Goal: Task Accomplishment & Management: Use online tool/utility

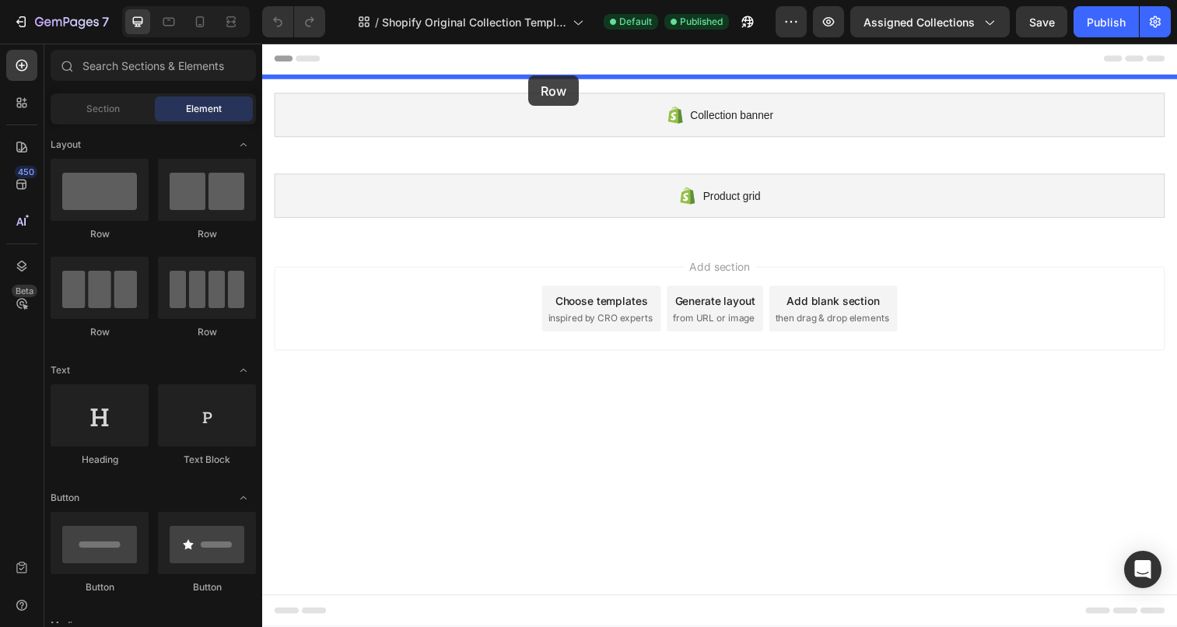
drag, startPoint x: 361, startPoint y: 234, endPoint x: 533, endPoint y: 76, distance: 233.9
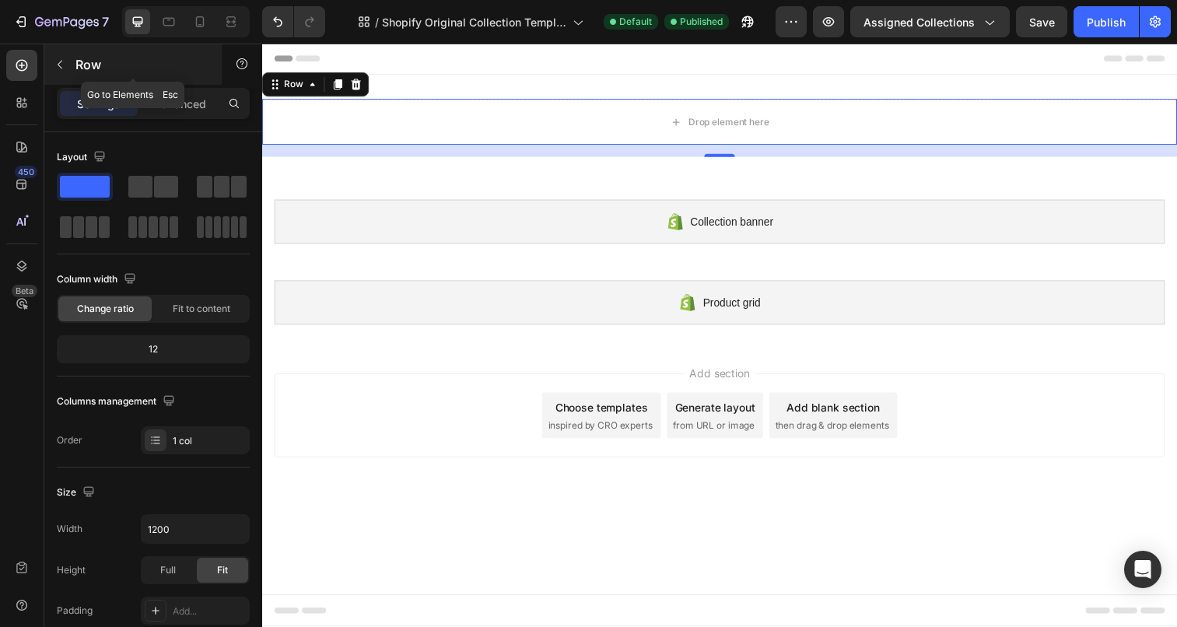
click at [54, 58] on icon "button" at bounding box center [60, 64] width 12 height 12
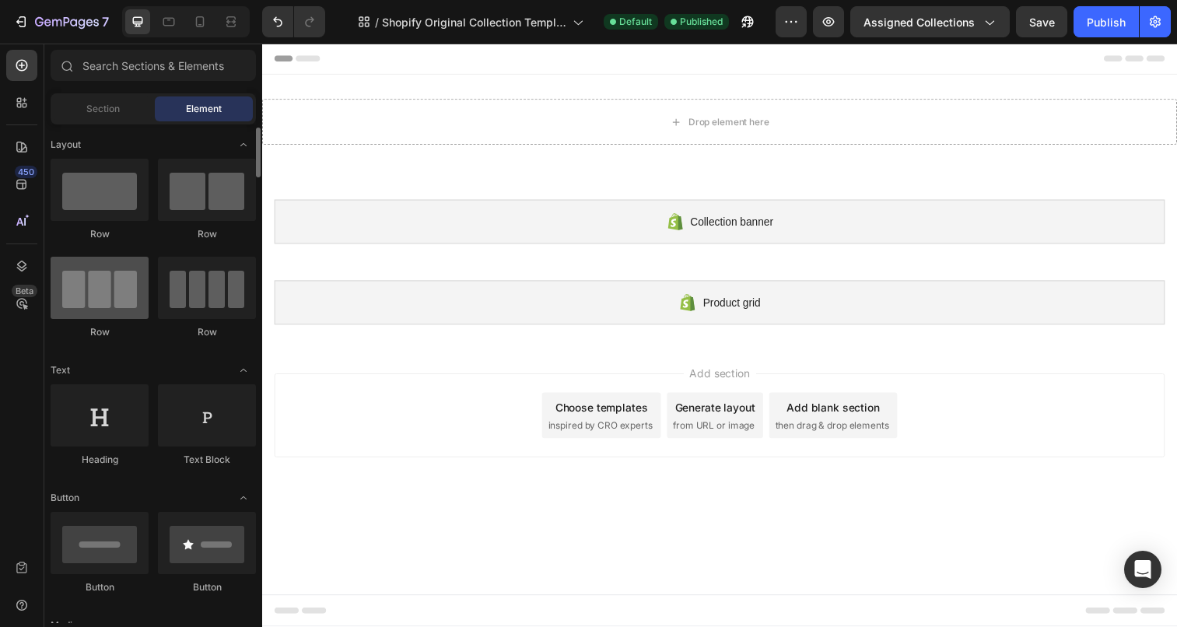
scroll to position [45, 0]
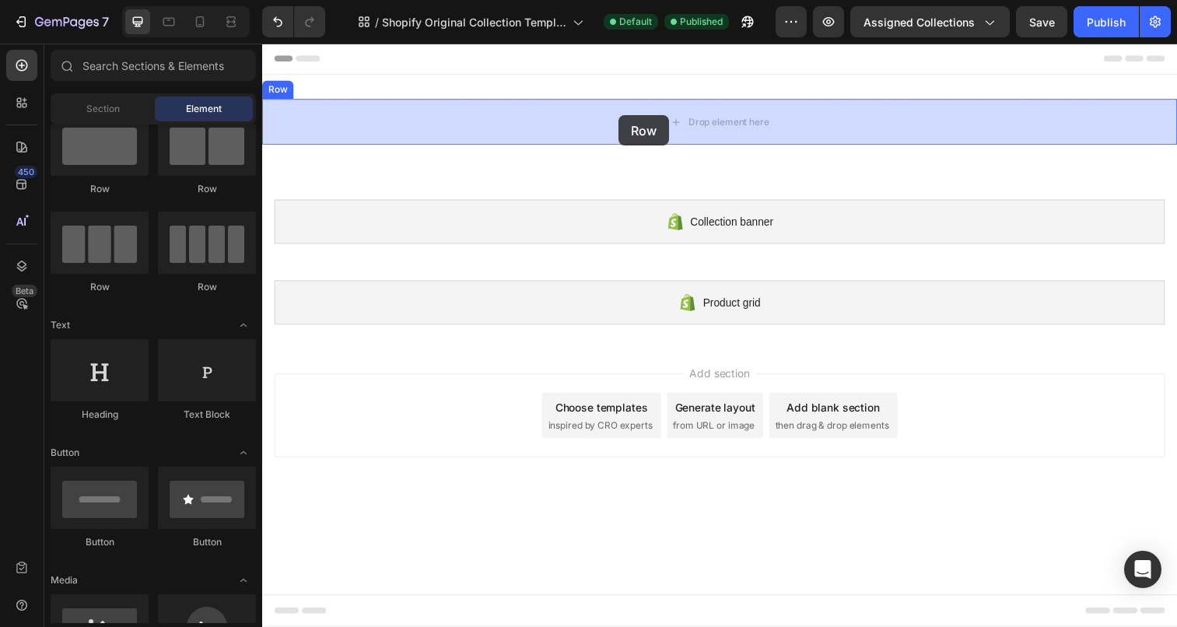
drag, startPoint x: 368, startPoint y: 295, endPoint x: 625, endPoint y: 117, distance: 313.4
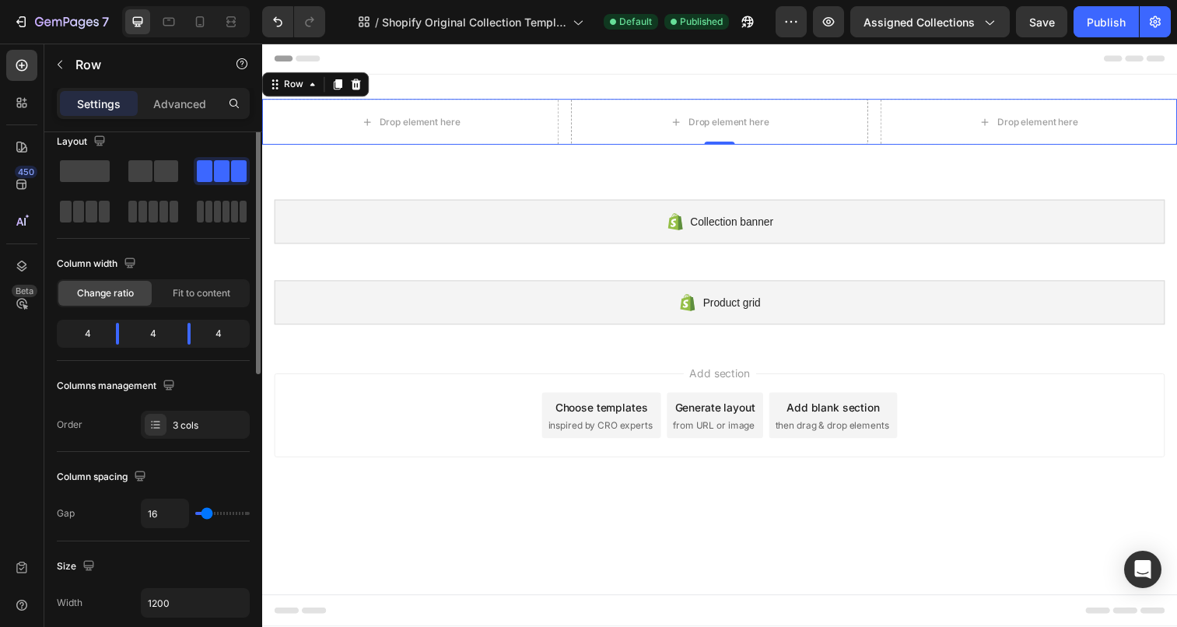
scroll to position [0, 0]
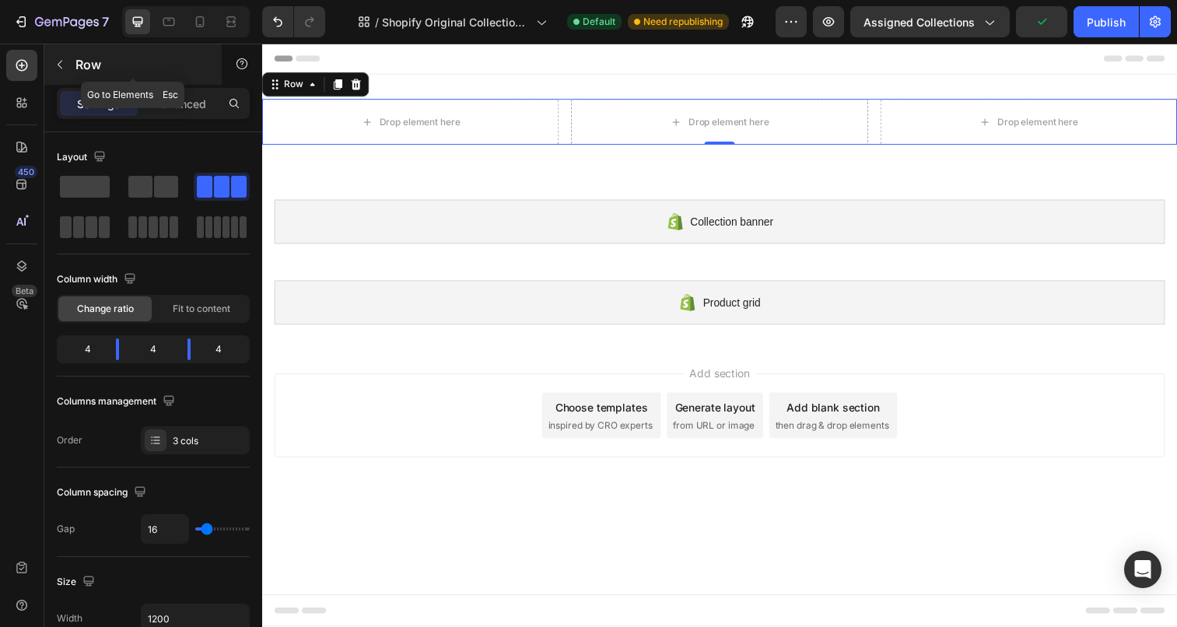
click at [62, 65] on icon "button" at bounding box center [60, 64] width 12 height 12
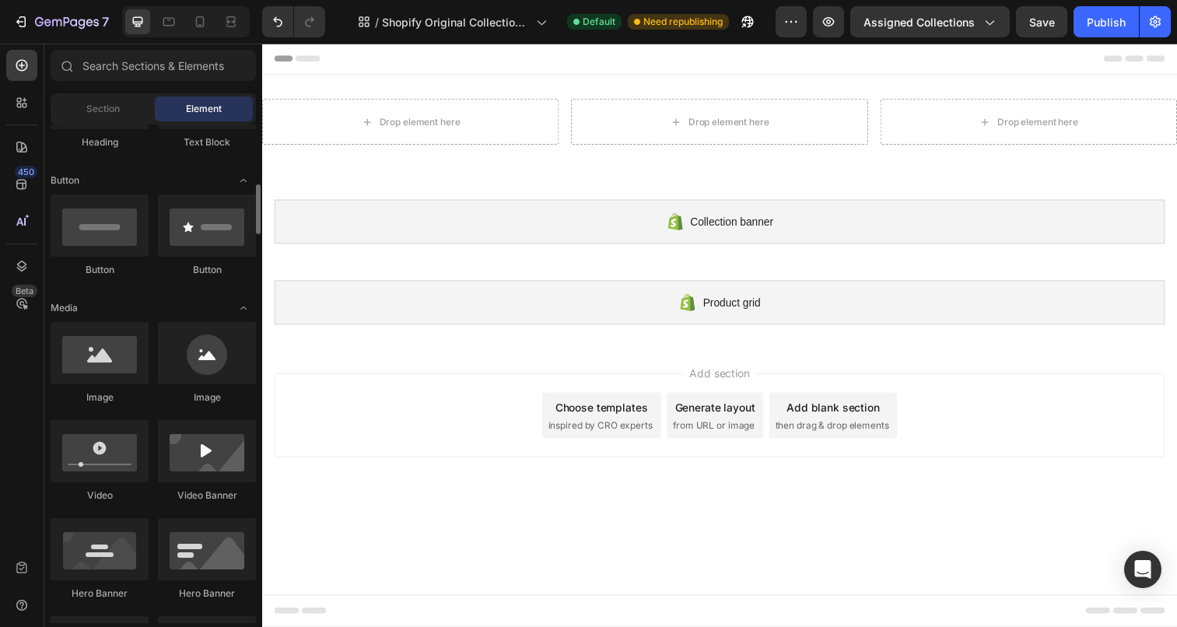
scroll to position [348, 0]
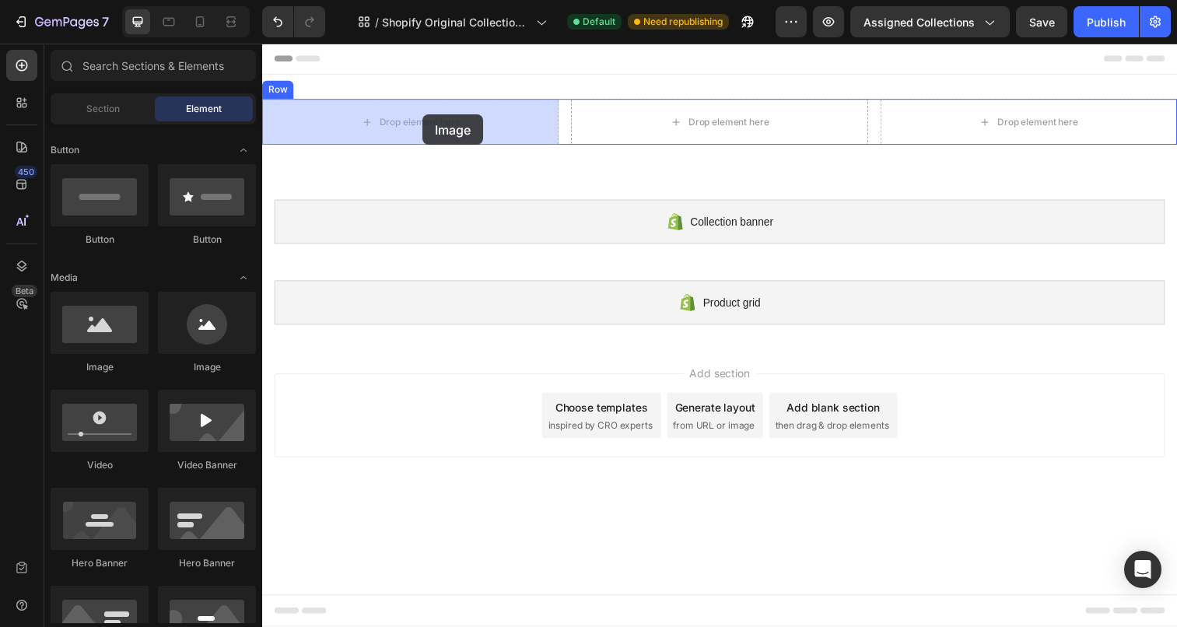
drag, startPoint x: 364, startPoint y: 373, endPoint x: 446, endPoint y: 135, distance: 252.3
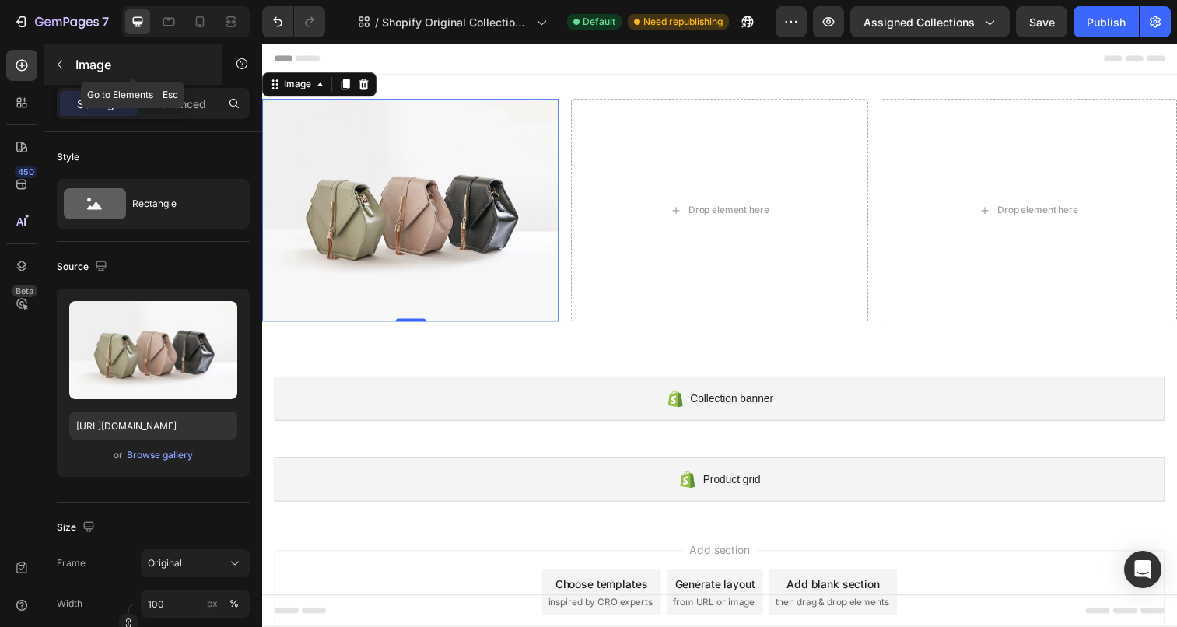
click at [64, 72] on button "button" at bounding box center [59, 64] width 25 height 25
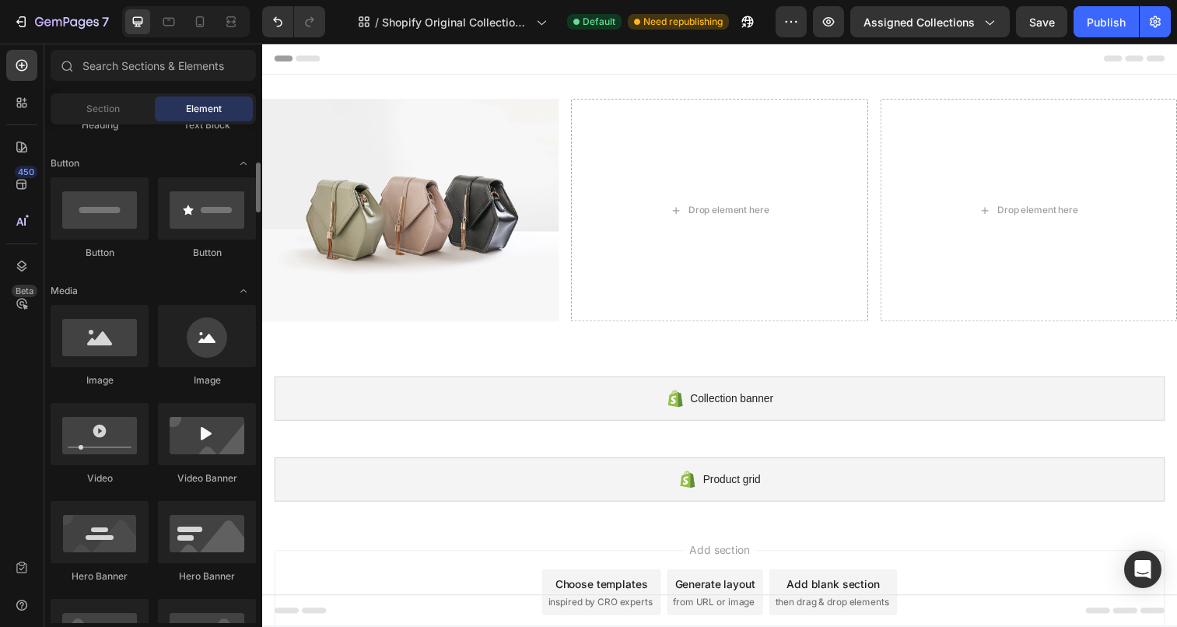
scroll to position [349, 0]
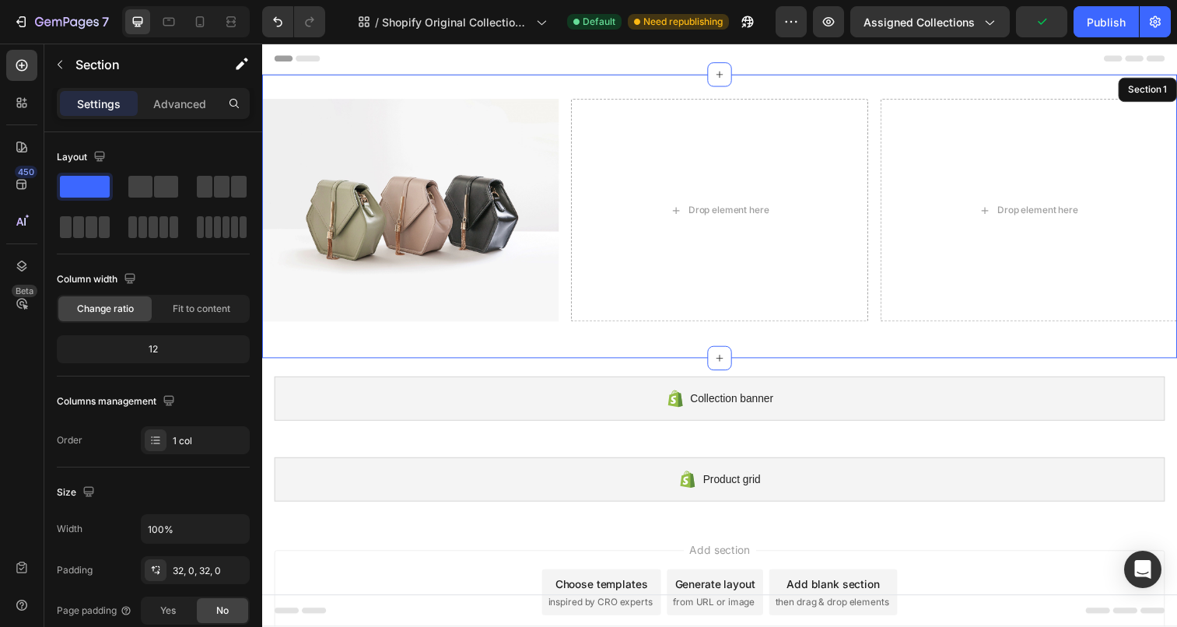
click at [386, 82] on div "Image Drop element here Drop element here Row Row Section 1" at bounding box center [728, 219] width 933 height 289
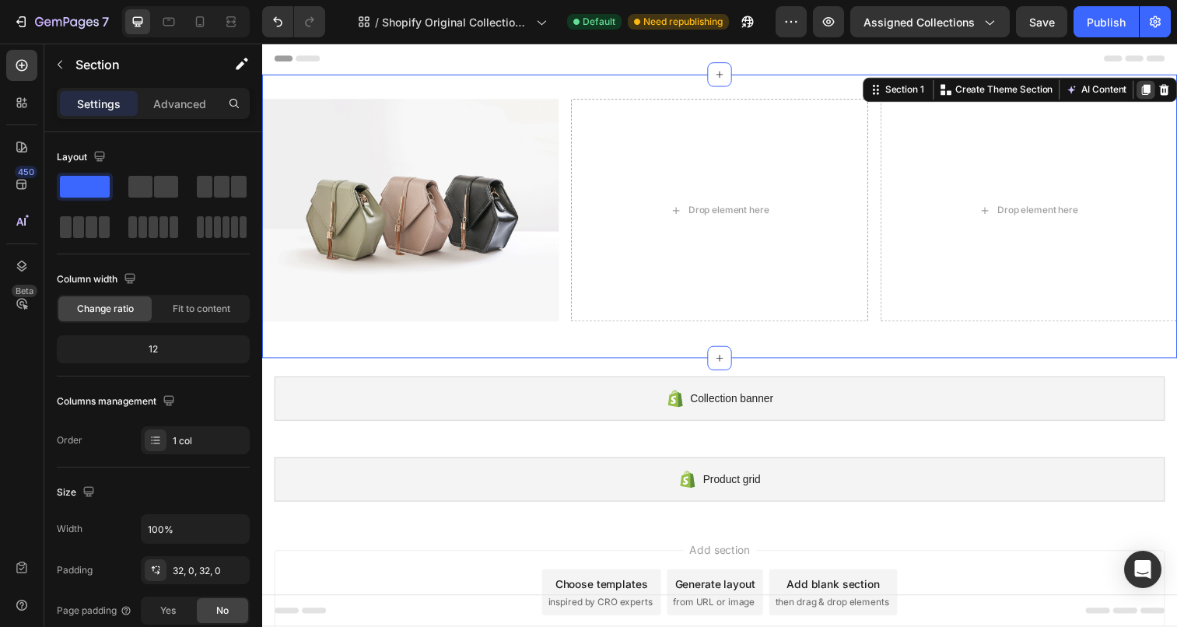
click at [1165, 92] on icon at bounding box center [1163, 91] width 9 height 11
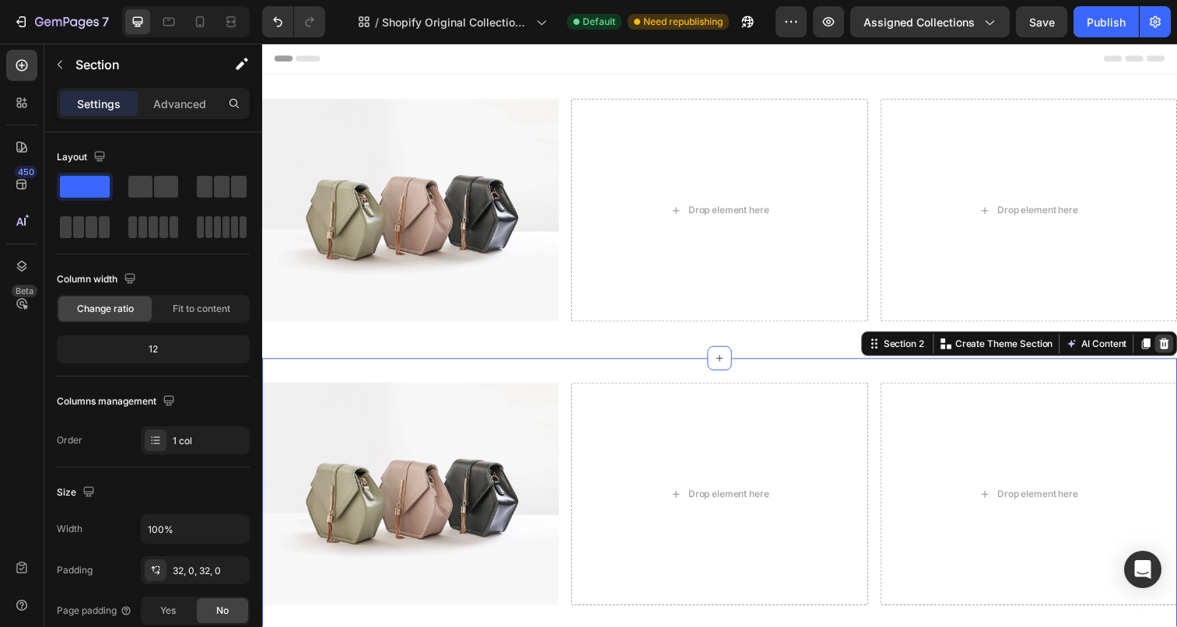
click at [1176, 355] on icon at bounding box center [1182, 349] width 10 height 11
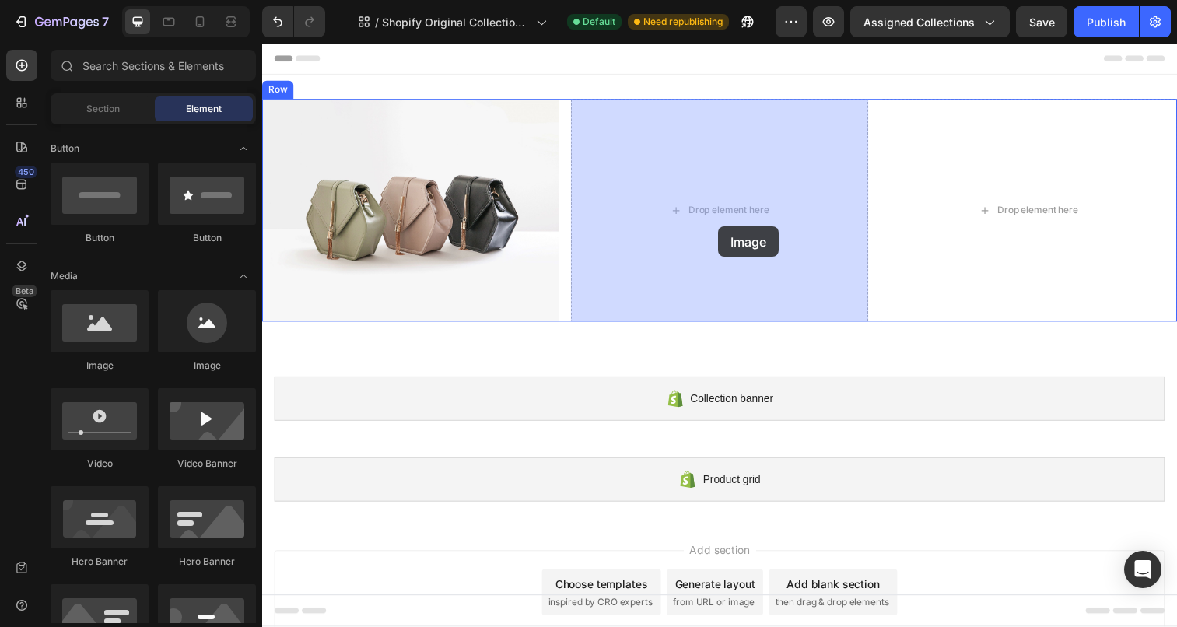
drag, startPoint x: 364, startPoint y: 362, endPoint x: 727, endPoint y: 230, distance: 386.5
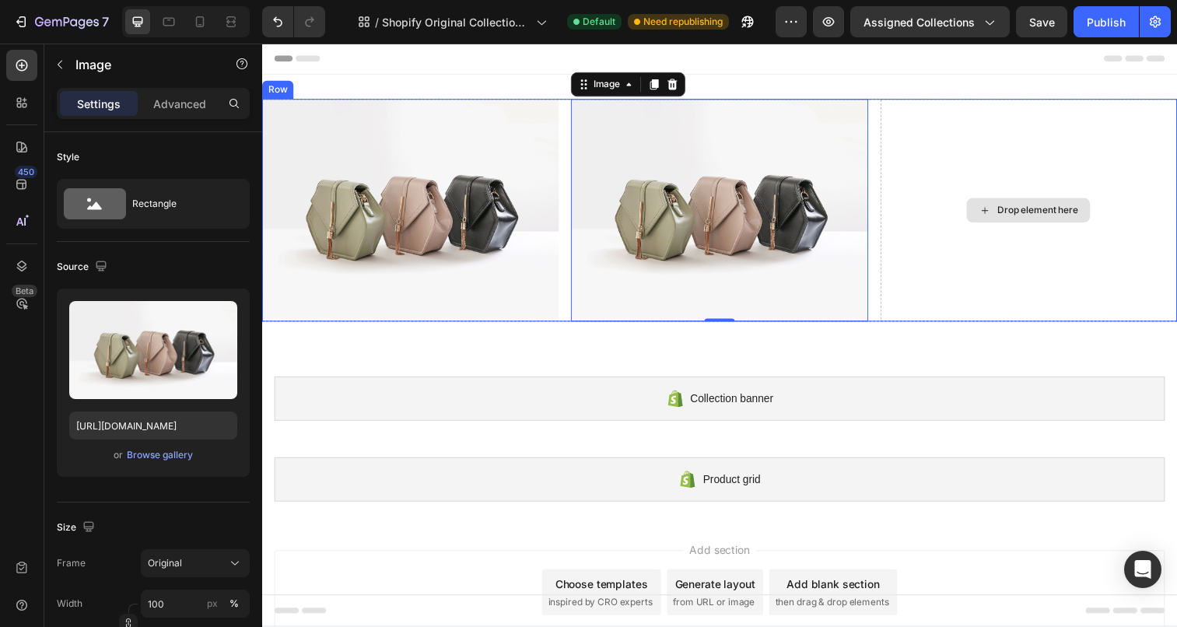
click at [1048, 130] on div "Drop element here" at bounding box center [1044, 213] width 302 height 227
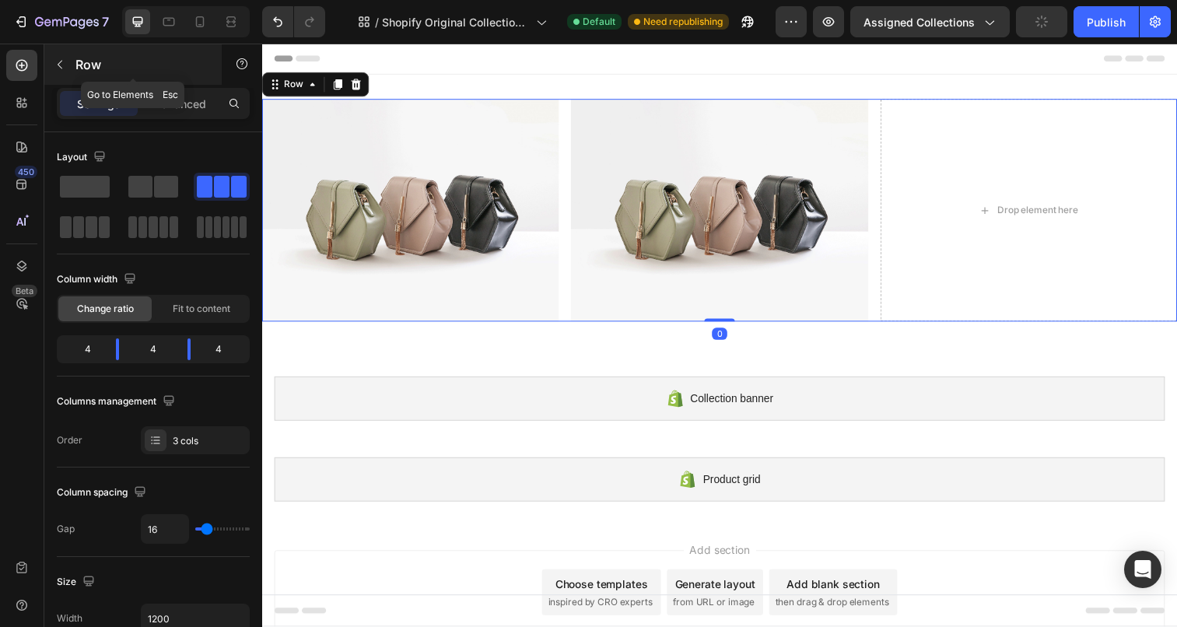
click at [70, 68] on button "button" at bounding box center [59, 64] width 25 height 25
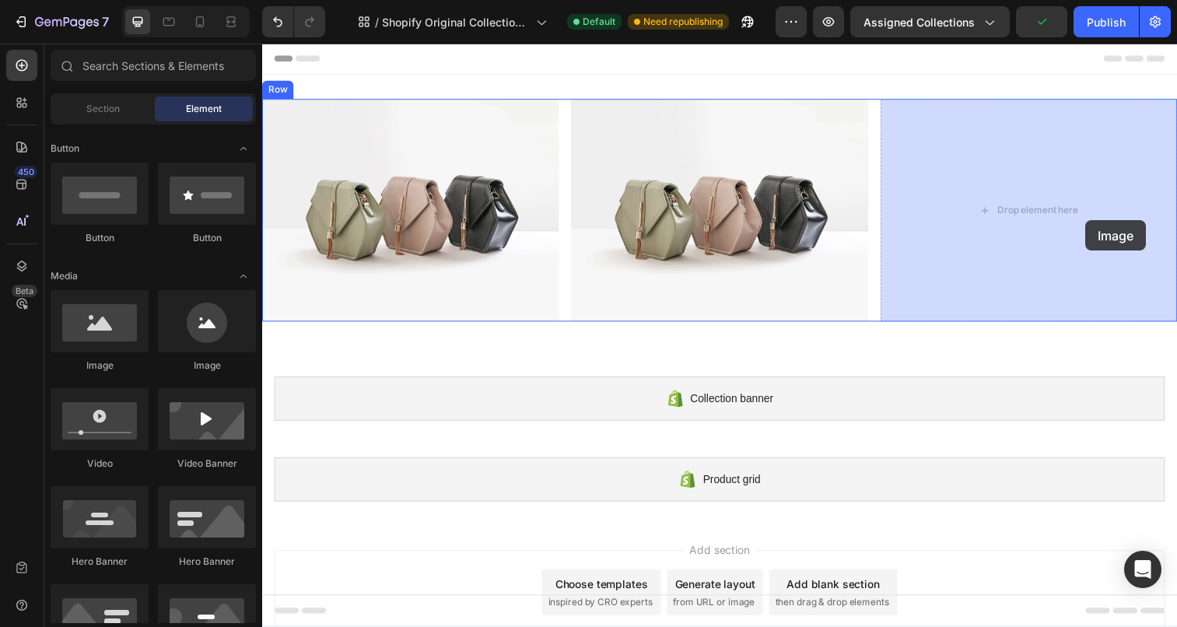
drag, startPoint x: 355, startPoint y: 372, endPoint x: 1050, endPoint y: 204, distance: 714.4
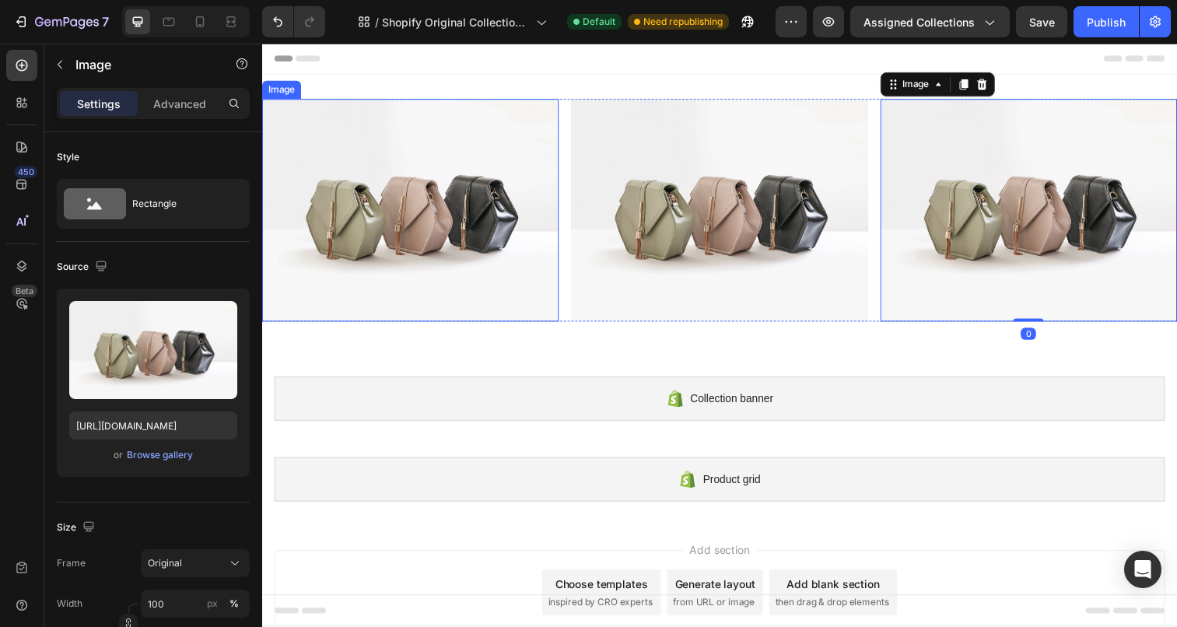
click at [404, 179] on img at bounding box center [413, 213] width 302 height 227
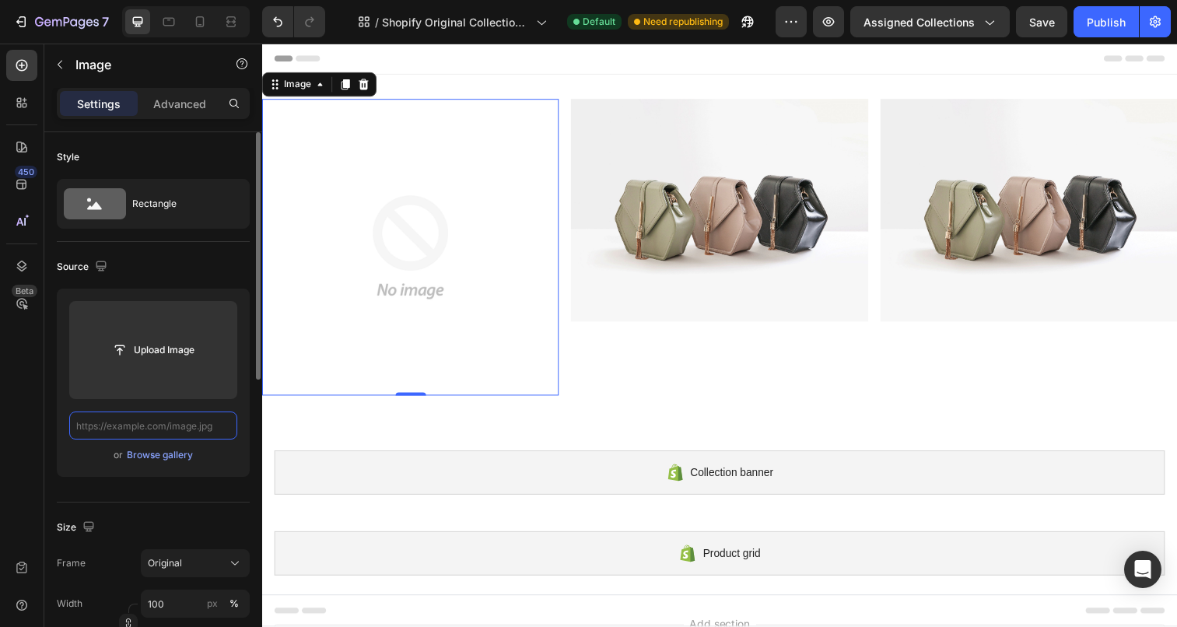
click at [166, 428] on input "text" at bounding box center [153, 425] width 168 height 28
paste input "Envío asegurado (+ Envío prioritario gratuito)"
type input "Envío asegurado (+ Envío prioritario gratuito)"
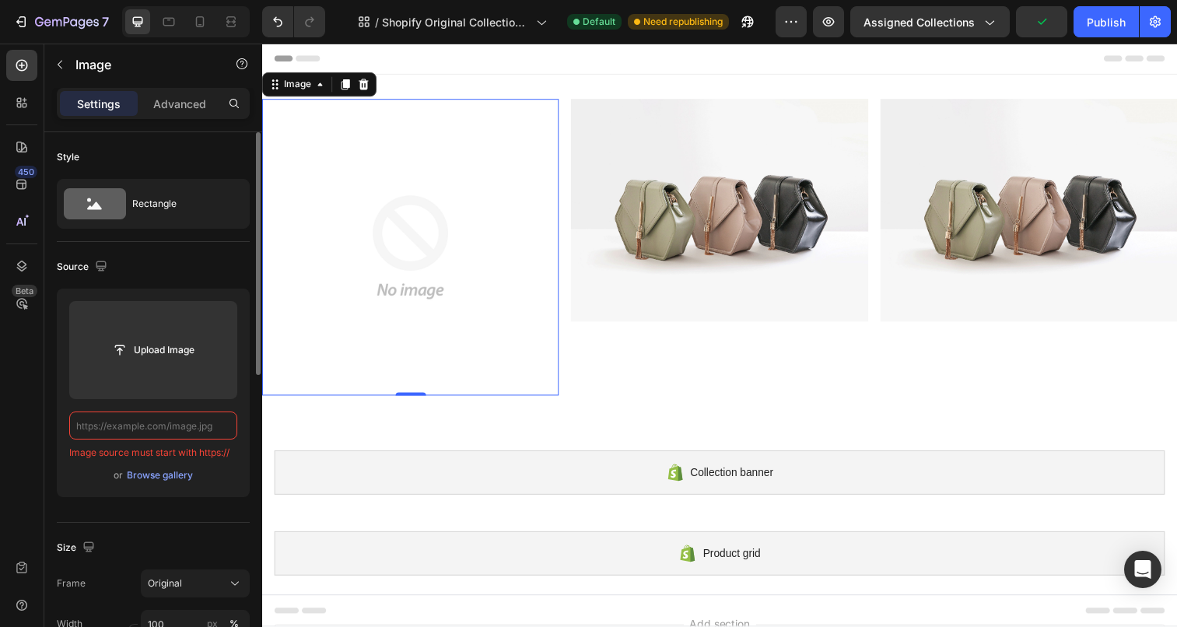
paste input "[URL][DOMAIN_NAME]"
type input "[URL][DOMAIN_NAME]"
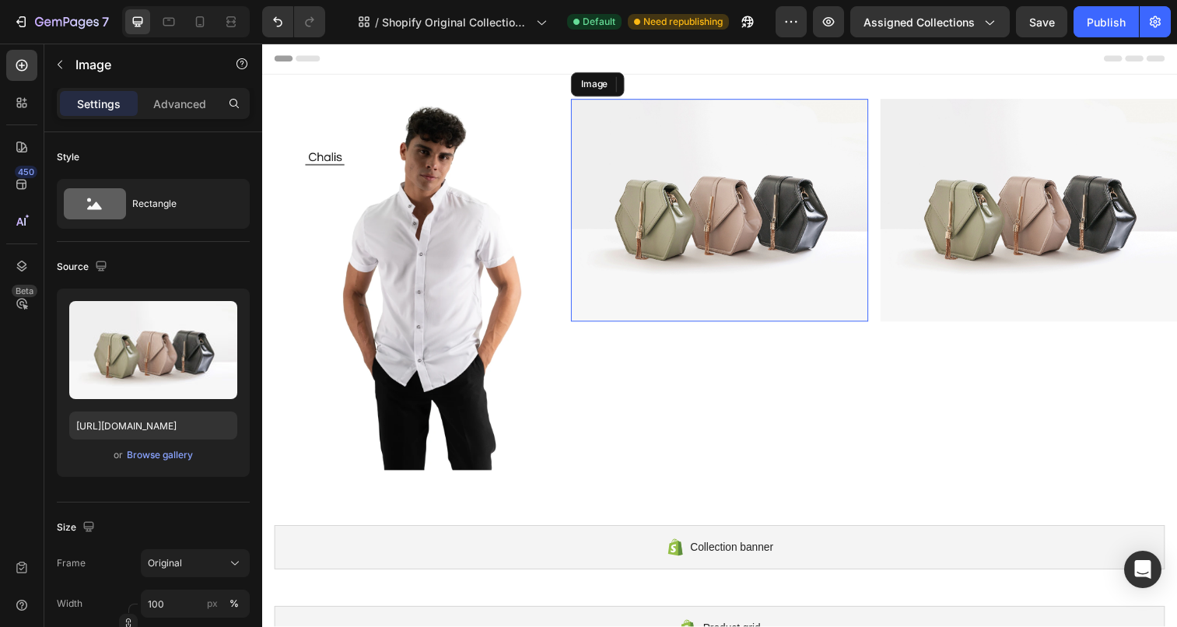
click at [723, 201] on img at bounding box center [728, 213] width 302 height 227
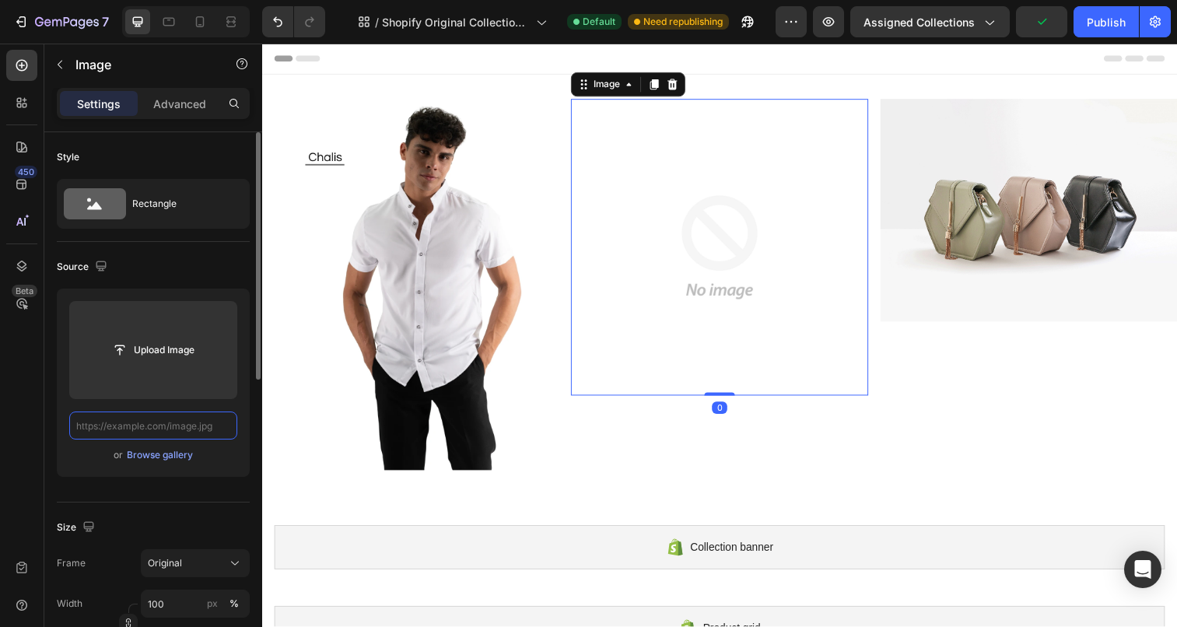
paste input "[URL][DOMAIN_NAME]"
type input "[URL][DOMAIN_NAME]"
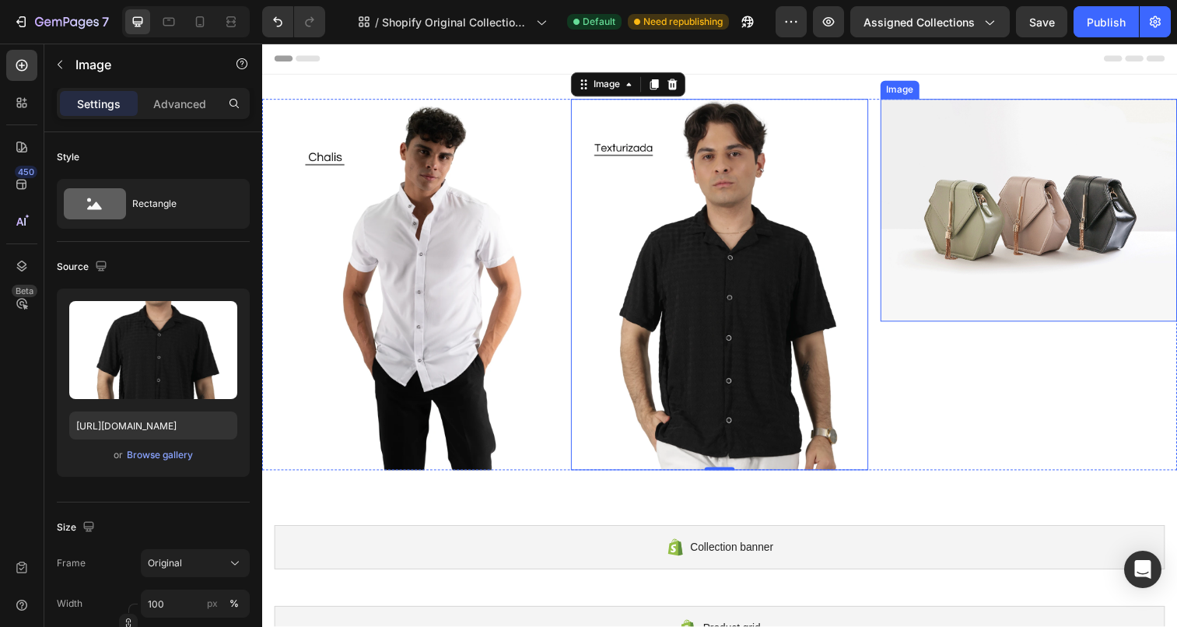
click at [974, 309] on img at bounding box center [1044, 213] width 302 height 227
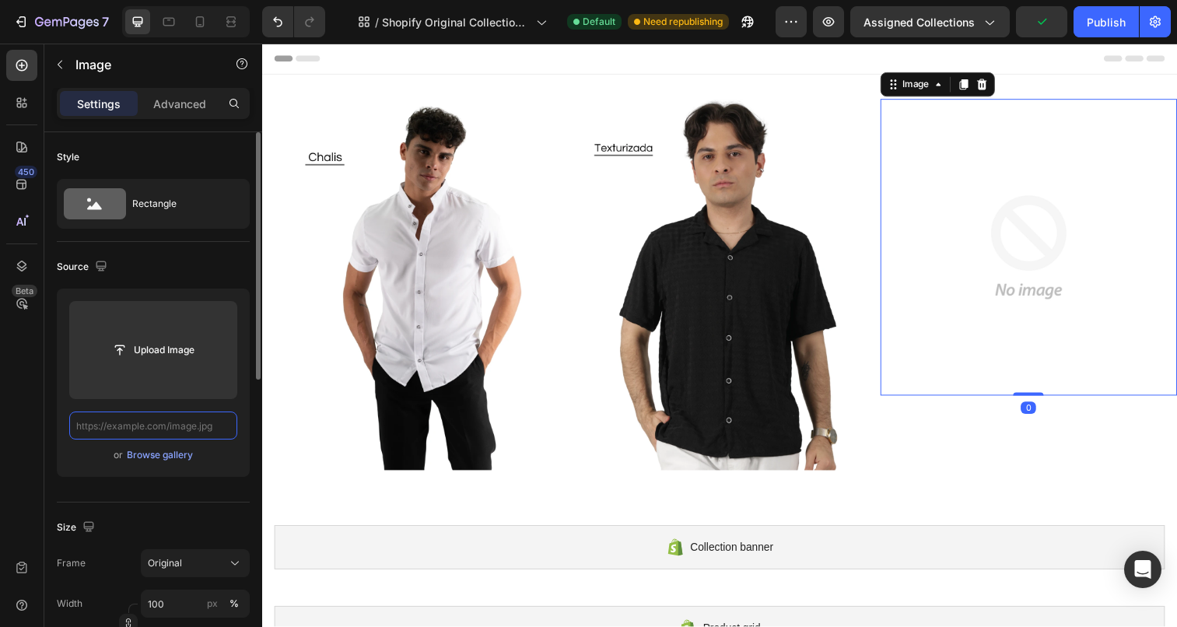
click at [184, 425] on input "text" at bounding box center [153, 425] width 168 height 28
paste input "[URL][DOMAIN_NAME]"
type input "[URL][DOMAIN_NAME]"
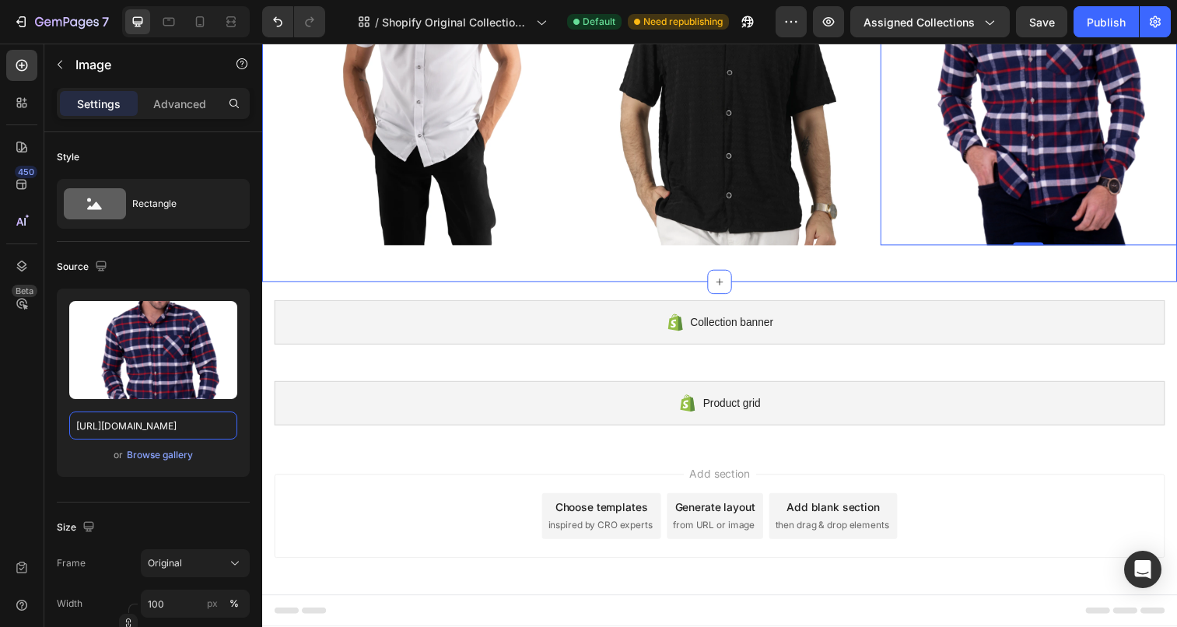
scroll to position [229, 0]
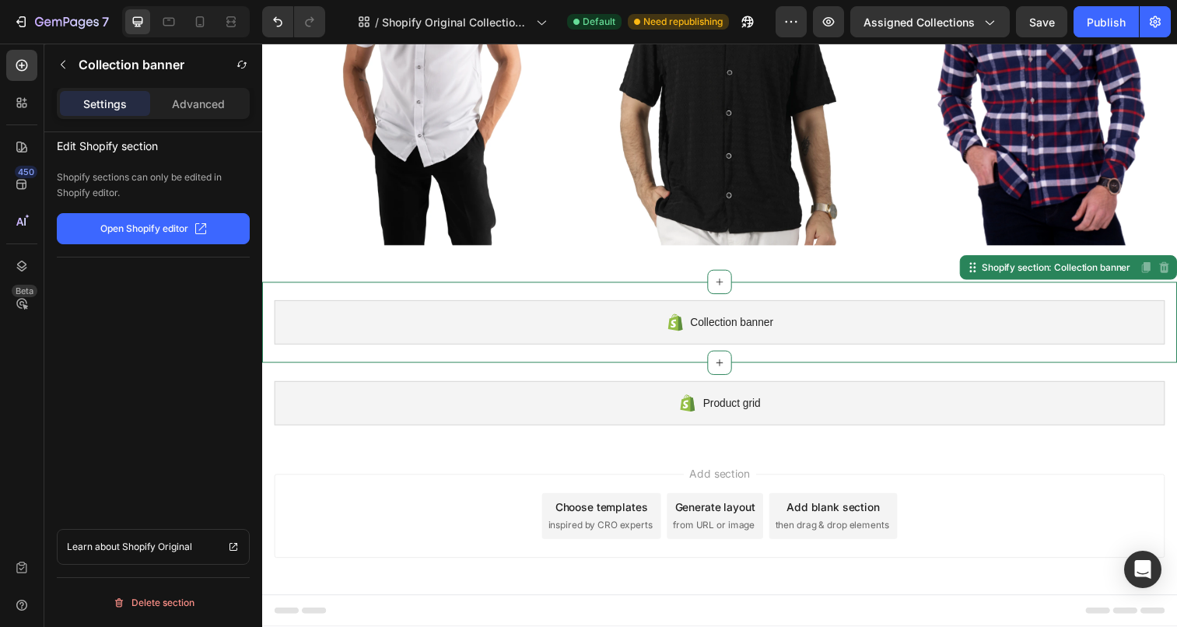
click at [871, 308] on div "Collection banner" at bounding box center [728, 328] width 908 height 45
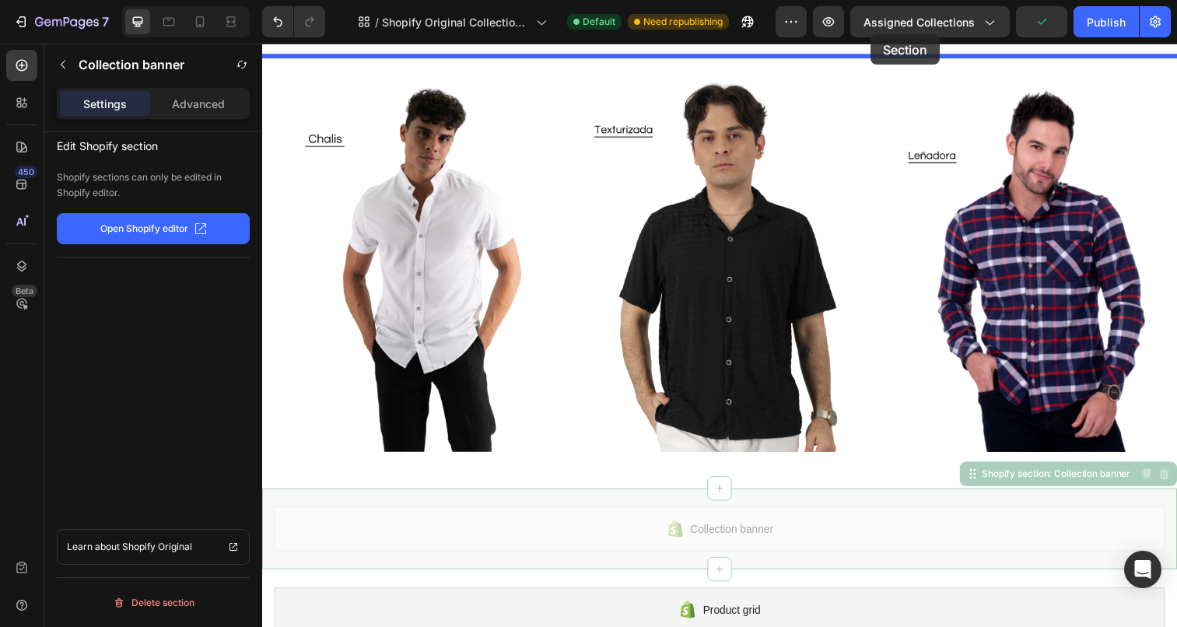
scroll to position [0, 0]
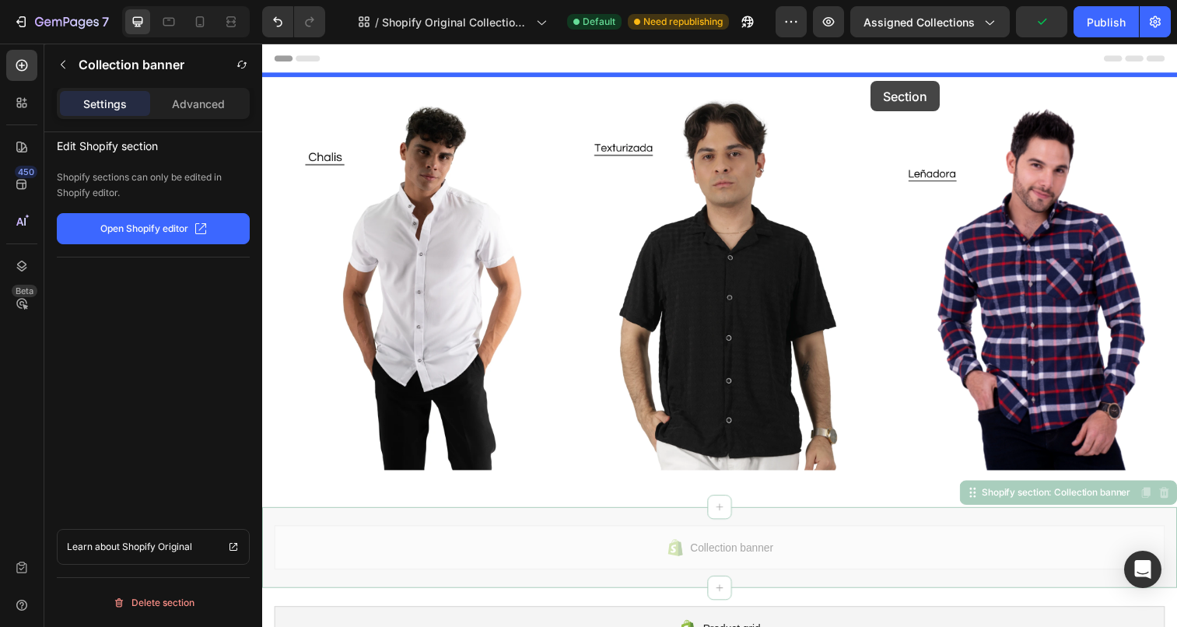
drag, startPoint x: 900, startPoint y: 307, endPoint x: 883, endPoint y: 82, distance: 226.2
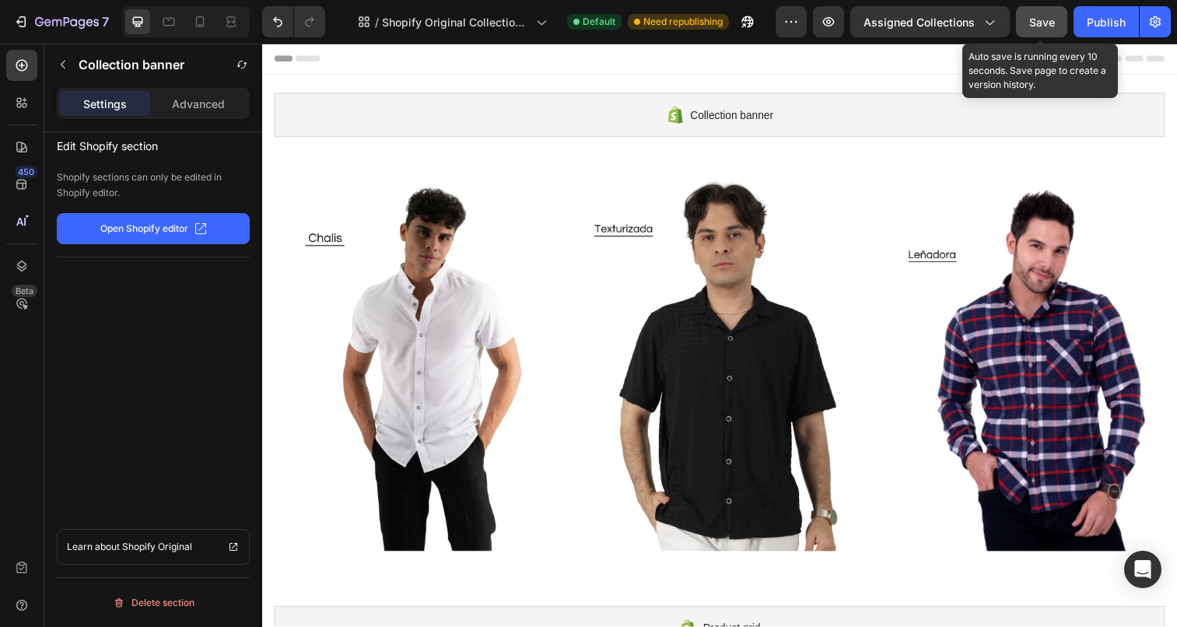
click at [1037, 26] on span "Save" at bounding box center [1042, 22] width 26 height 13
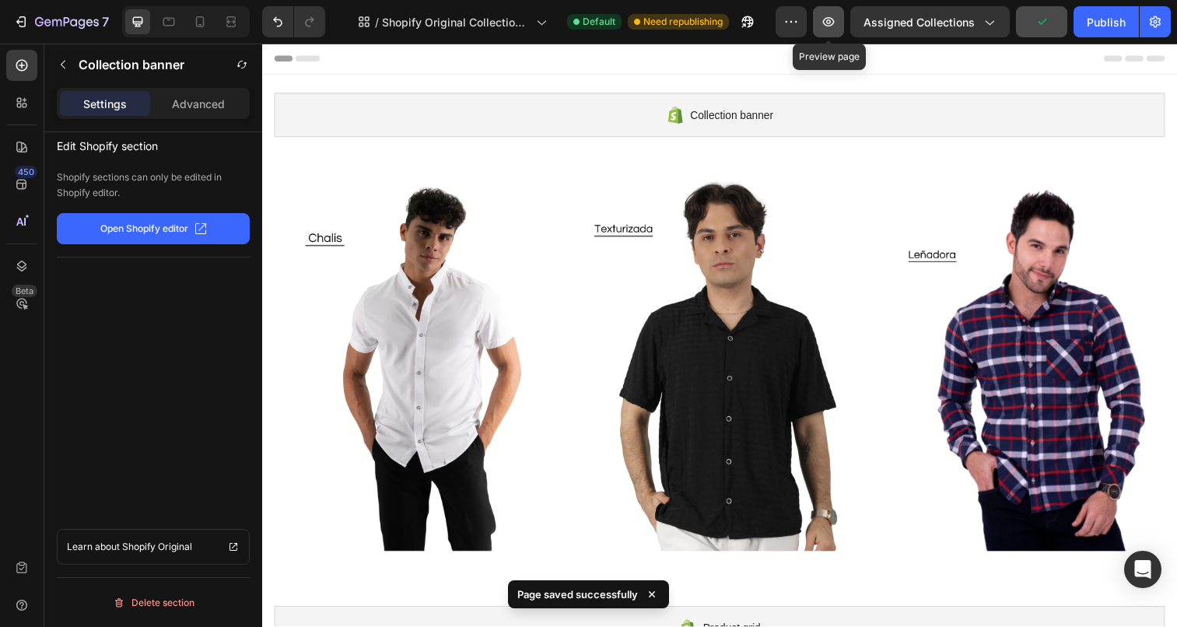
click at [831, 16] on icon "button" at bounding box center [828, 22] width 16 height 16
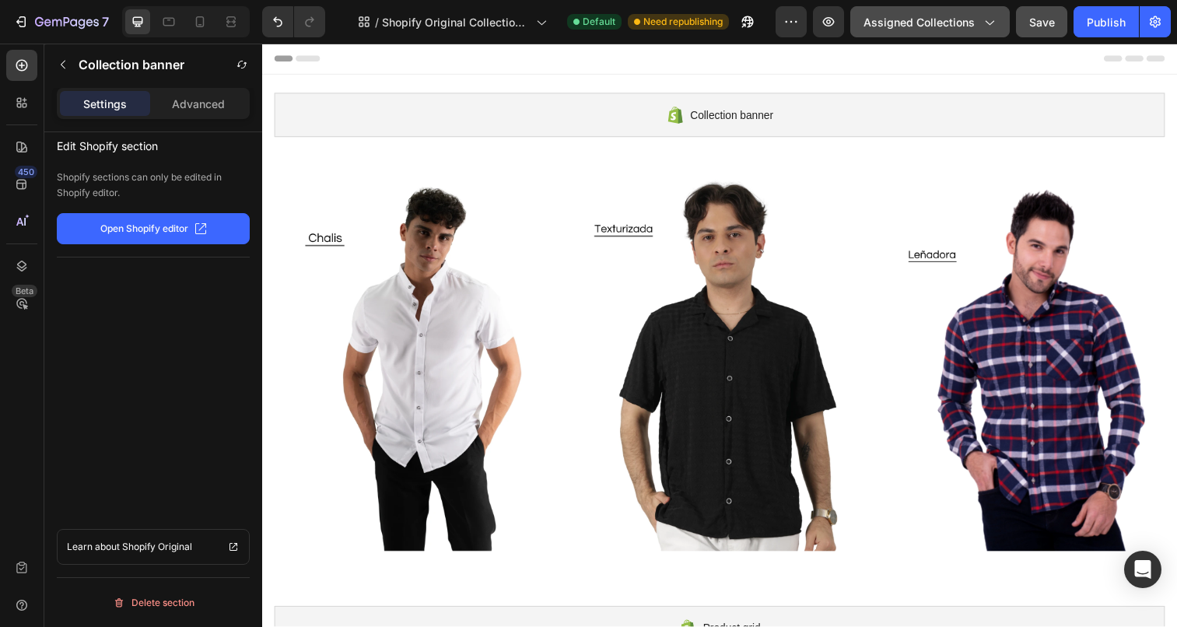
click at [984, 29] on icon "button" at bounding box center [989, 22] width 16 height 16
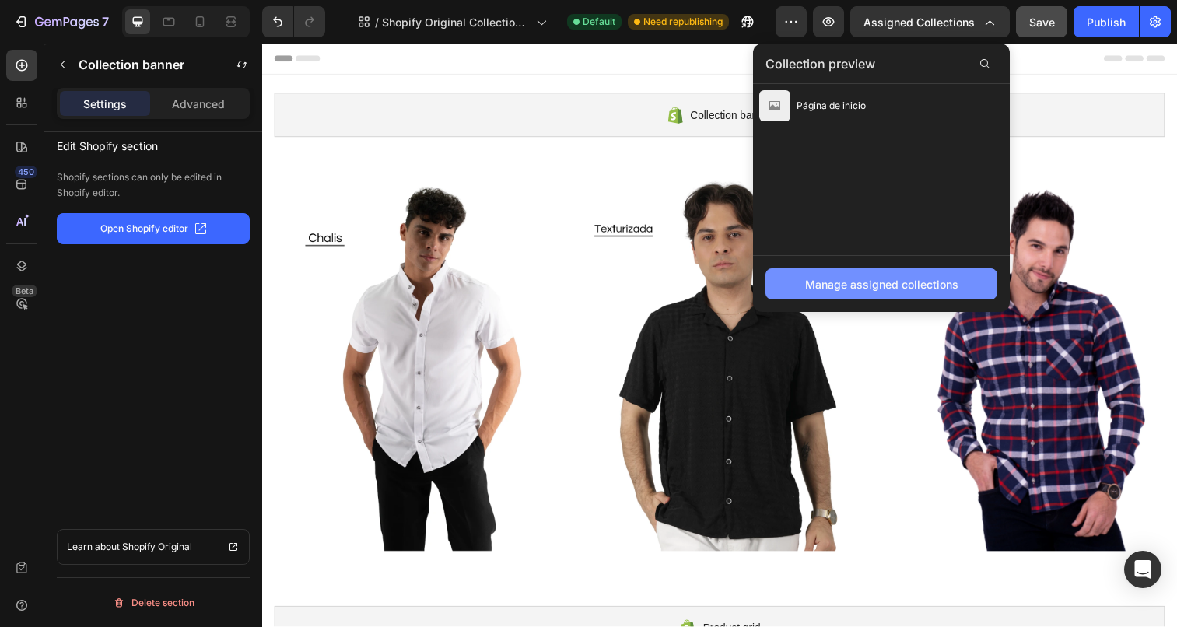
click at [872, 284] on div "Manage assigned collections" at bounding box center [881, 284] width 153 height 16
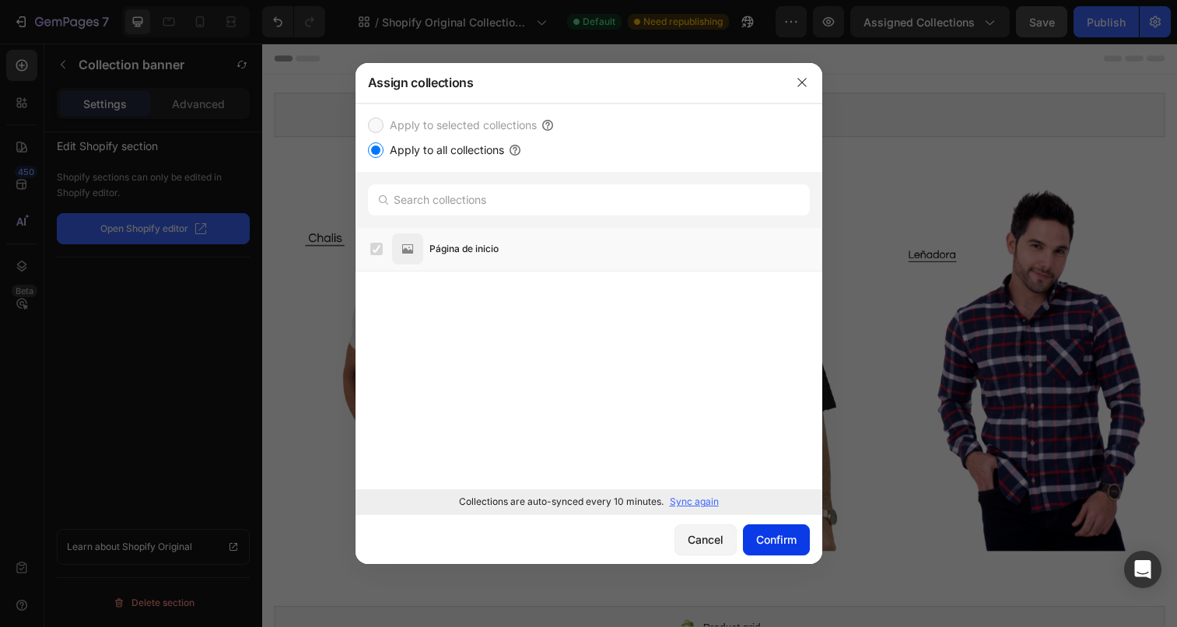
click at [776, 544] on div "Confirm" at bounding box center [776, 539] width 40 height 16
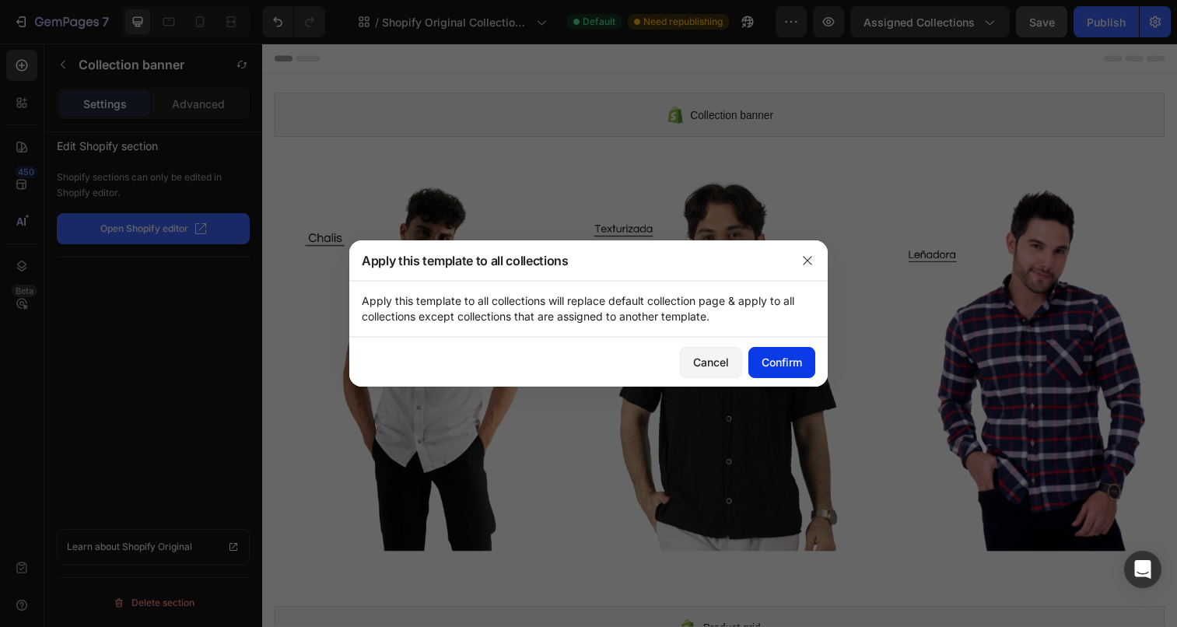
click at [774, 351] on button "Confirm" at bounding box center [781, 362] width 67 height 31
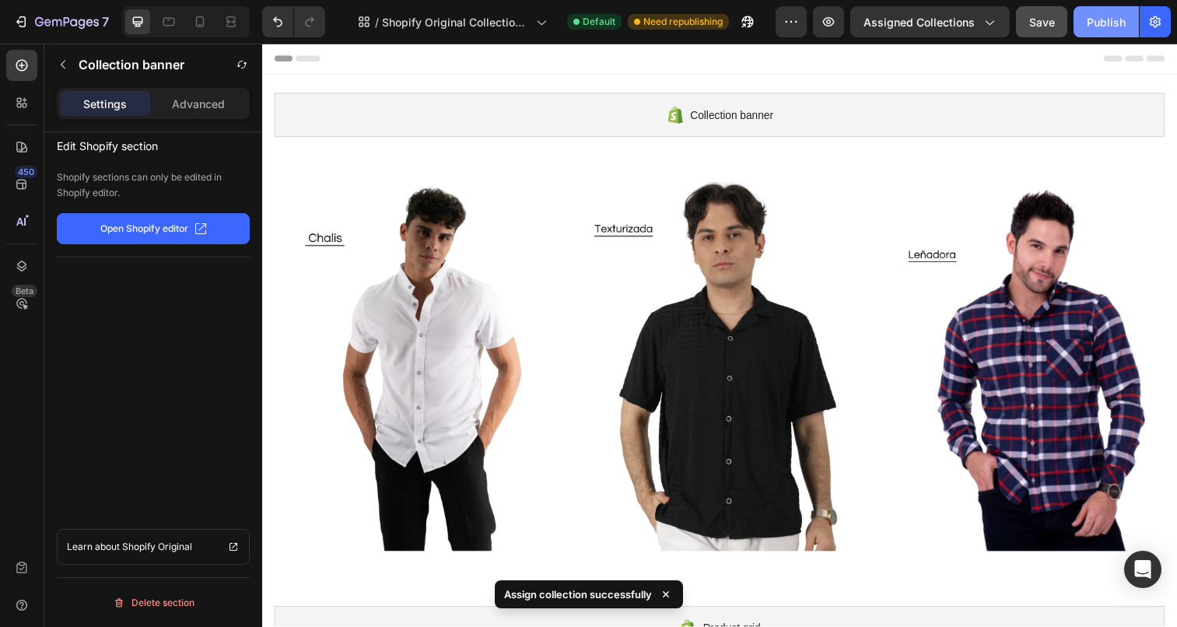
click at [1093, 24] on div "Publish" at bounding box center [1105, 22] width 39 height 16
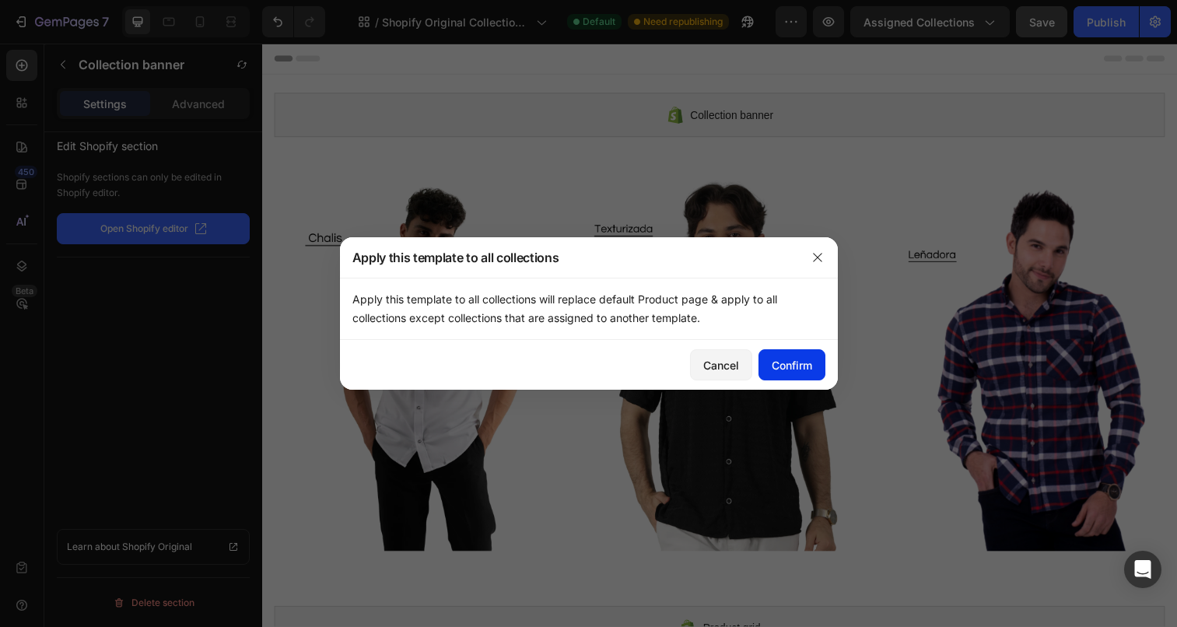
click at [796, 365] on div "Confirm" at bounding box center [791, 365] width 40 height 16
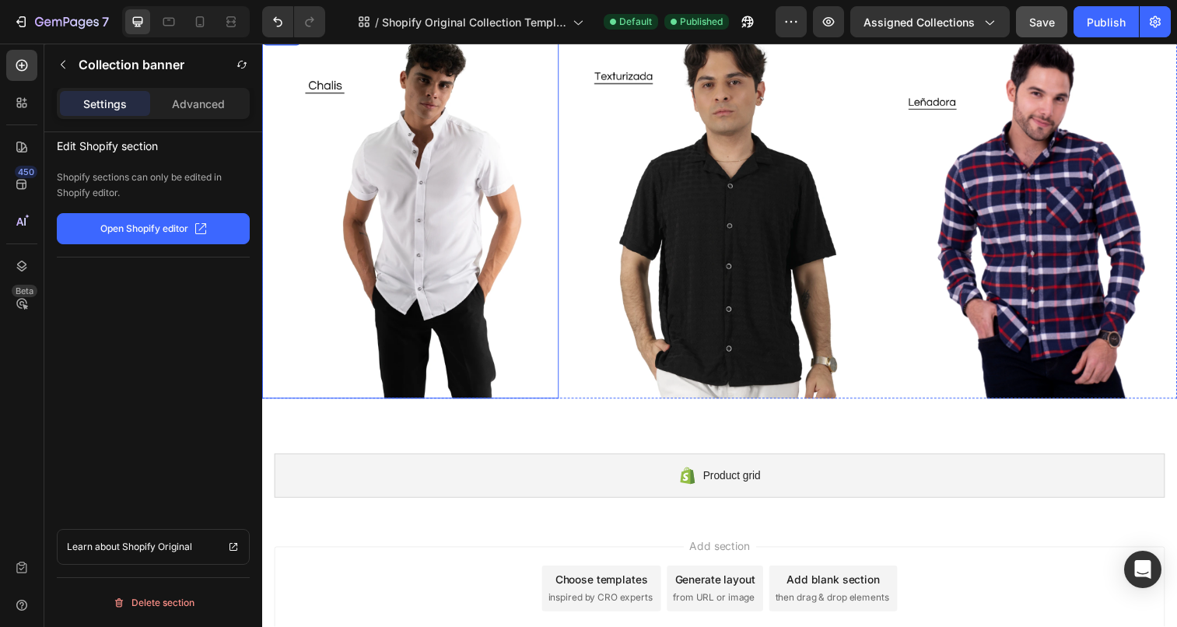
scroll to position [175, 0]
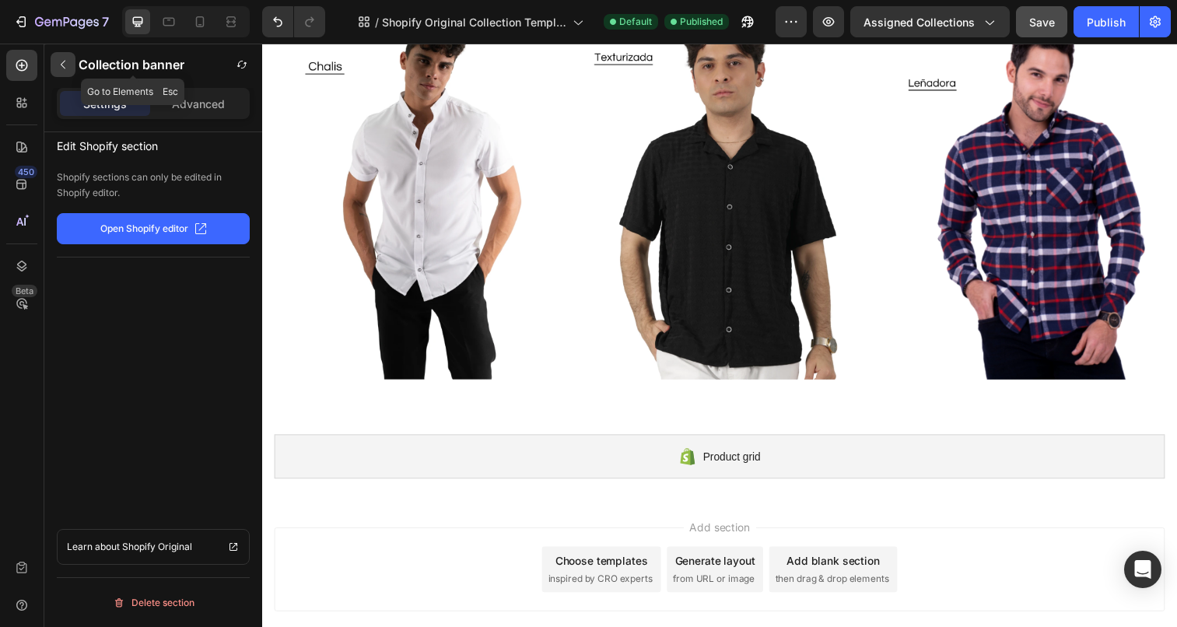
click at [63, 58] on button "button" at bounding box center [63, 64] width 25 height 25
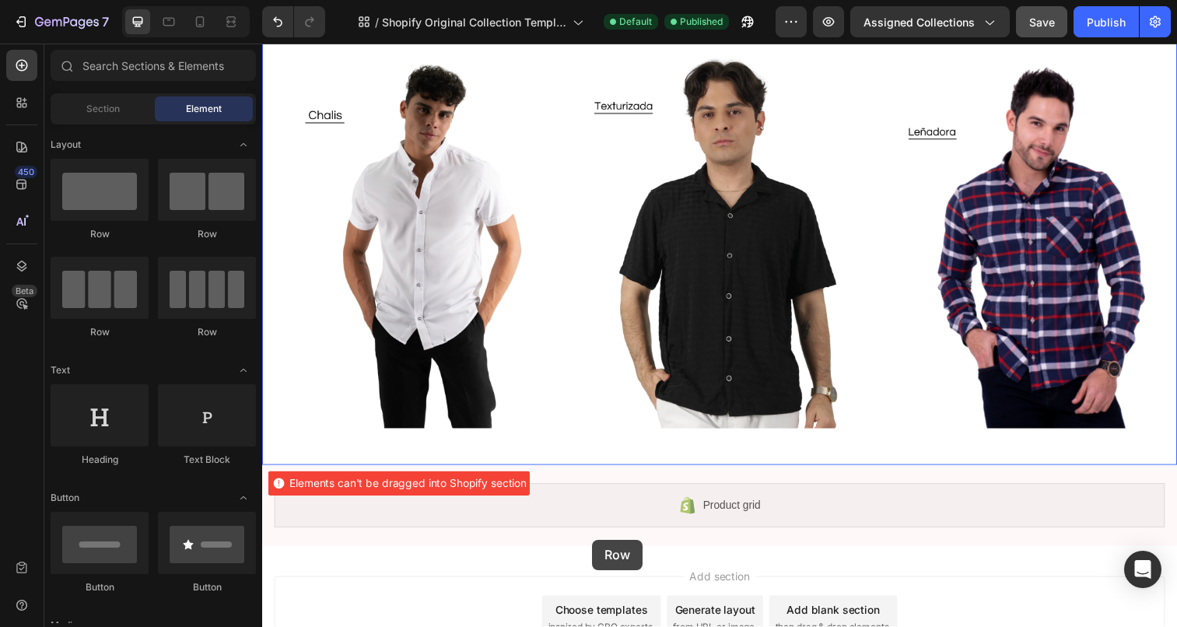
scroll to position [133, 0]
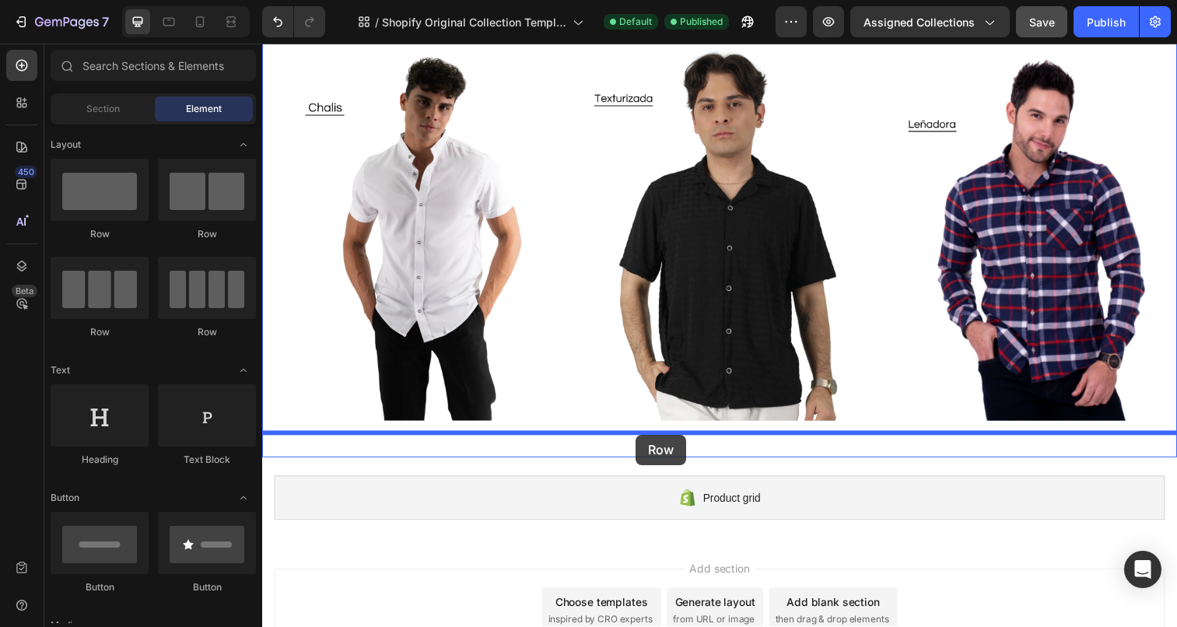
drag, startPoint x: 372, startPoint y: 232, endPoint x: 643, endPoint y: 442, distance: 343.0
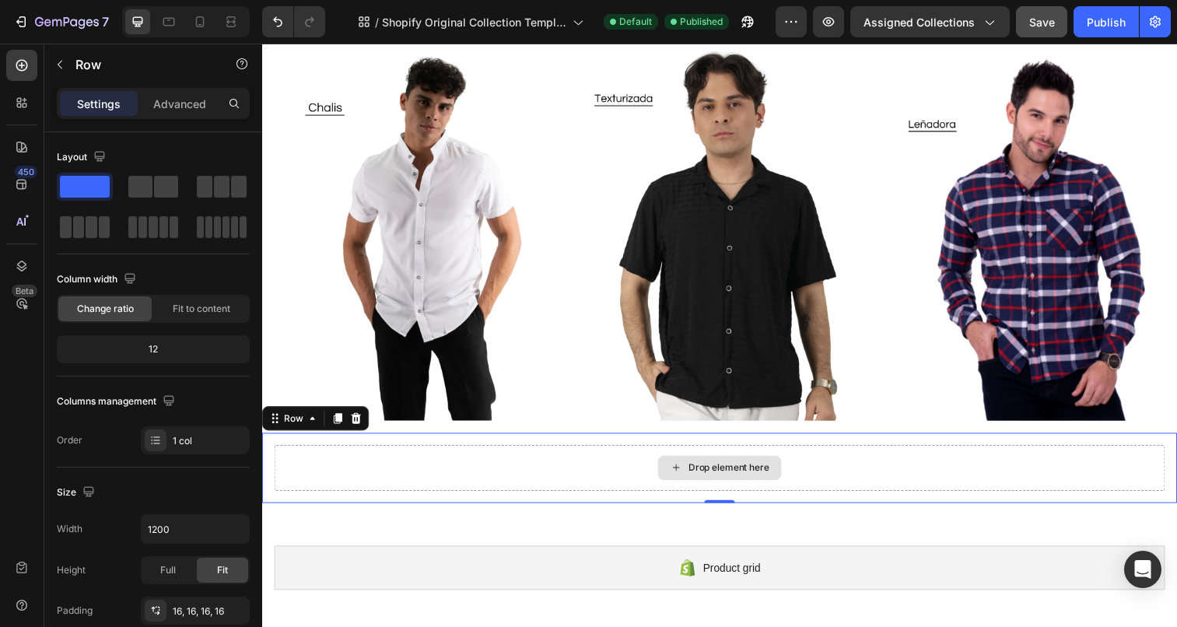
click at [575, 464] on div "Drop element here" at bounding box center [728, 476] width 908 height 47
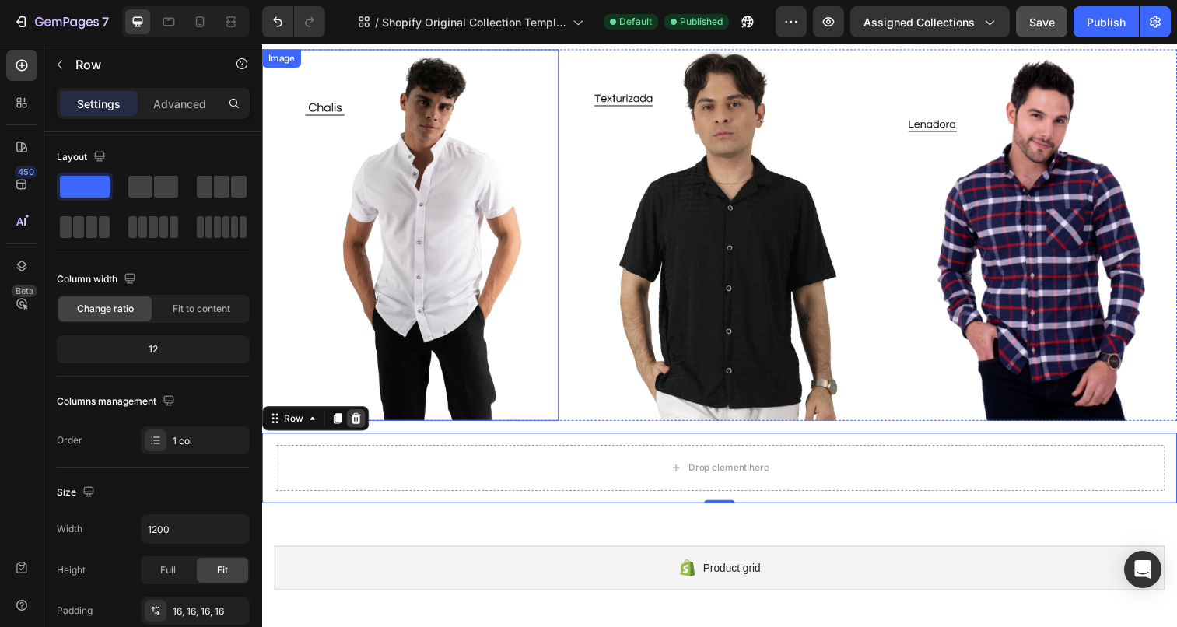
click at [364, 425] on div at bounding box center [357, 426] width 19 height 19
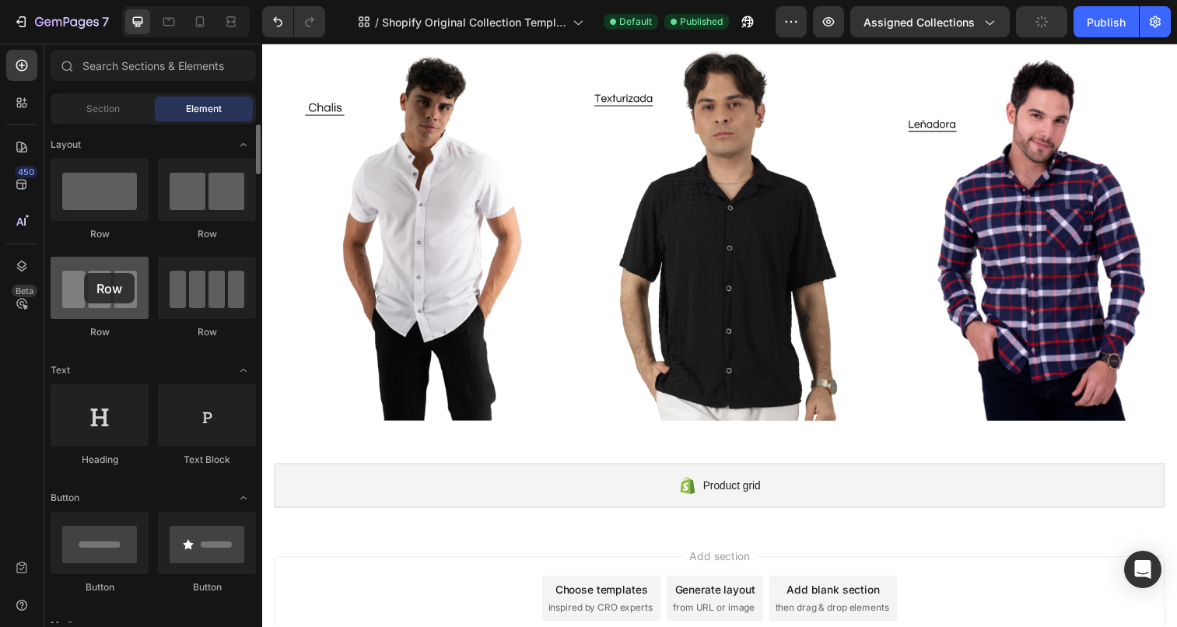
click at [82, 271] on div at bounding box center [100, 288] width 98 height 62
drag, startPoint x: 89, startPoint y: 288, endPoint x: 144, endPoint y: 289, distance: 54.5
click at [144, 289] on div at bounding box center [100, 288] width 98 height 62
click at [124, 274] on div at bounding box center [100, 288] width 98 height 62
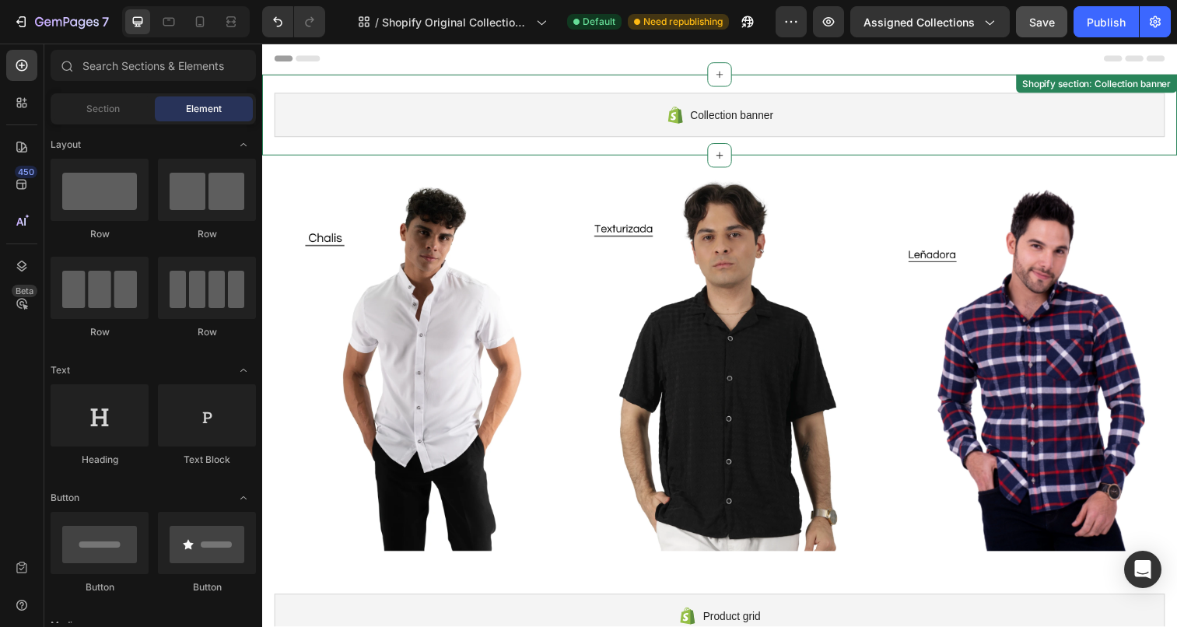
scroll to position [0, 0]
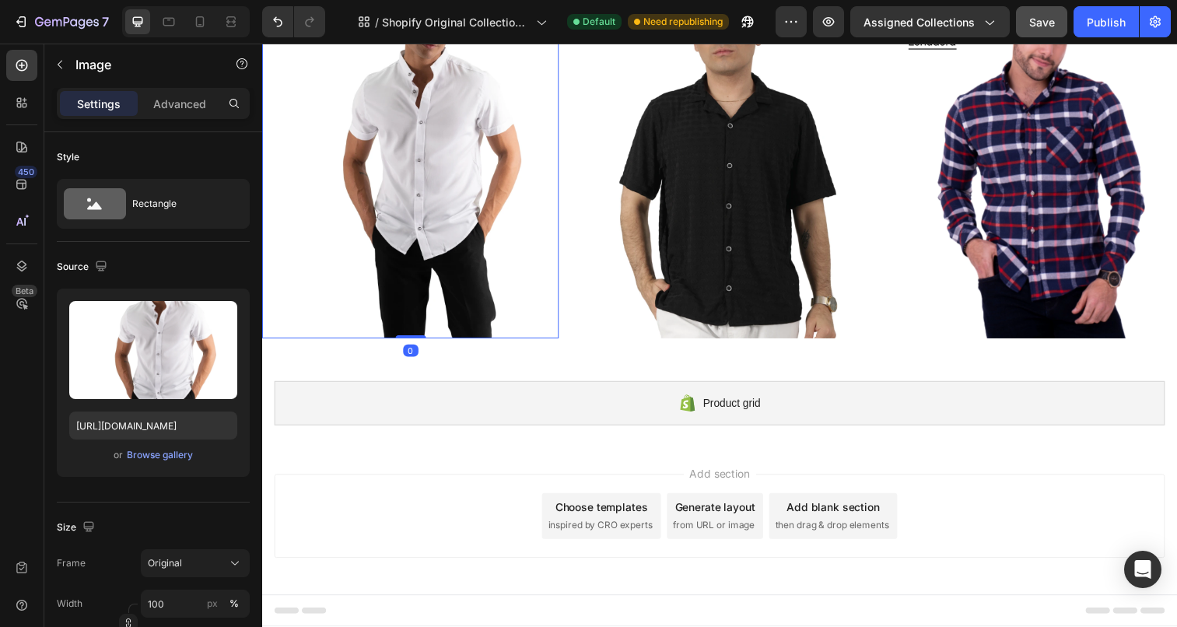
click at [462, 214] on img at bounding box center [413, 155] width 302 height 379
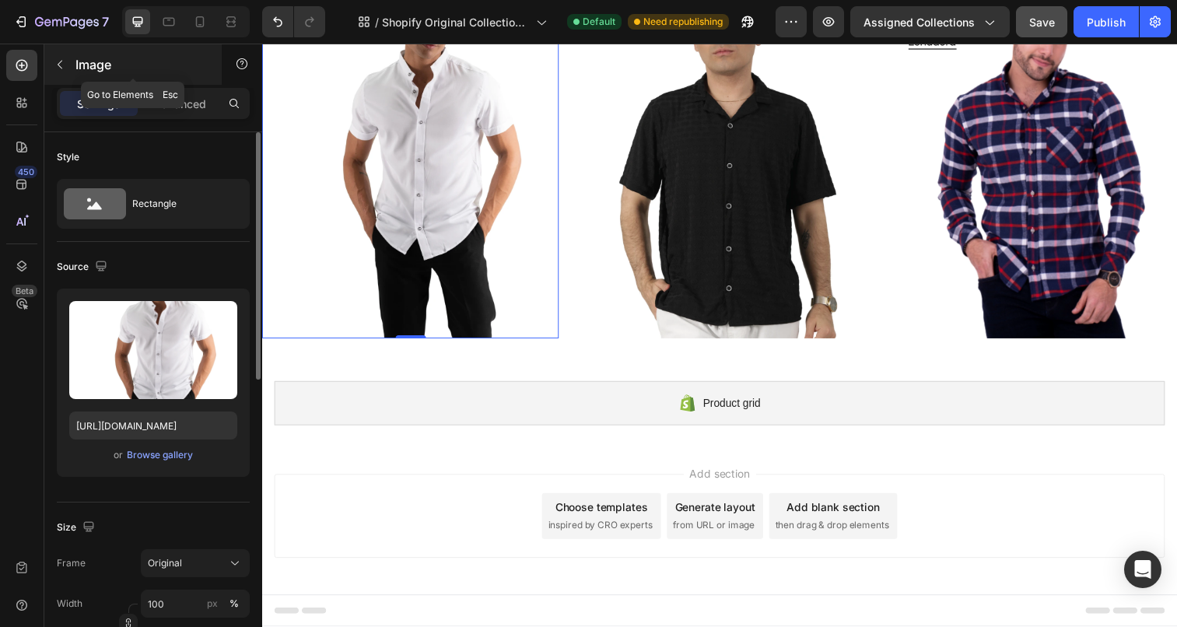
click at [55, 67] on icon "button" at bounding box center [60, 64] width 12 height 12
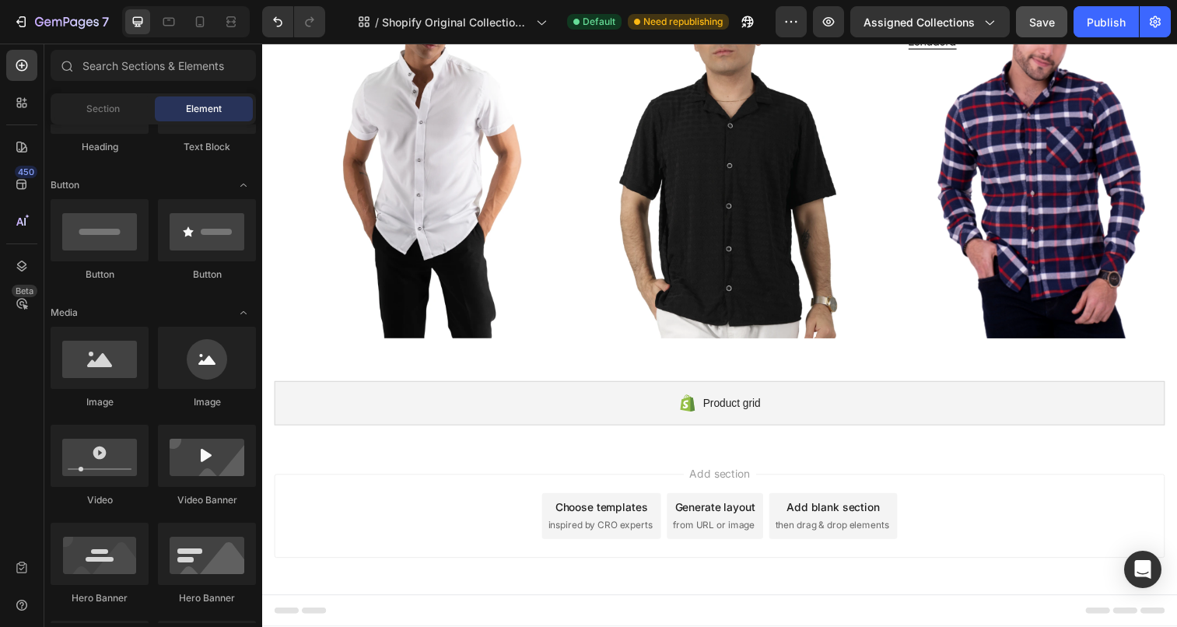
scroll to position [68, 0]
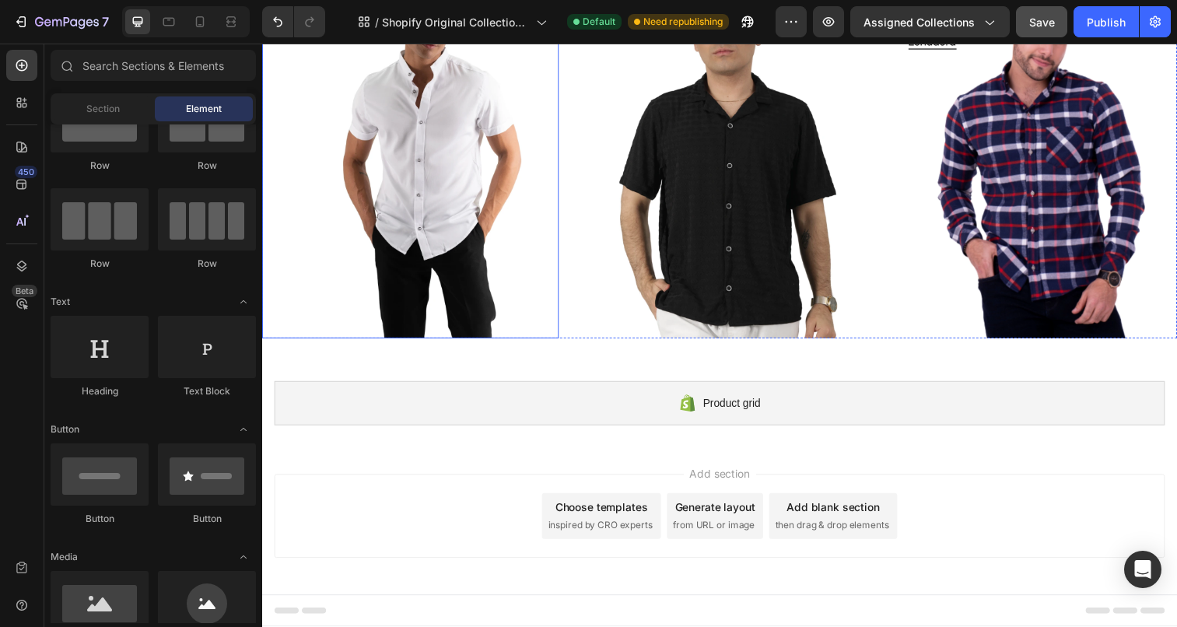
click at [374, 116] on img at bounding box center [413, 155] width 302 height 379
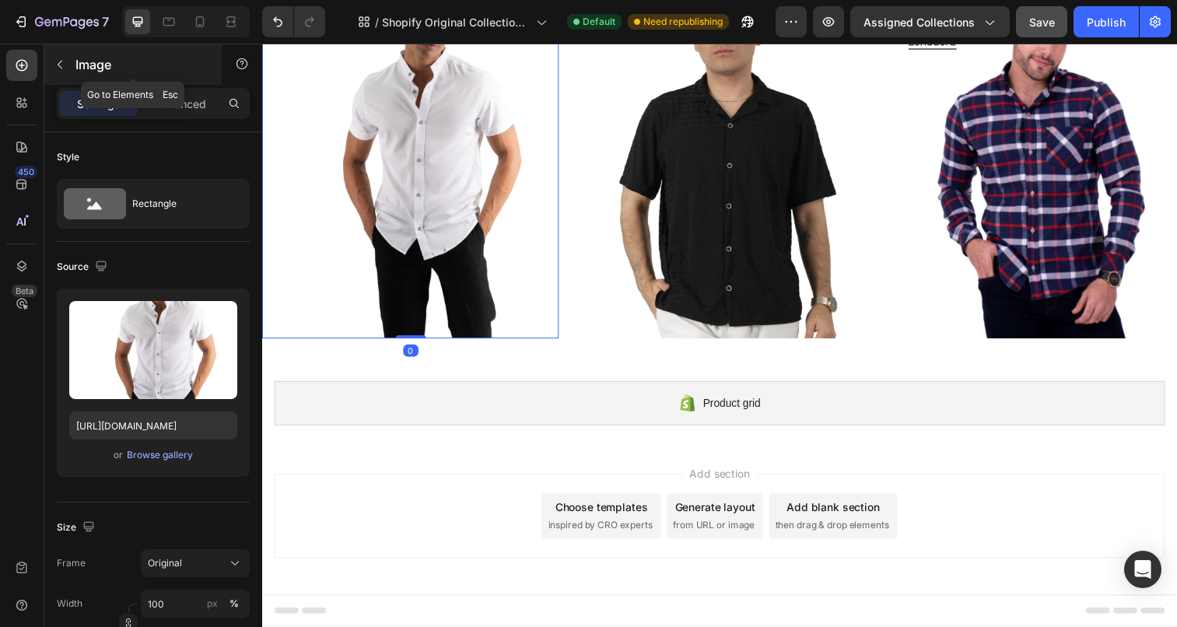
click at [58, 66] on icon "button" at bounding box center [60, 64] width 12 height 12
click at [477, 189] on img at bounding box center [413, 155] width 302 height 379
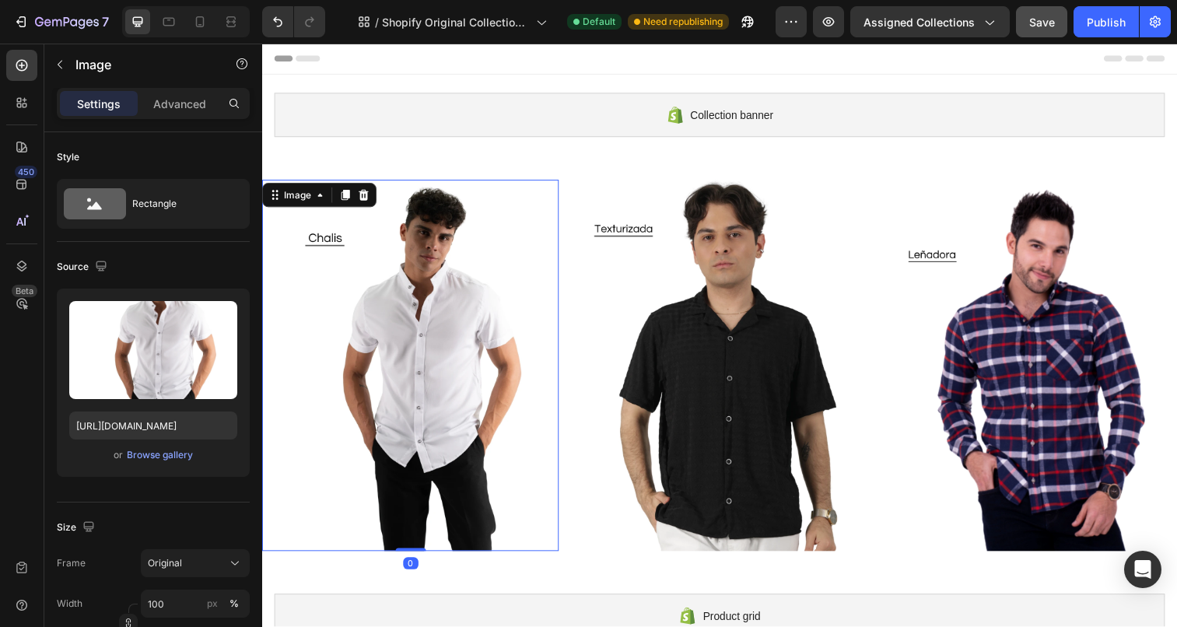
scroll to position [0, 0]
click at [50, 51] on div "Image" at bounding box center [132, 64] width 177 height 40
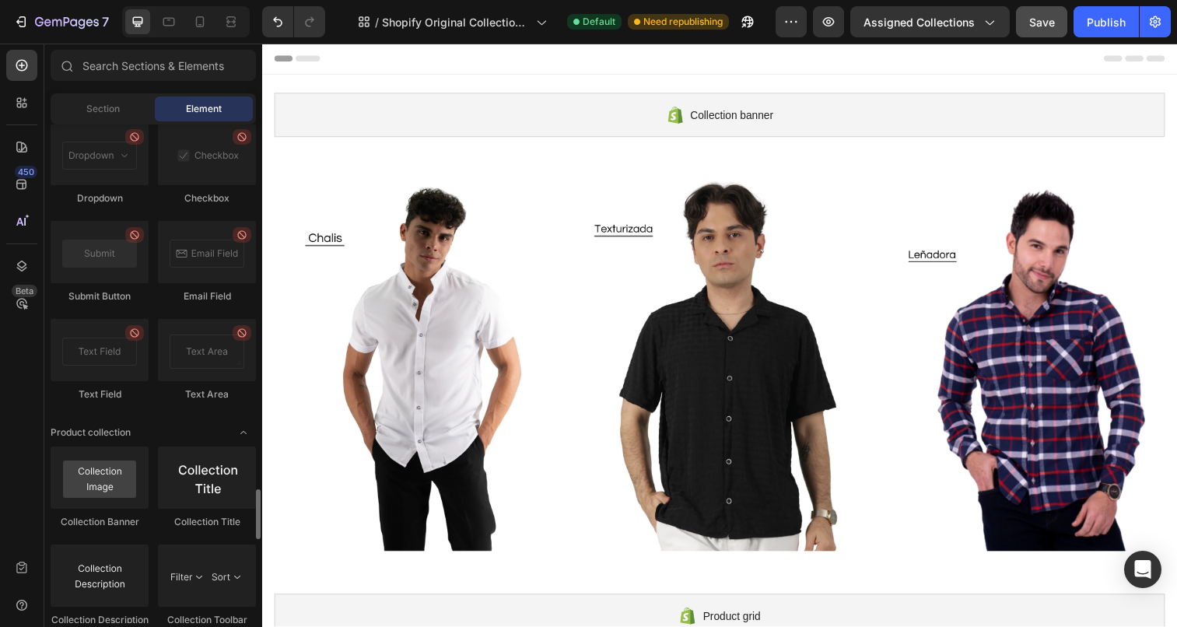
scroll to position [3665, 0]
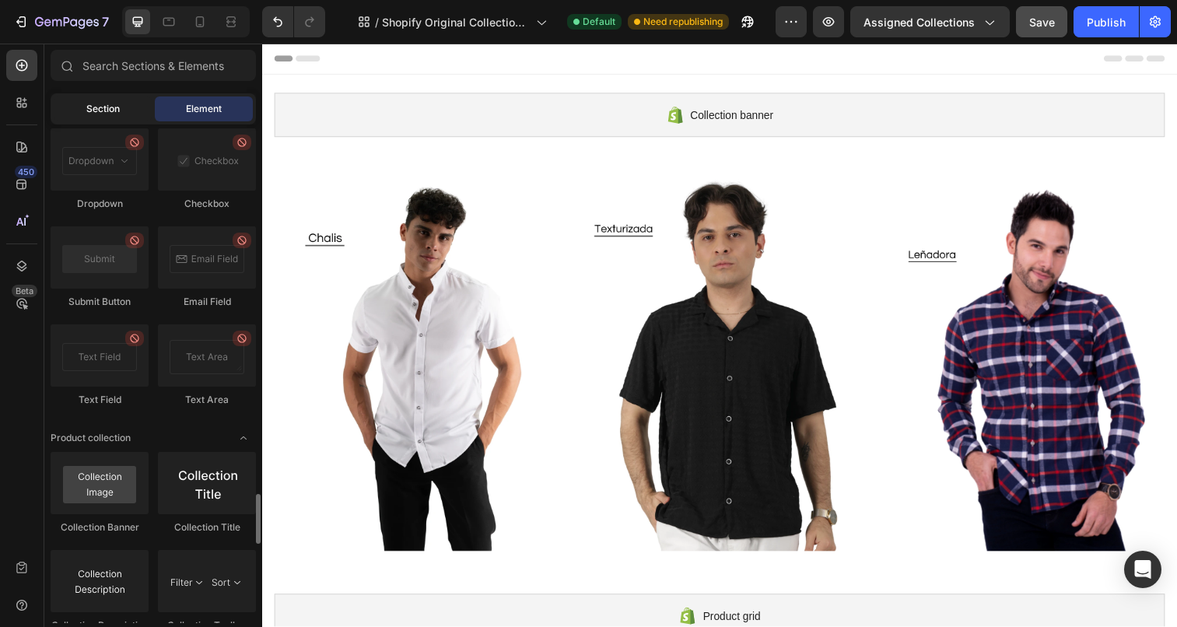
click at [106, 116] on div "Section" at bounding box center [103, 108] width 98 height 25
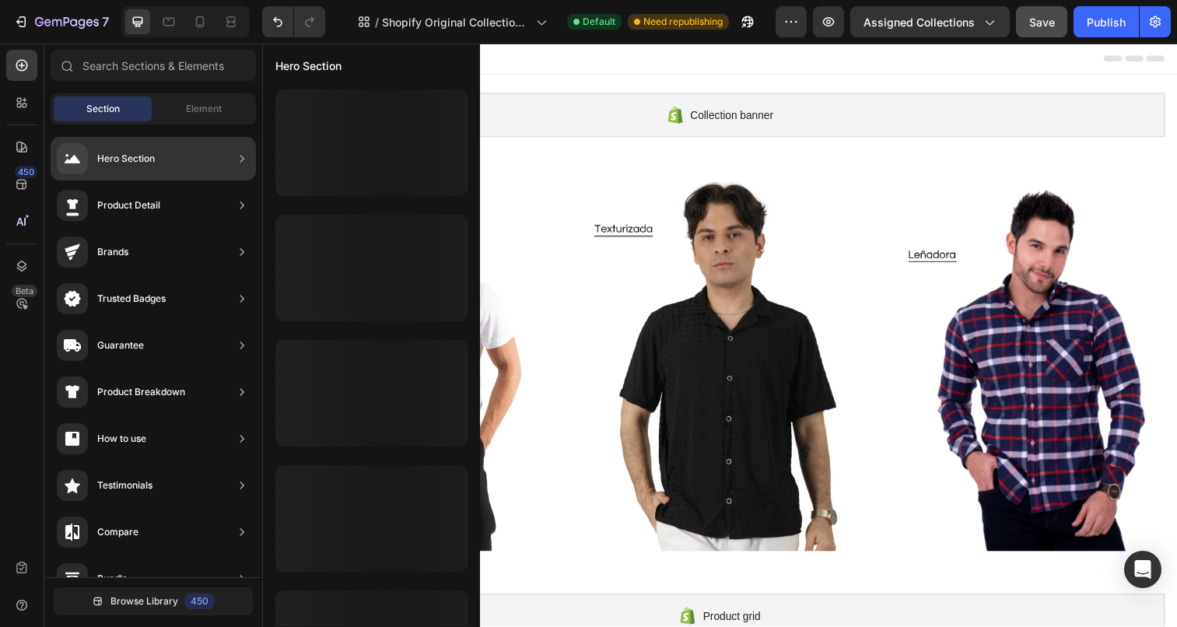
scroll to position [24, 0]
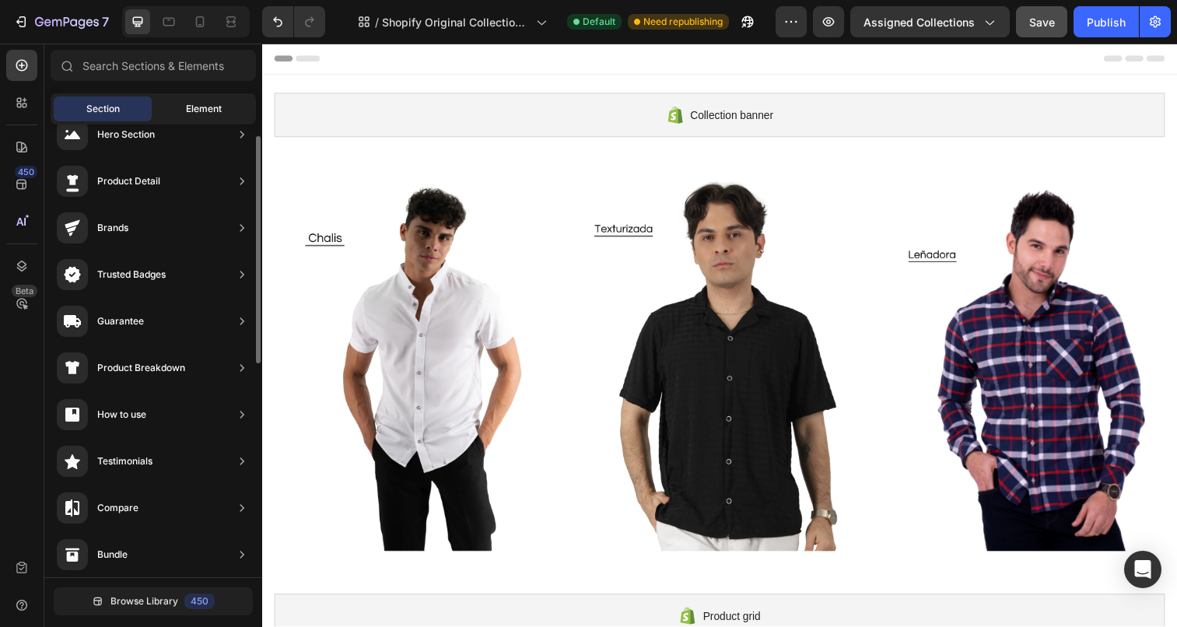
click at [197, 106] on span "Element" at bounding box center [204, 109] width 36 height 14
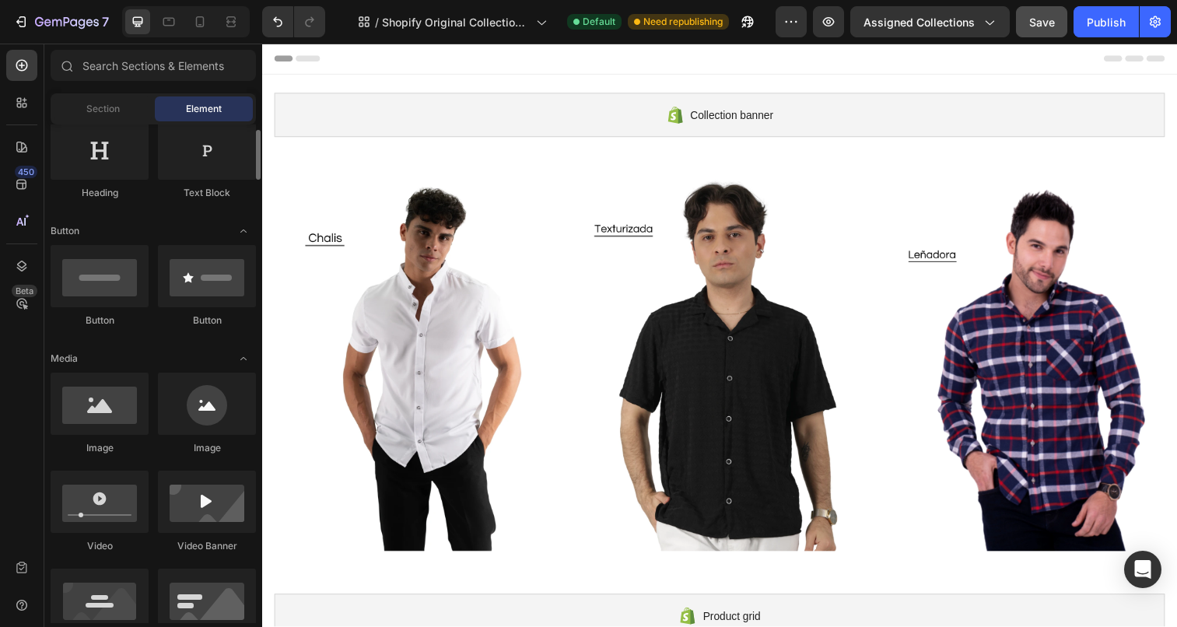
scroll to position [247, 0]
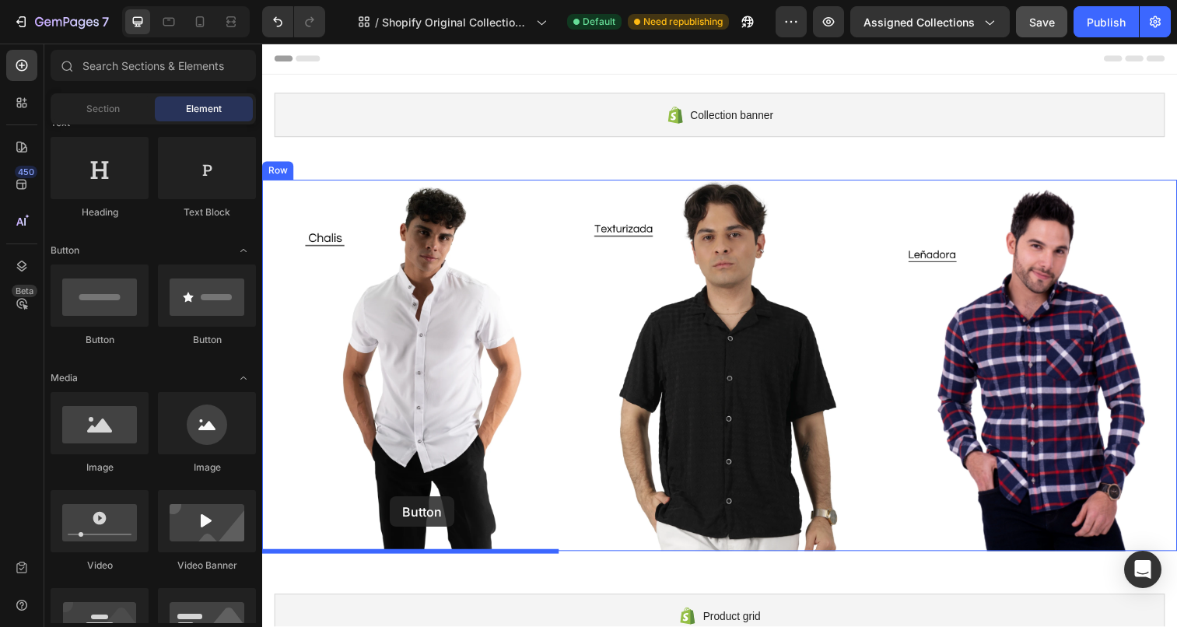
drag, startPoint x: 355, startPoint y: 348, endPoint x: 392, endPoint y: 505, distance: 162.0
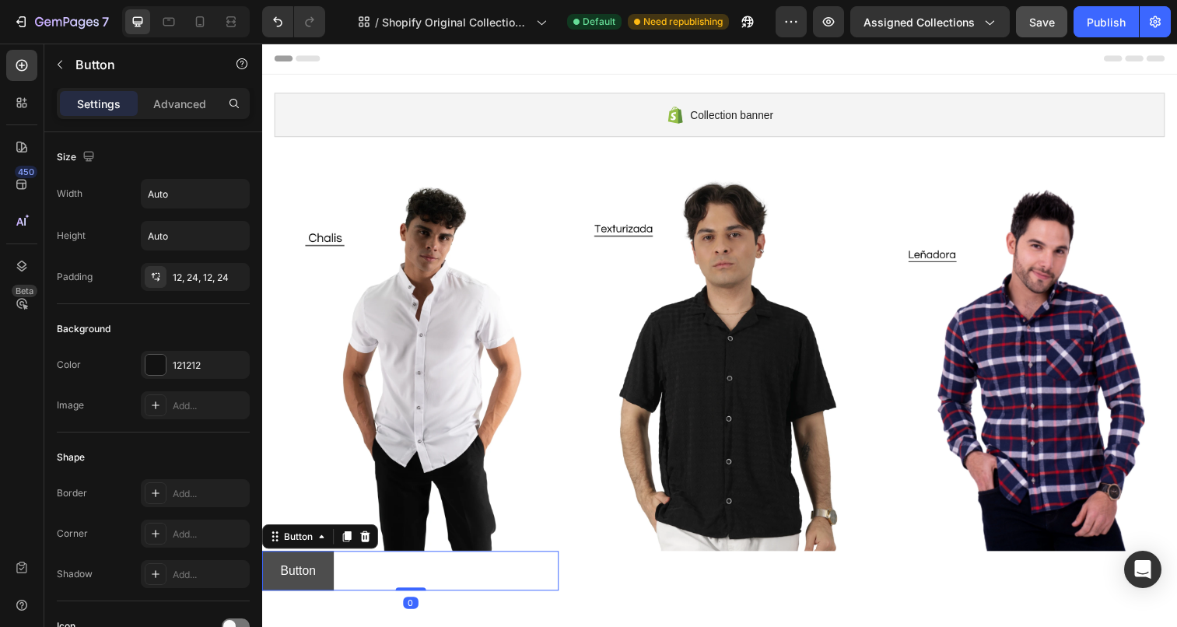
click at [330, 574] on button "Button" at bounding box center [298, 581] width 73 height 41
click at [368, 574] on div "Button Button 0" at bounding box center [413, 581] width 302 height 41
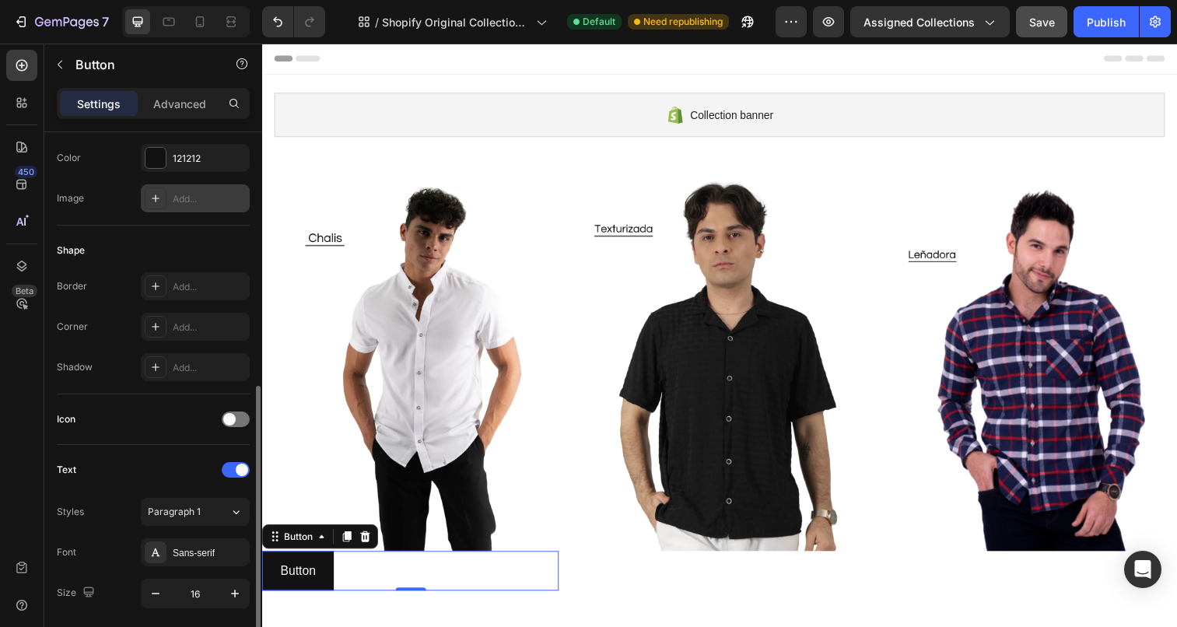
scroll to position [576, 0]
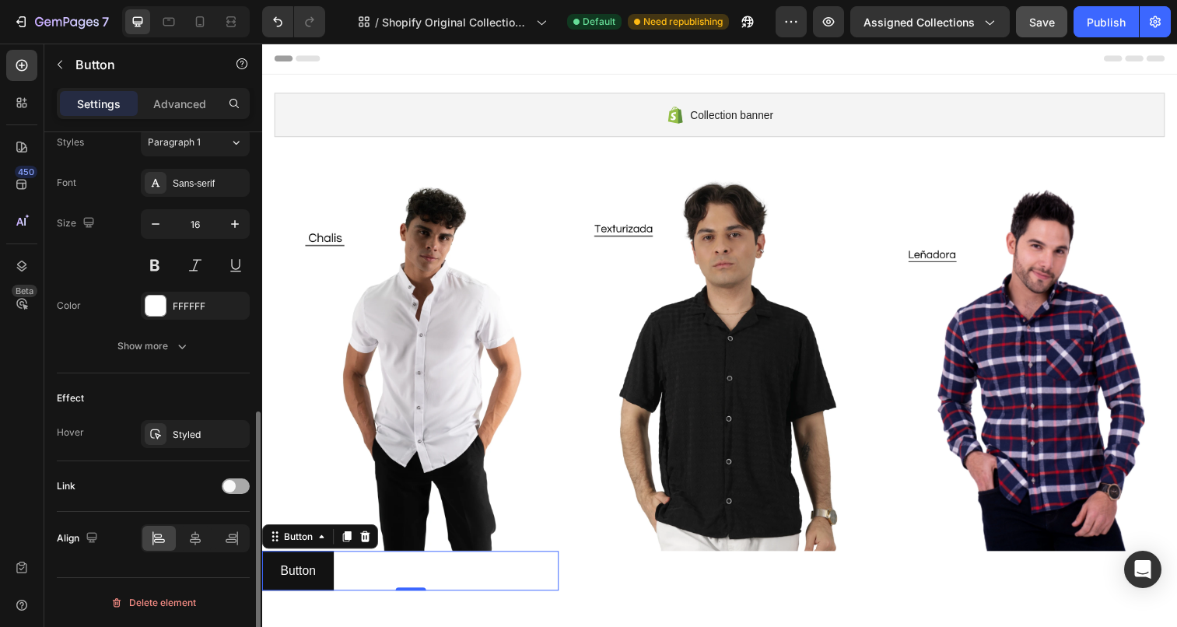
click at [237, 480] on div at bounding box center [236, 486] width 28 height 16
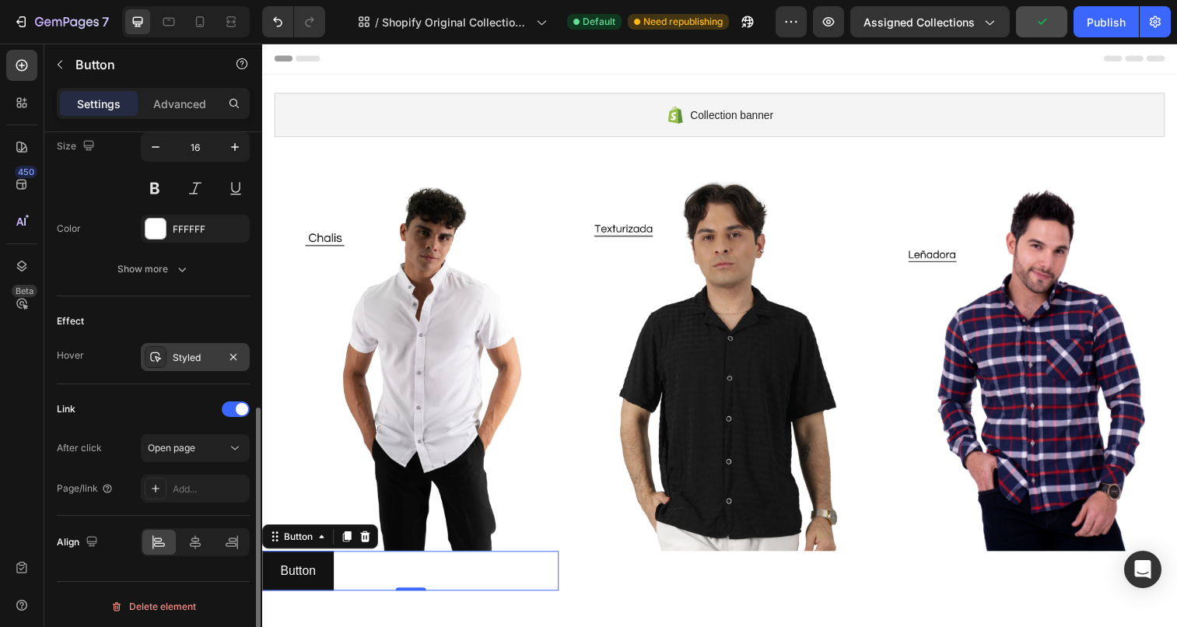
scroll to position [657, 0]
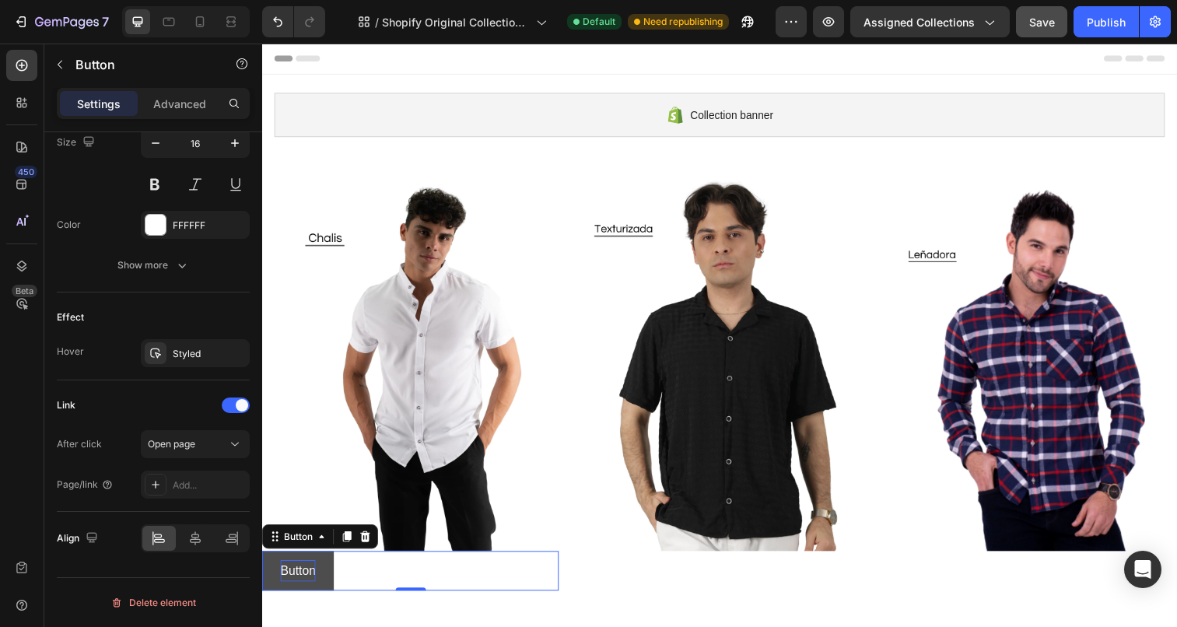
click at [300, 571] on p "Button" at bounding box center [299, 582] width 36 height 23
click at [301, 578] on p "Button" at bounding box center [299, 582] width 36 height 23
click at [489, 599] on div "COMPRAR Button 0" at bounding box center [413, 581] width 302 height 41
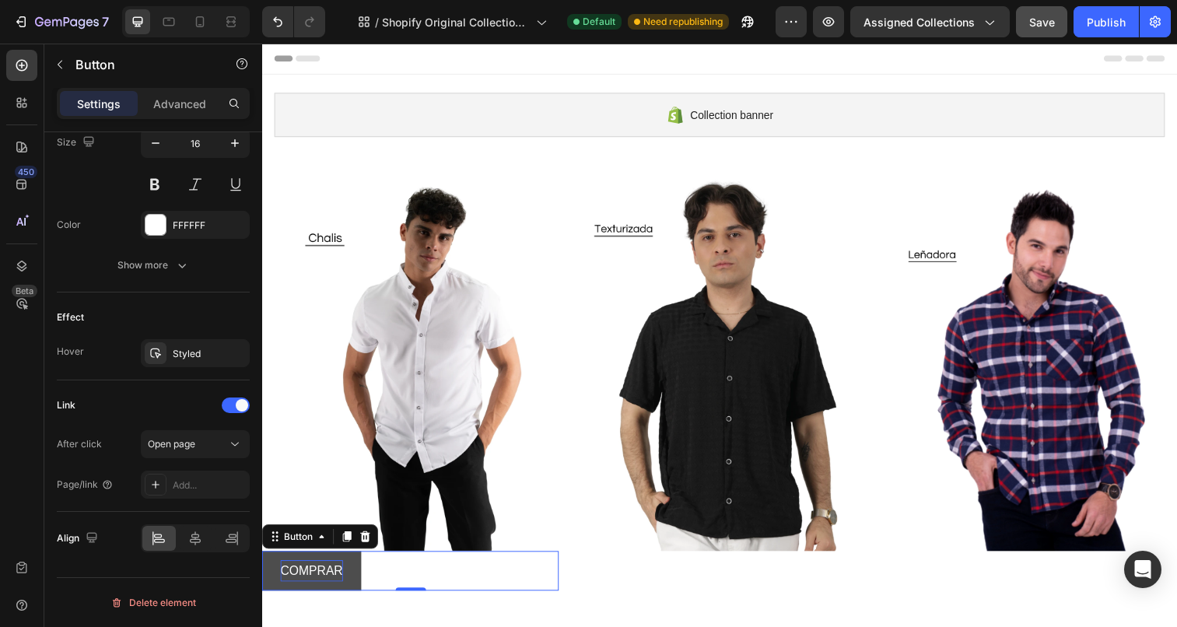
click at [311, 582] on p "COMPRAR" at bounding box center [313, 582] width 64 height 23
click at [358, 576] on button "COMPRAR" at bounding box center [312, 581] width 101 height 41
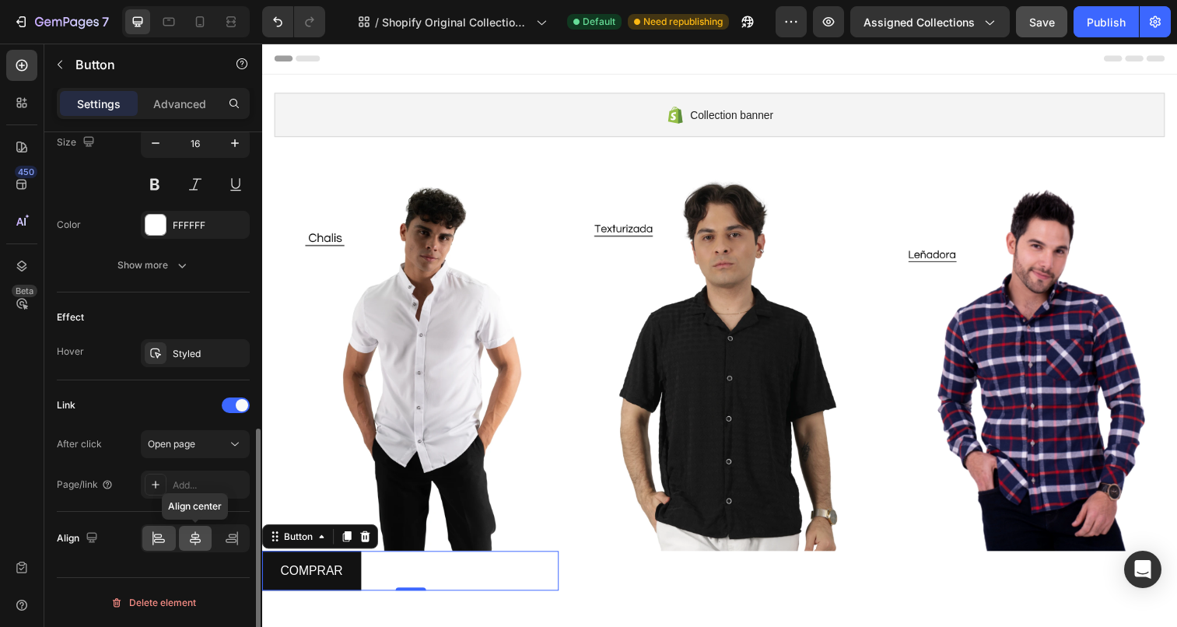
click at [195, 537] on icon at bounding box center [195, 538] width 11 height 14
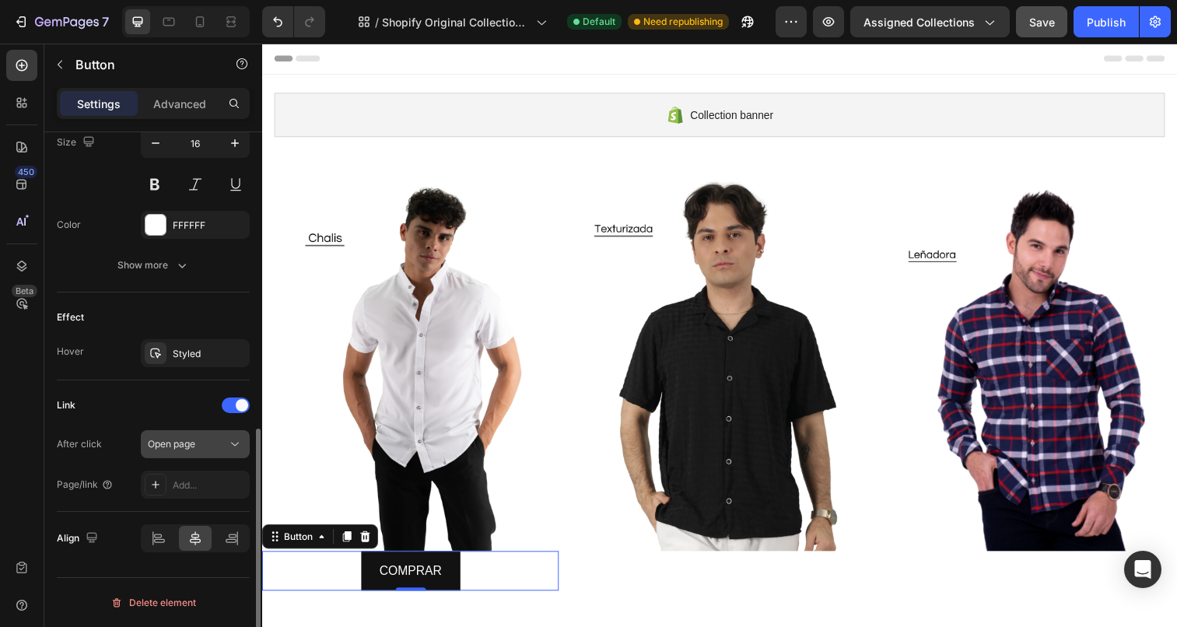
click at [214, 443] on div "Open page" at bounding box center [187, 444] width 79 height 14
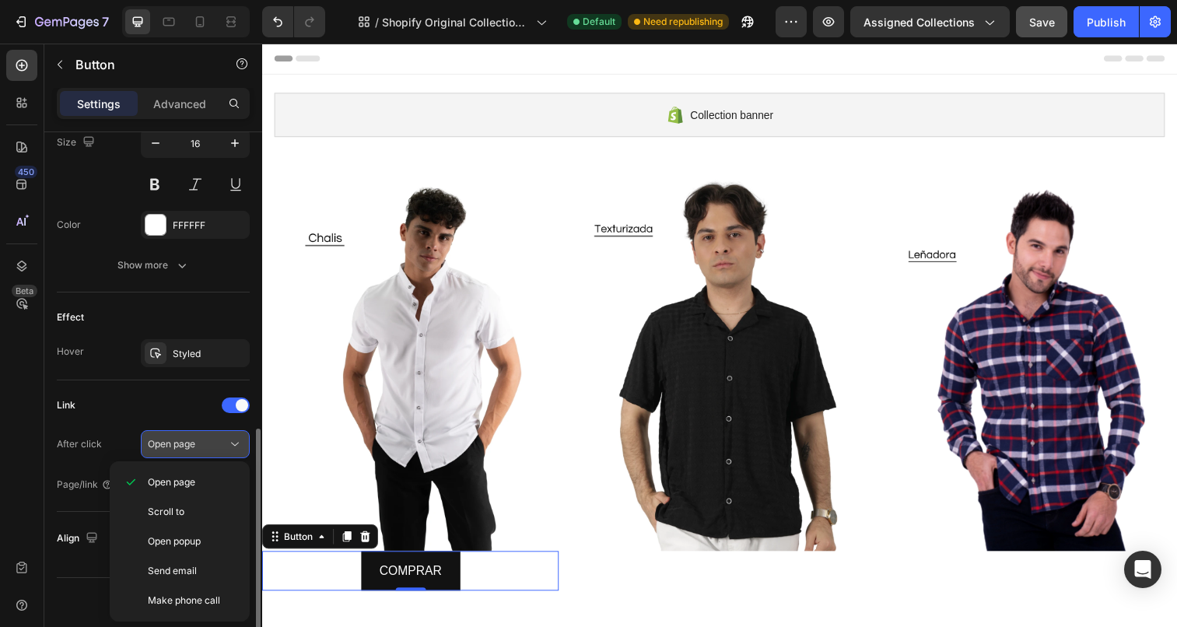
click at [218, 446] on div "Open page" at bounding box center [187, 444] width 79 height 14
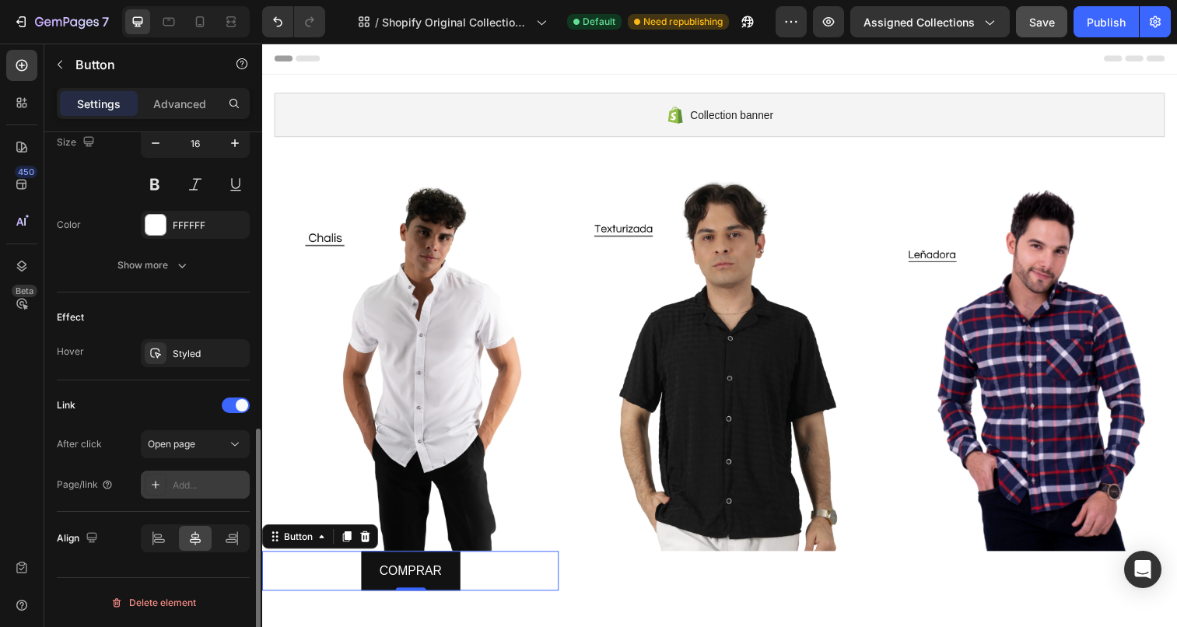
click at [217, 483] on div "Add..." at bounding box center [209, 485] width 73 height 14
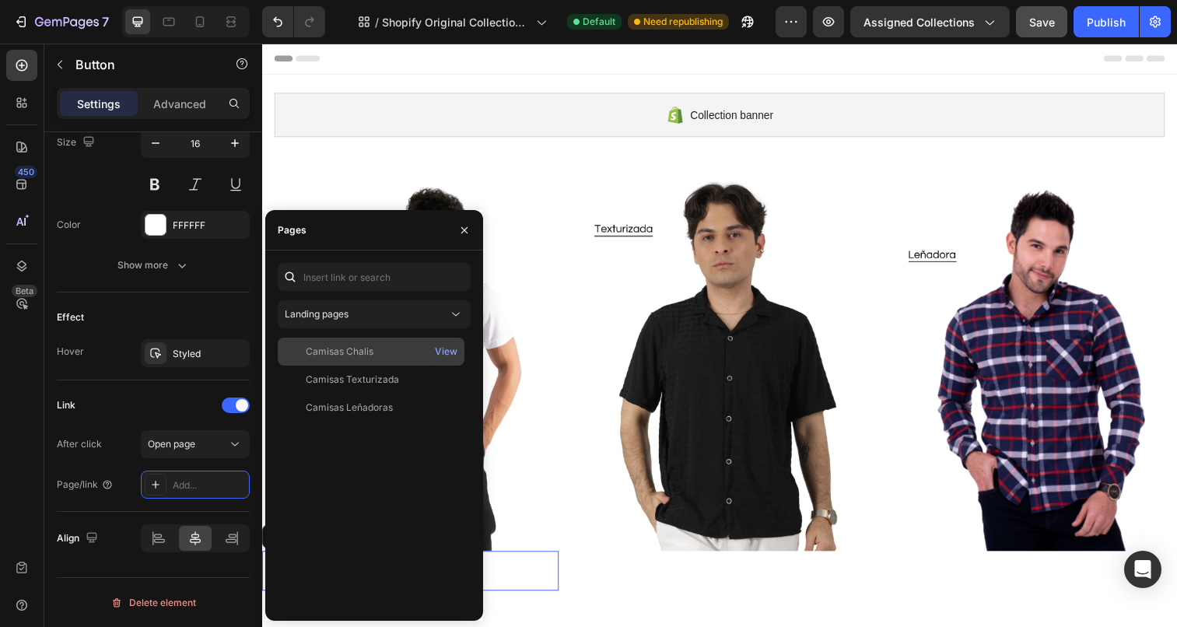
click at [368, 351] on div "Camisas Chalis" at bounding box center [340, 351] width 68 height 14
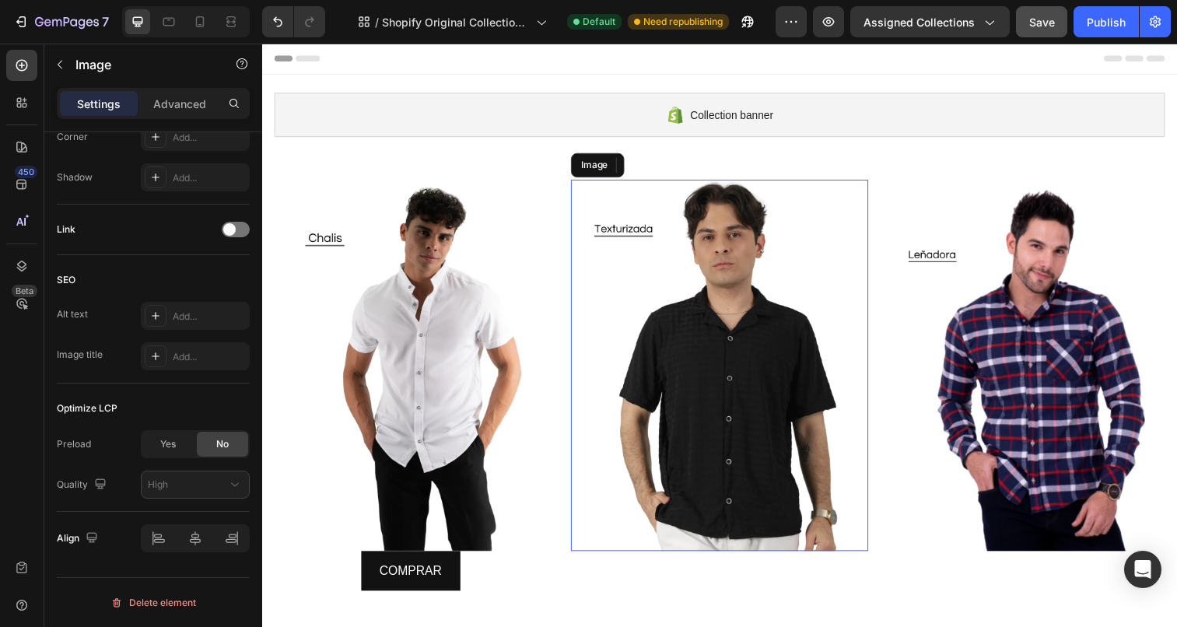
click at [686, 458] on img at bounding box center [728, 372] width 302 height 379
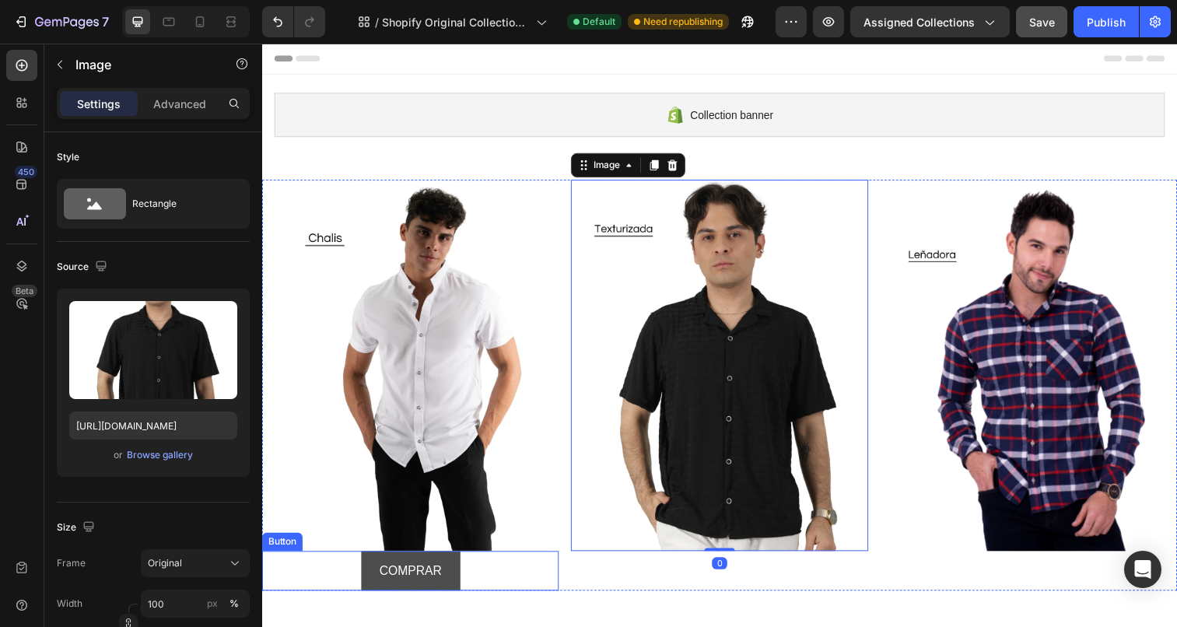
click at [454, 567] on link "COMPRAR" at bounding box center [413, 581] width 101 height 41
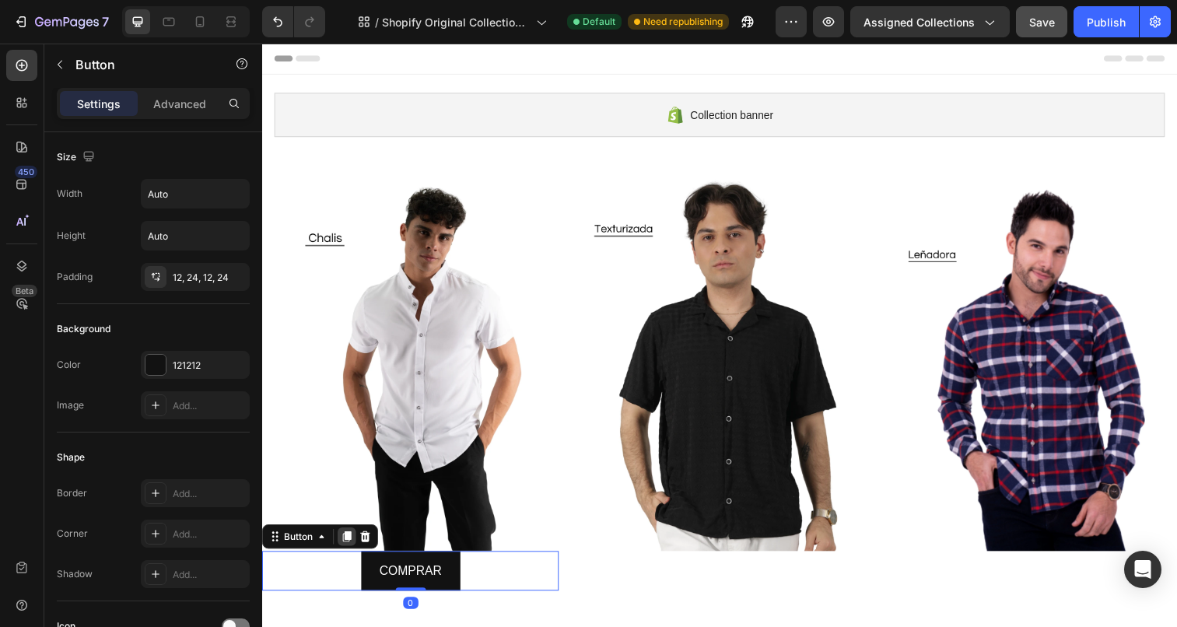
click at [354, 547] on icon at bounding box center [348, 546] width 12 height 12
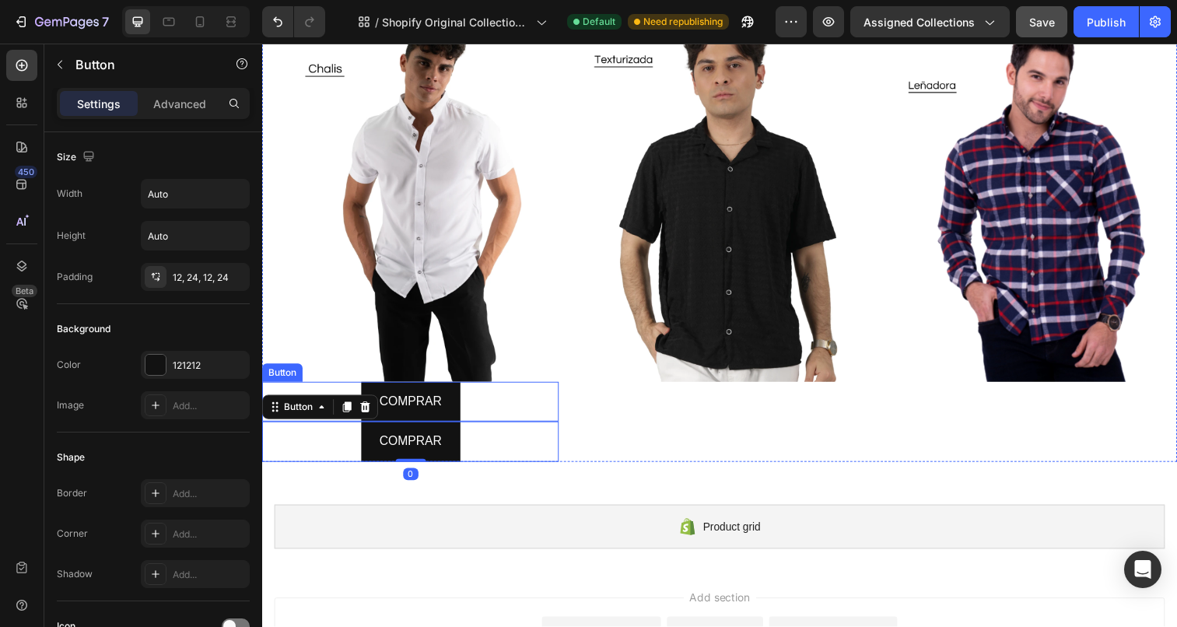
scroll to position [181, 0]
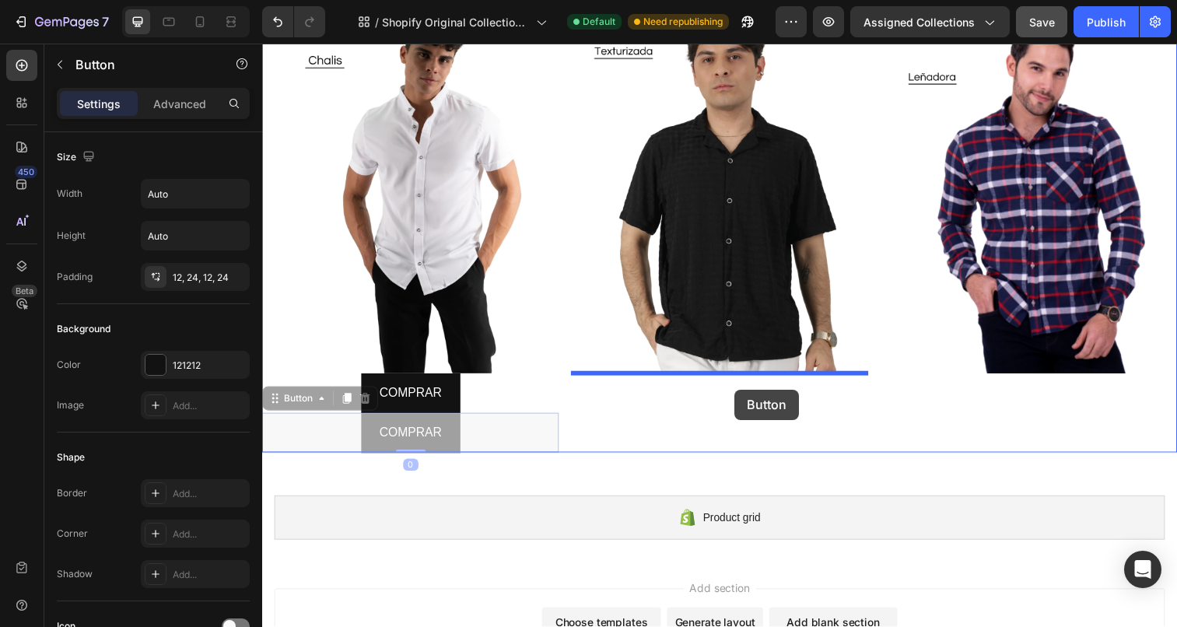
drag, startPoint x: 446, startPoint y: 436, endPoint x: 743, endPoint y: 396, distance: 300.6
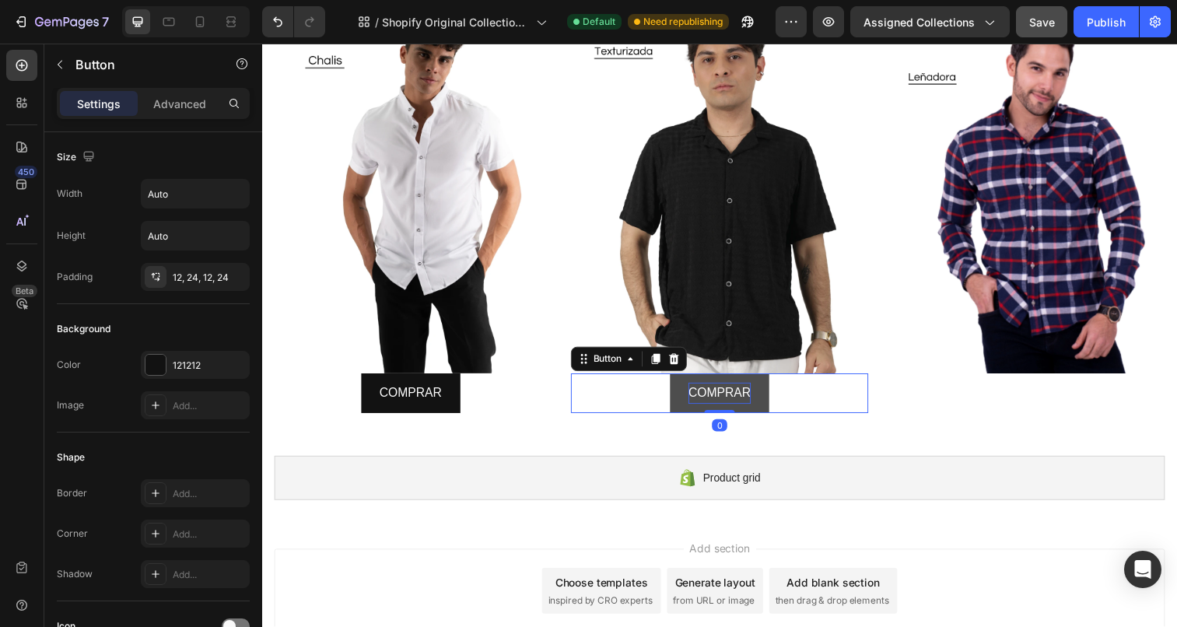
click at [717, 400] on p "COMPRAR" at bounding box center [729, 401] width 64 height 23
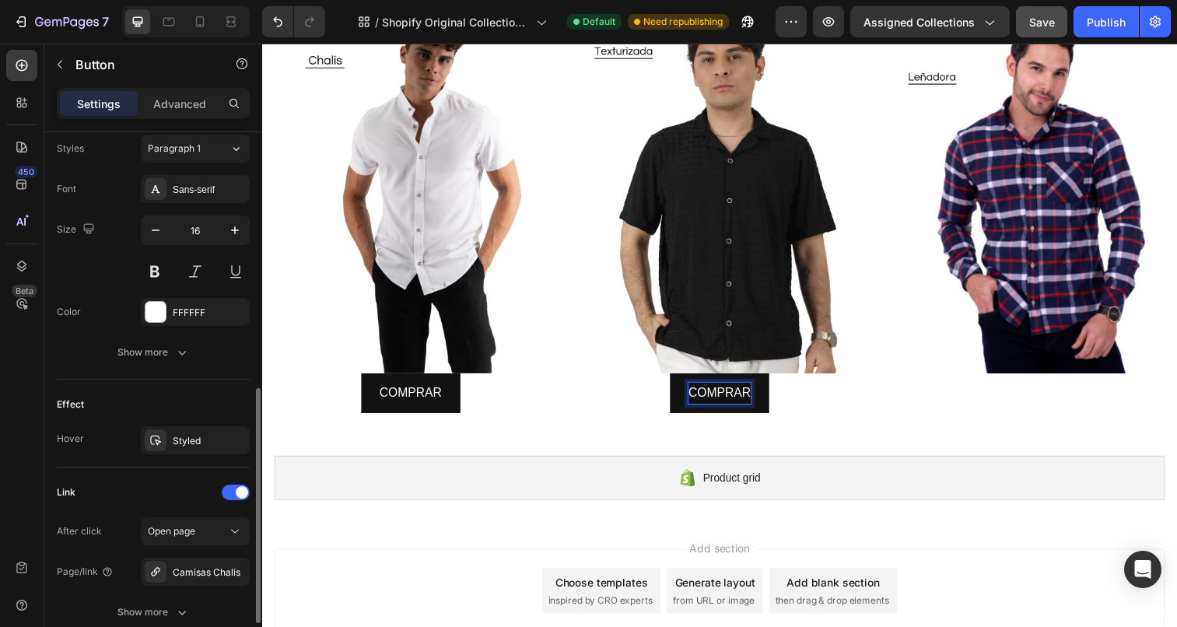
scroll to position [698, 0]
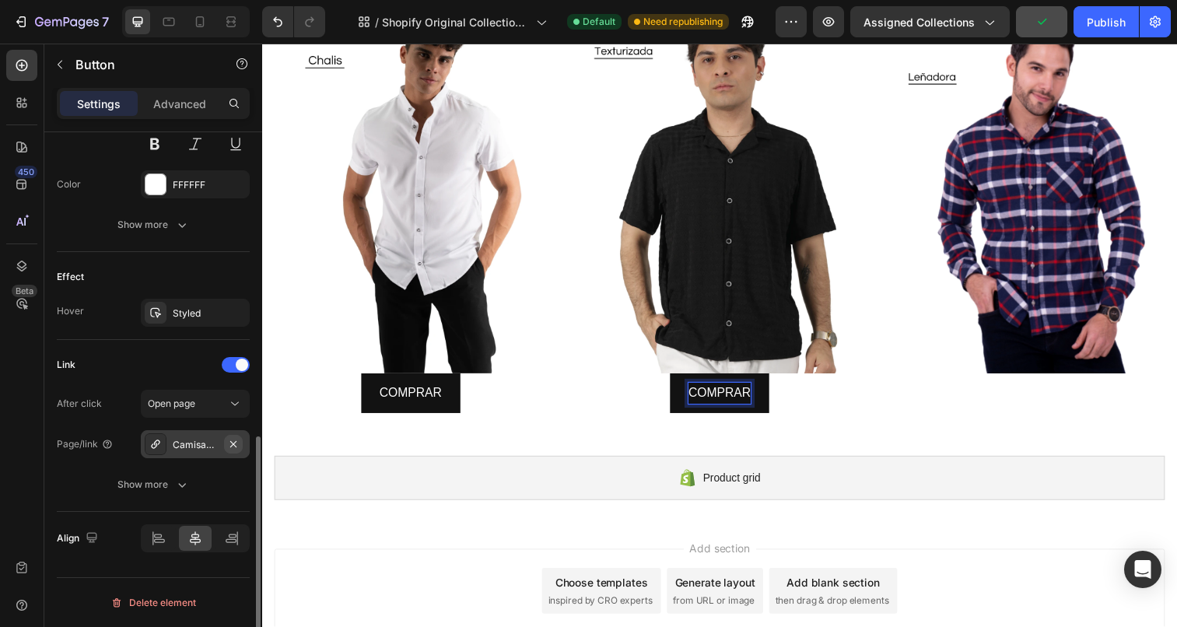
click at [229, 443] on icon "button" at bounding box center [233, 444] width 12 height 12
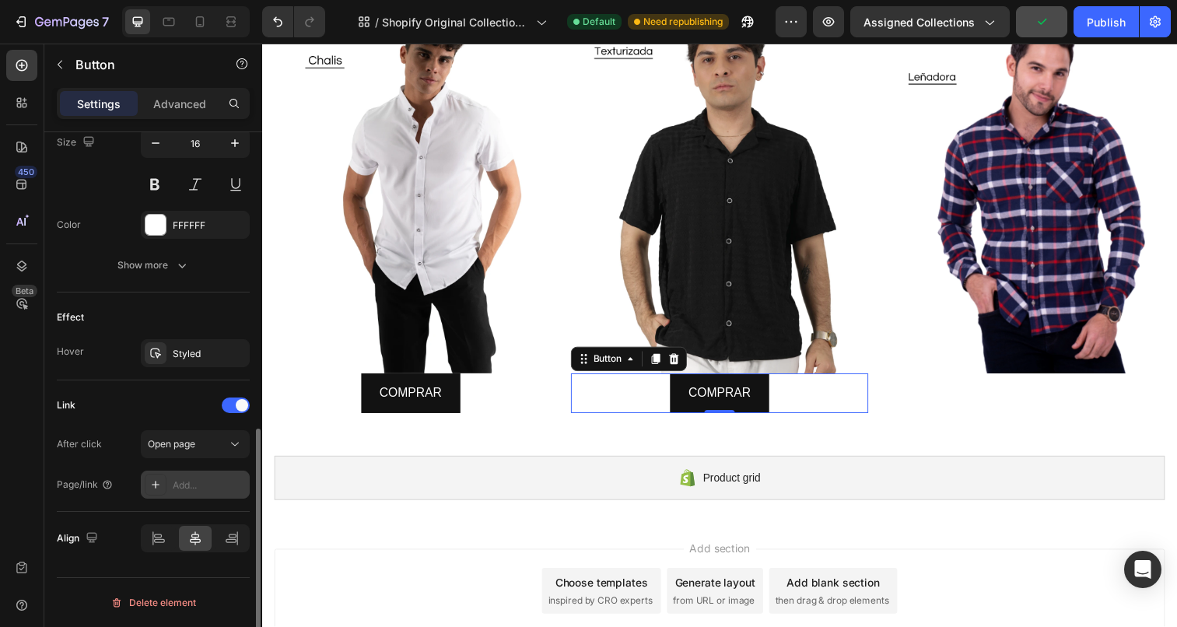
scroll to position [657, 0]
click at [161, 483] on icon at bounding box center [155, 484] width 12 height 12
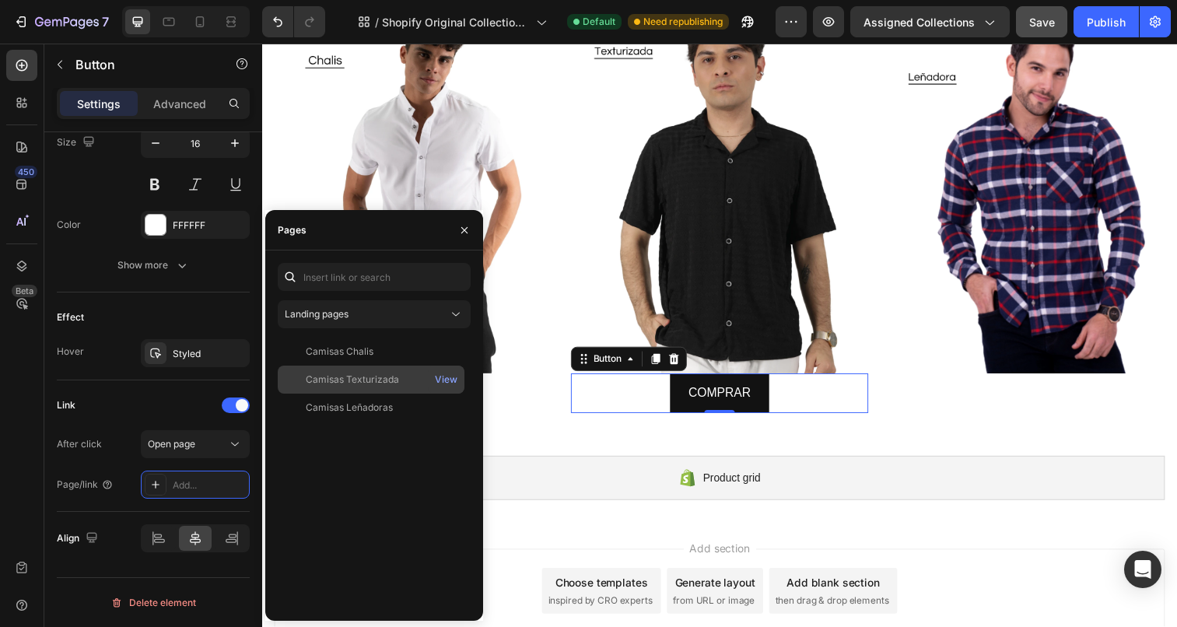
click at [371, 382] on div "Camisas Texturizada" at bounding box center [352, 379] width 93 height 14
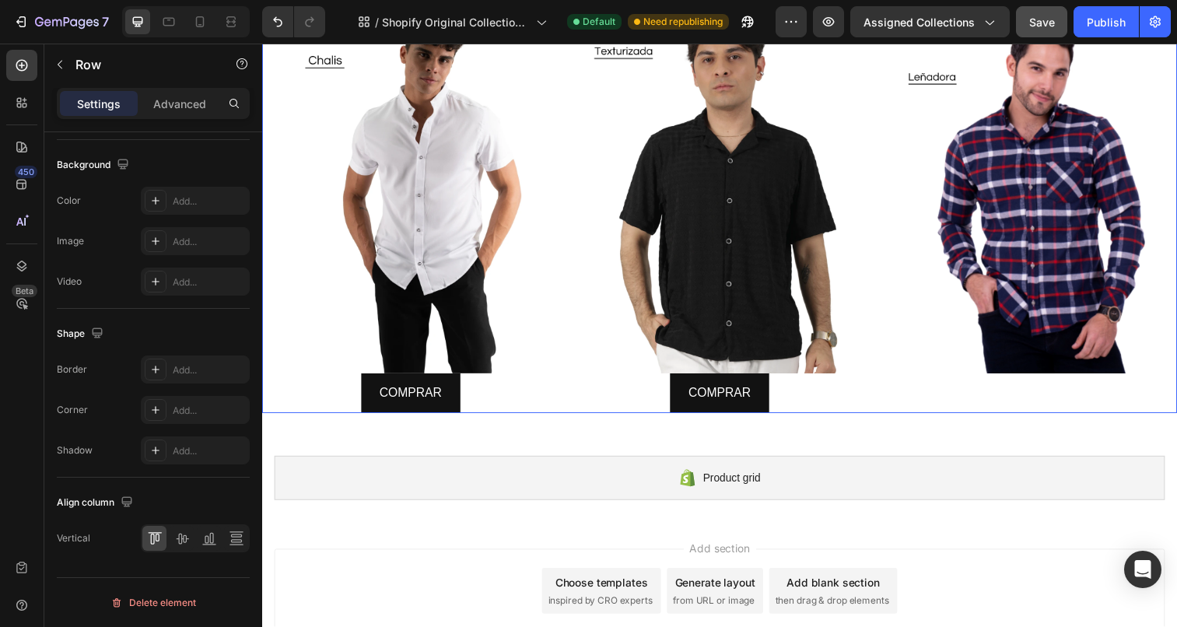
click at [987, 393] on div "Image" at bounding box center [1044, 211] width 302 height 419
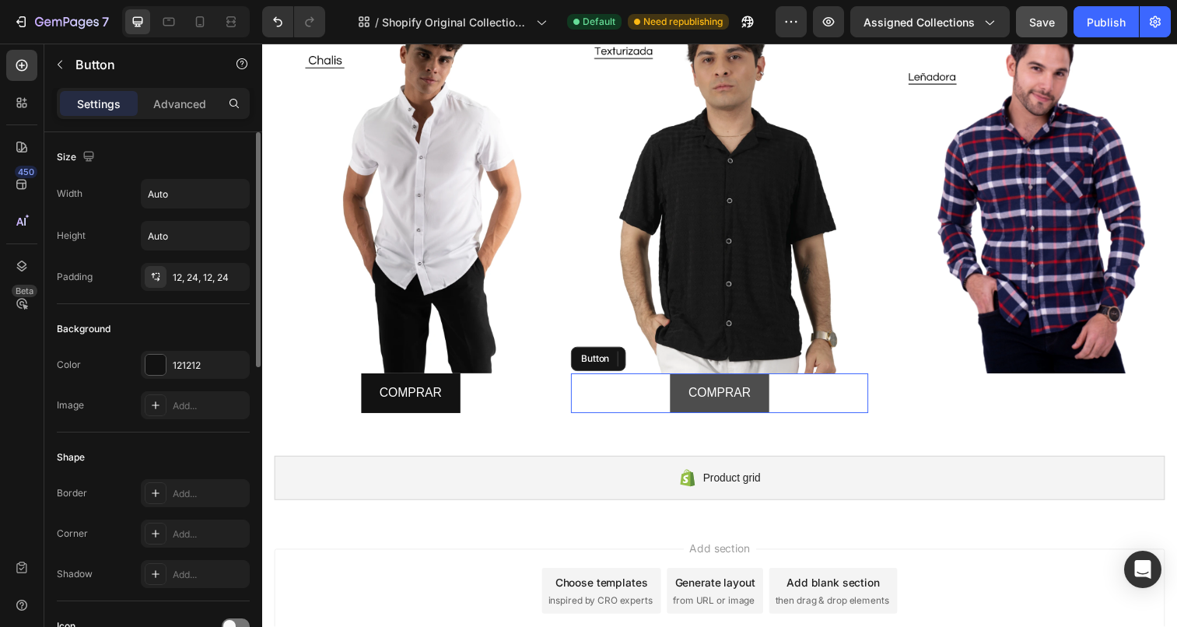
click at [768, 393] on link "COMPRAR" at bounding box center [728, 400] width 101 height 41
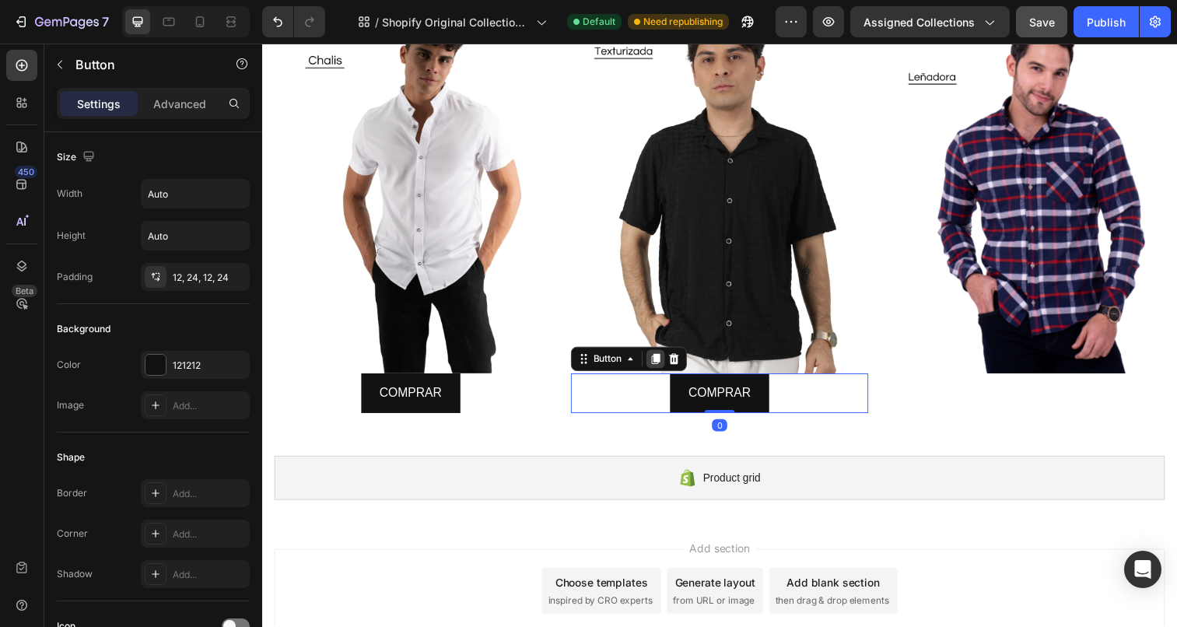
click at [659, 362] on icon at bounding box center [663, 365] width 12 height 12
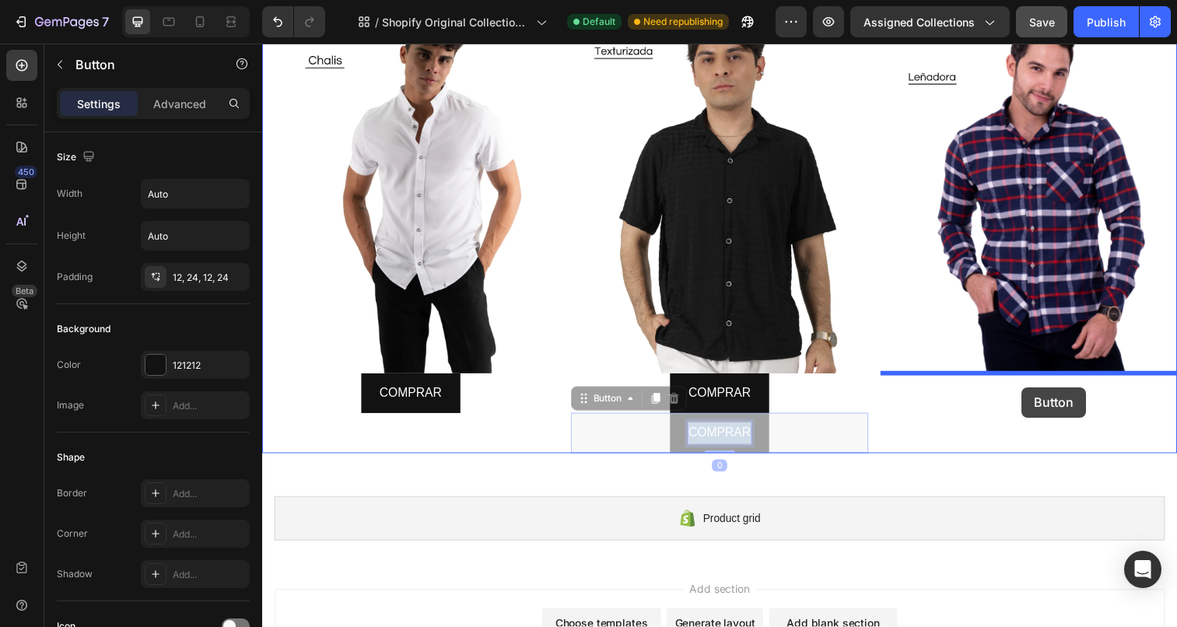
drag, startPoint x: 708, startPoint y: 435, endPoint x: 1037, endPoint y: 394, distance: 330.7
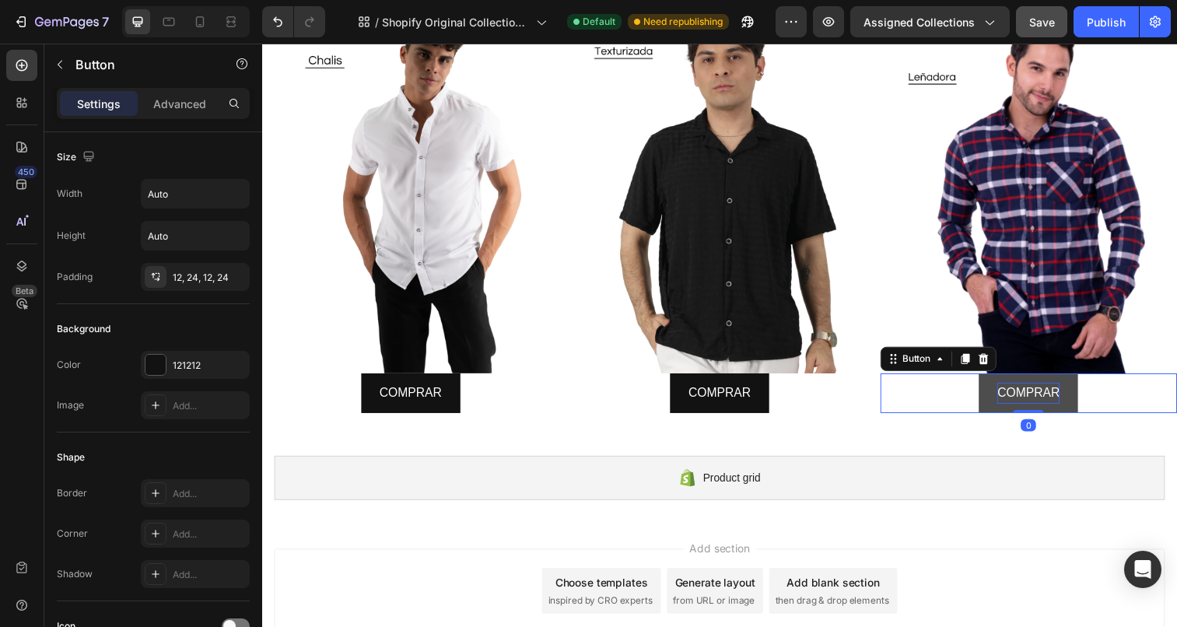
click at [1028, 400] on p "COMPRAR" at bounding box center [1044, 401] width 64 height 23
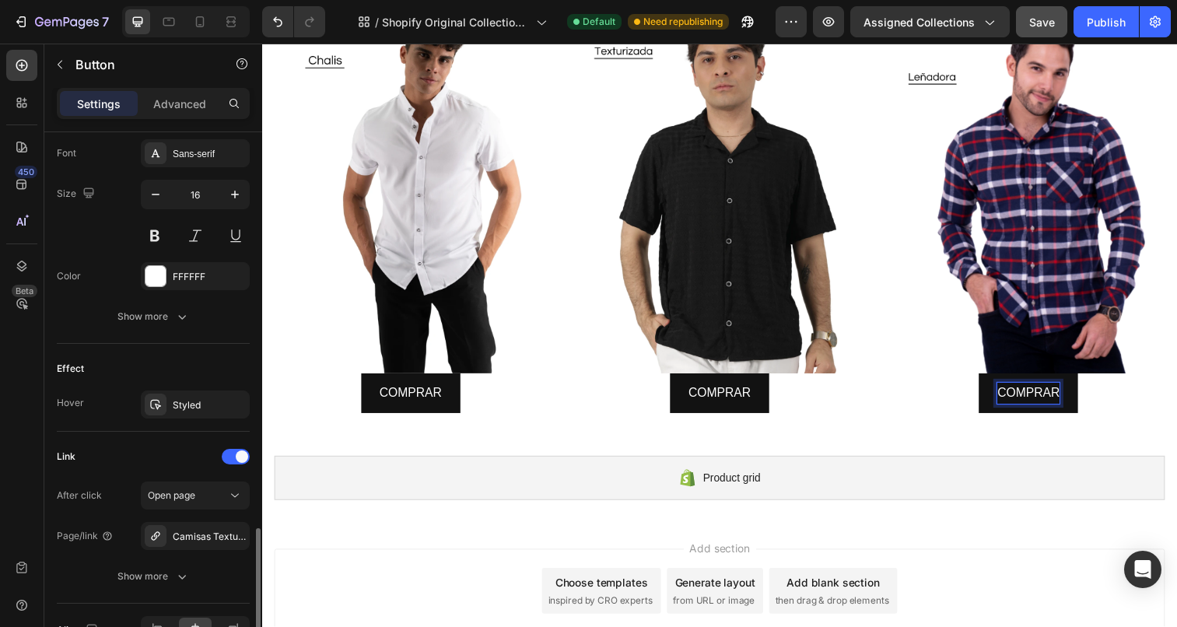
scroll to position [698, 0]
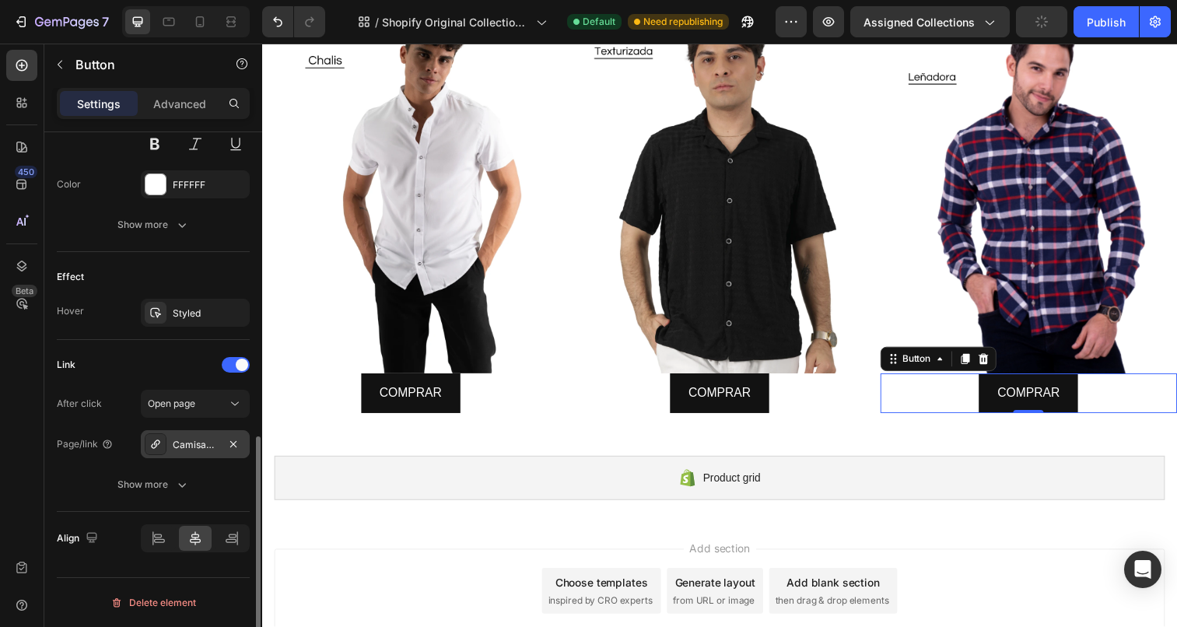
click at [152, 447] on icon at bounding box center [155, 443] width 9 height 9
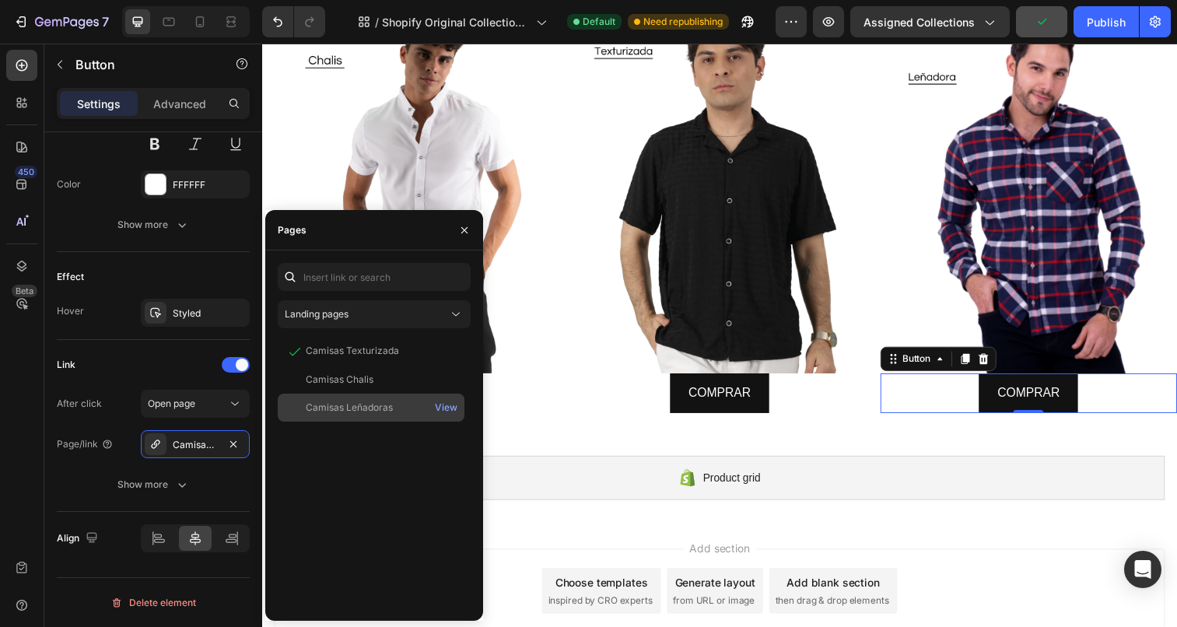
click at [365, 405] on div "Camisas Leñadoras" at bounding box center [349, 407] width 87 height 14
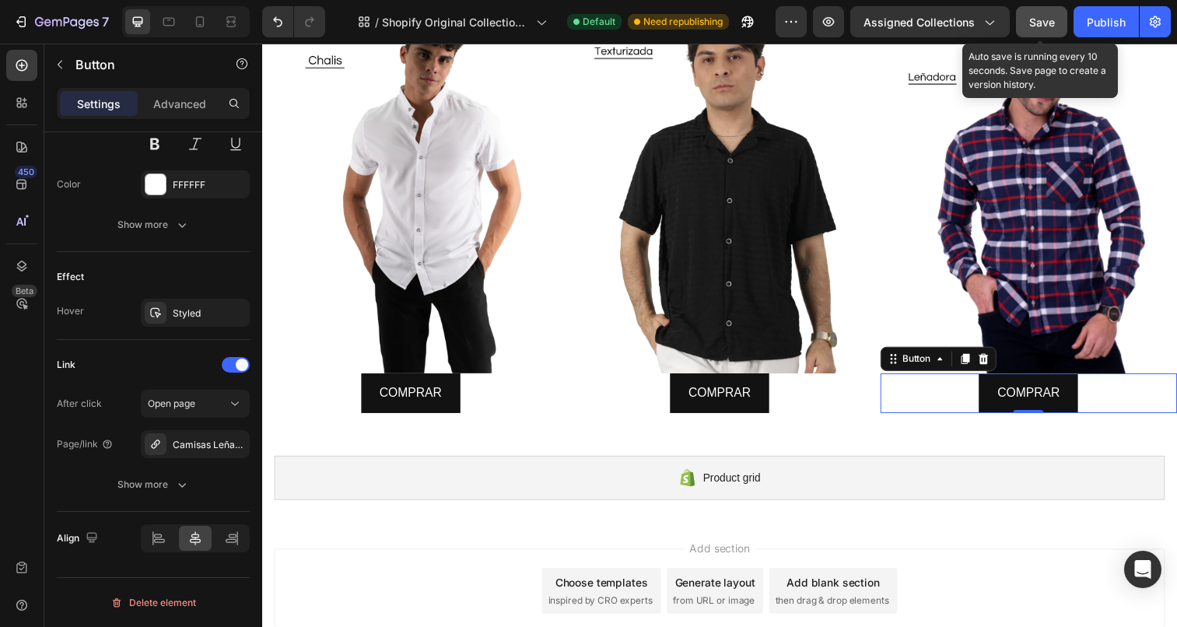
click at [1045, 20] on span "Save" at bounding box center [1042, 22] width 26 height 13
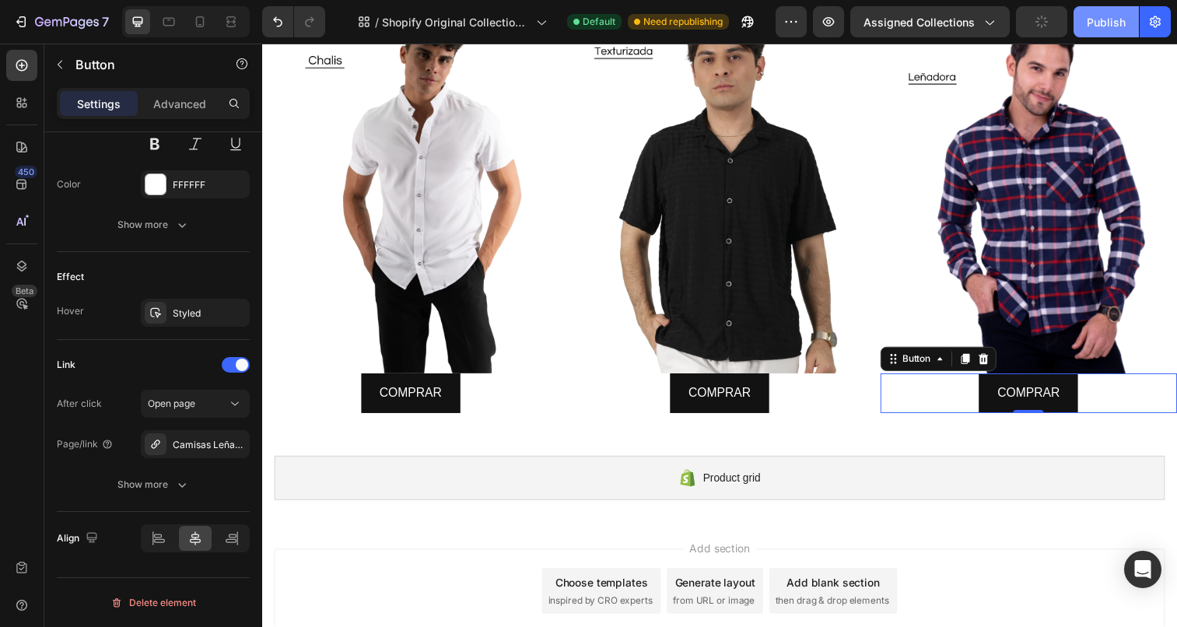
click at [1100, 26] on div "Publish" at bounding box center [1105, 22] width 39 height 16
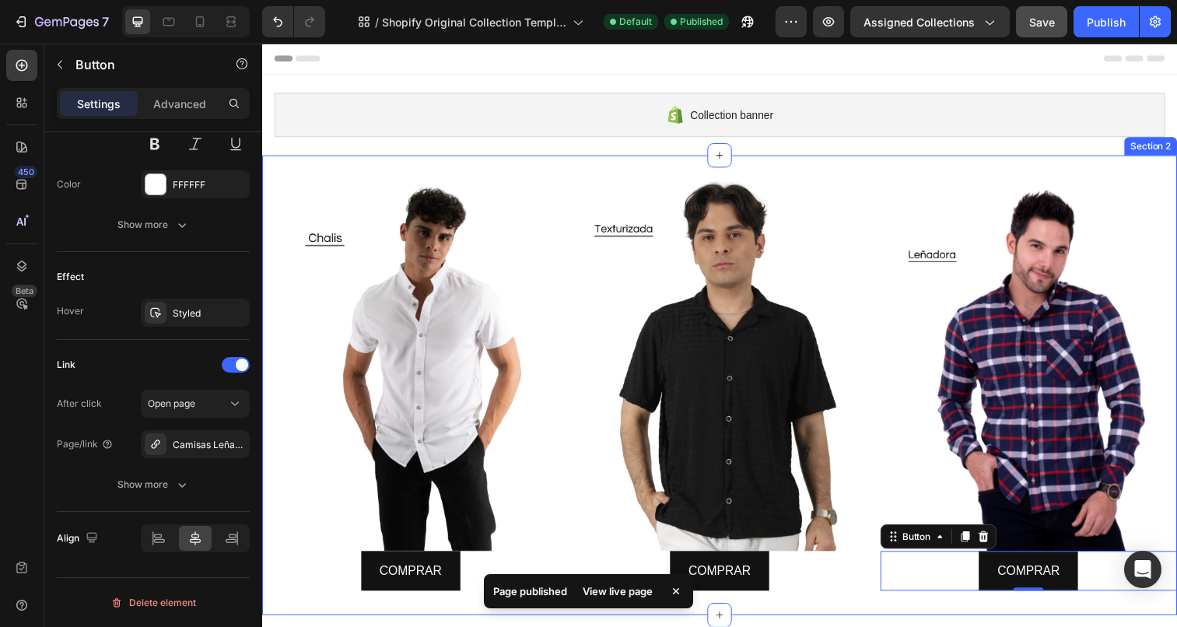
scroll to position [0, 0]
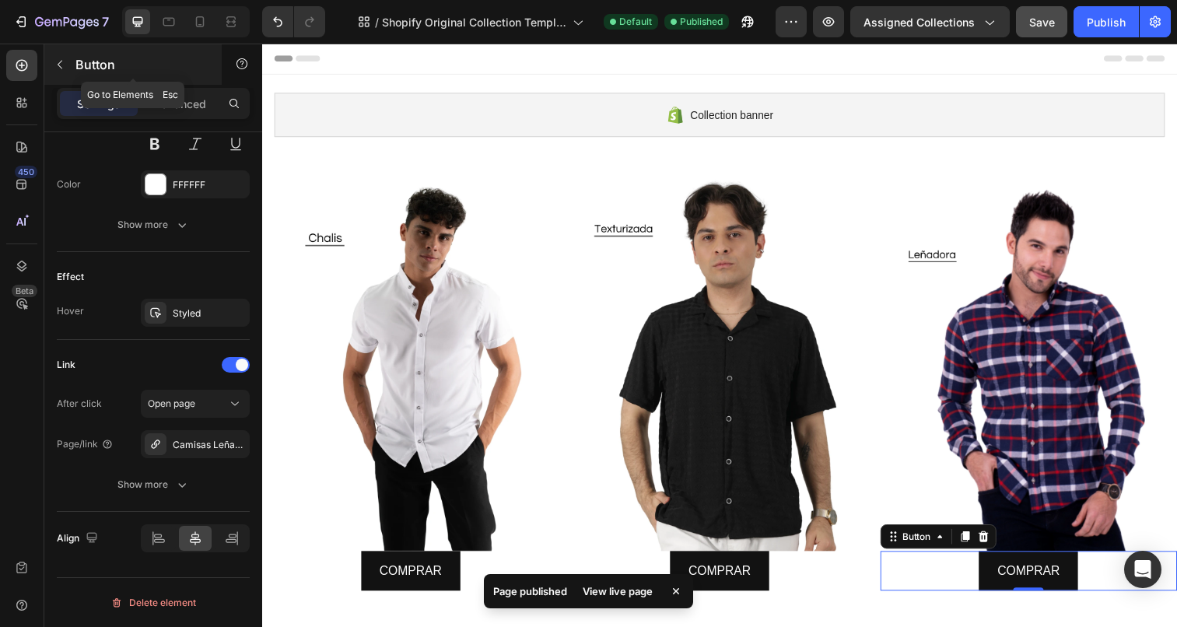
click at [66, 60] on button "button" at bounding box center [59, 64] width 25 height 25
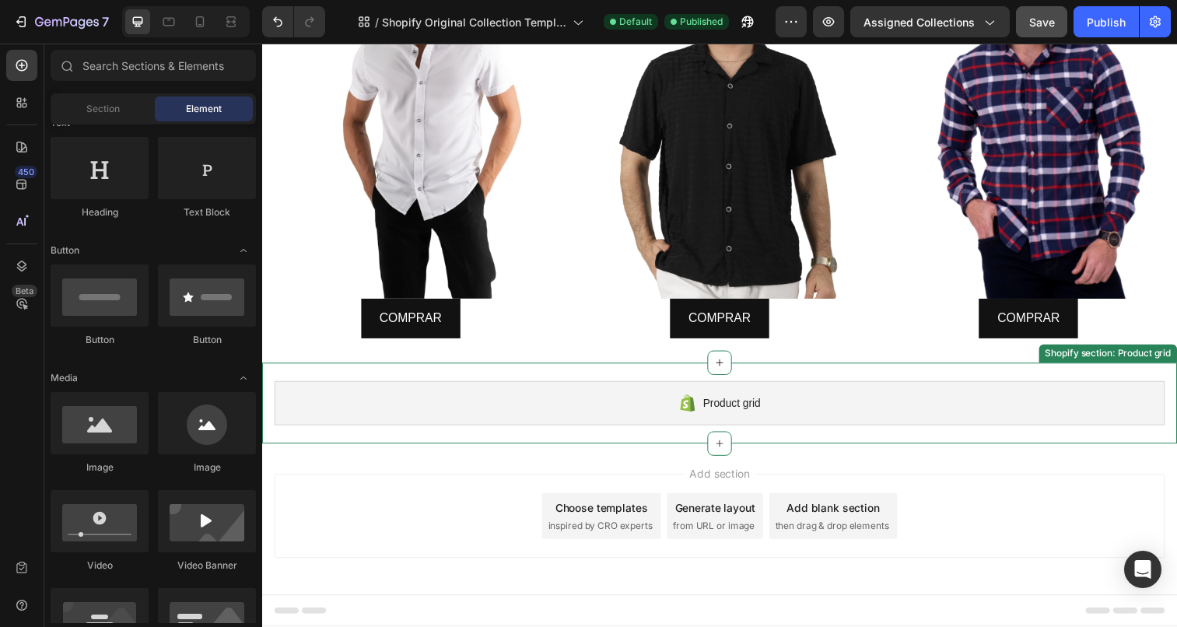
scroll to position [257, 0]
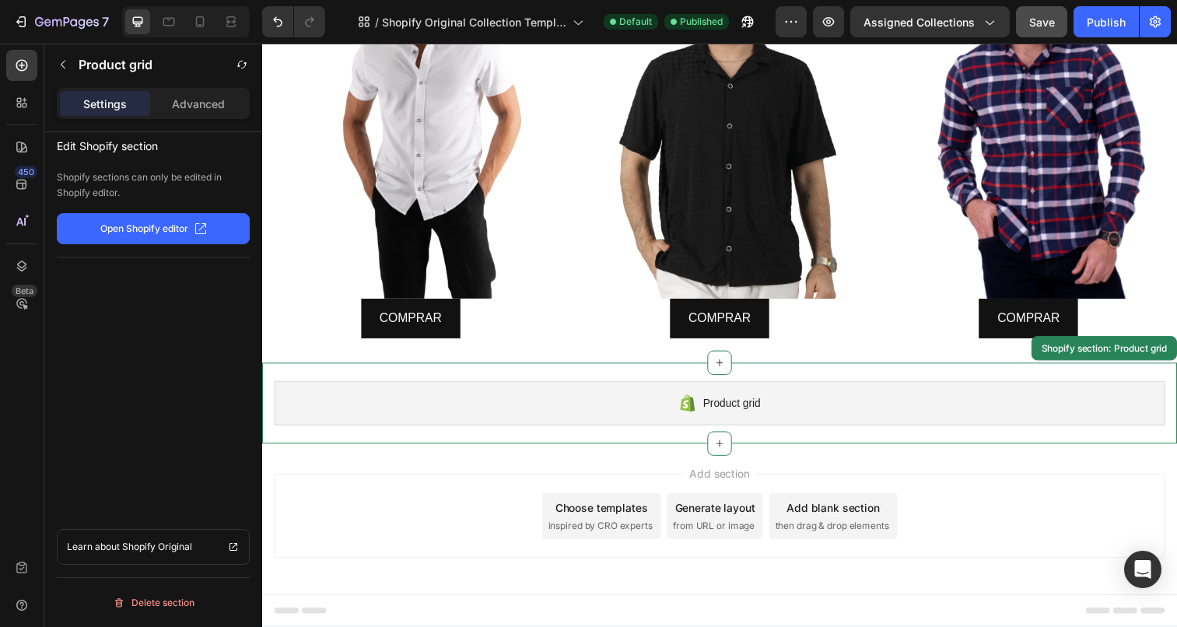
click at [605, 404] on div "Product grid" at bounding box center [728, 410] width 908 height 45
click at [176, 222] on p "Open Shopify editor" at bounding box center [144, 229] width 88 height 14
